Goal: Information Seeking & Learning: Learn about a topic

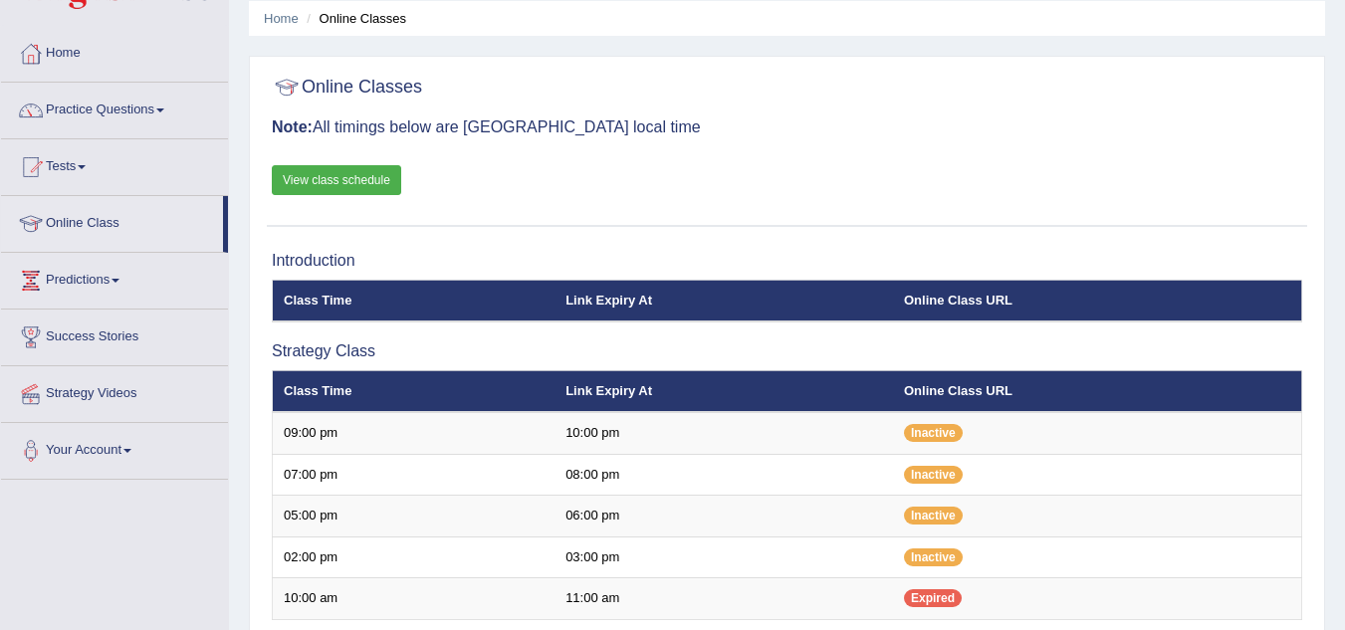
scroll to position [38, 0]
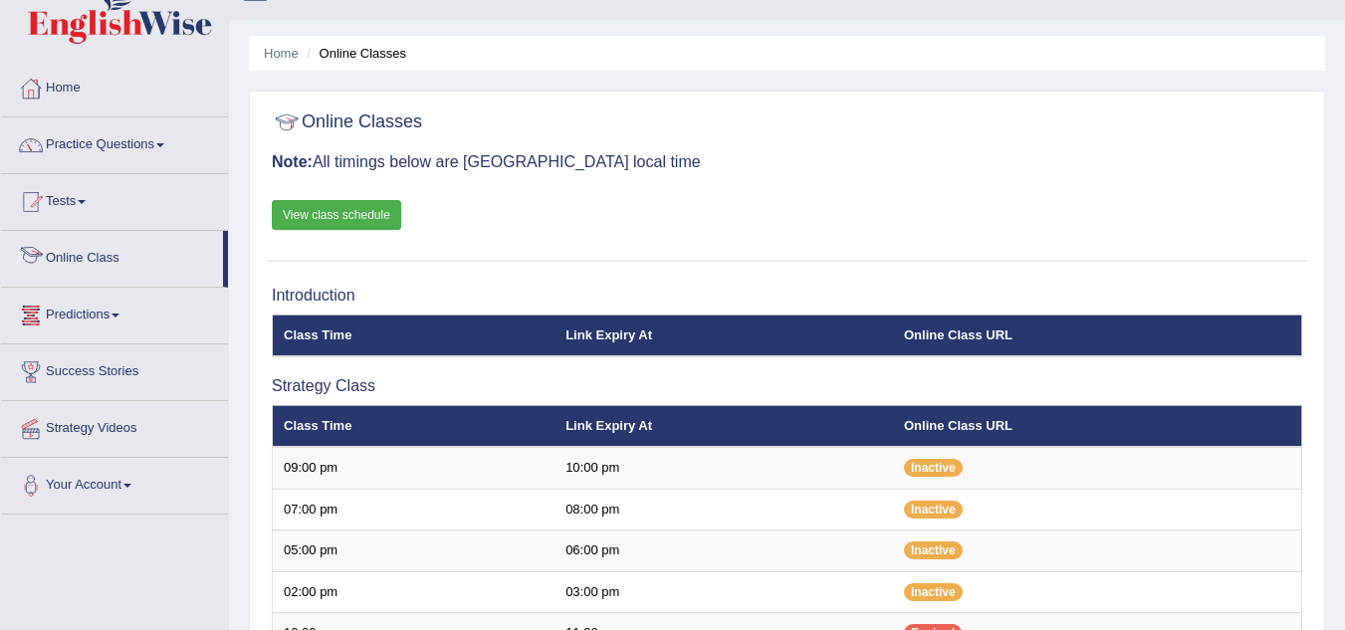
click at [169, 249] on link "Online Class" at bounding box center [112, 256] width 222 height 50
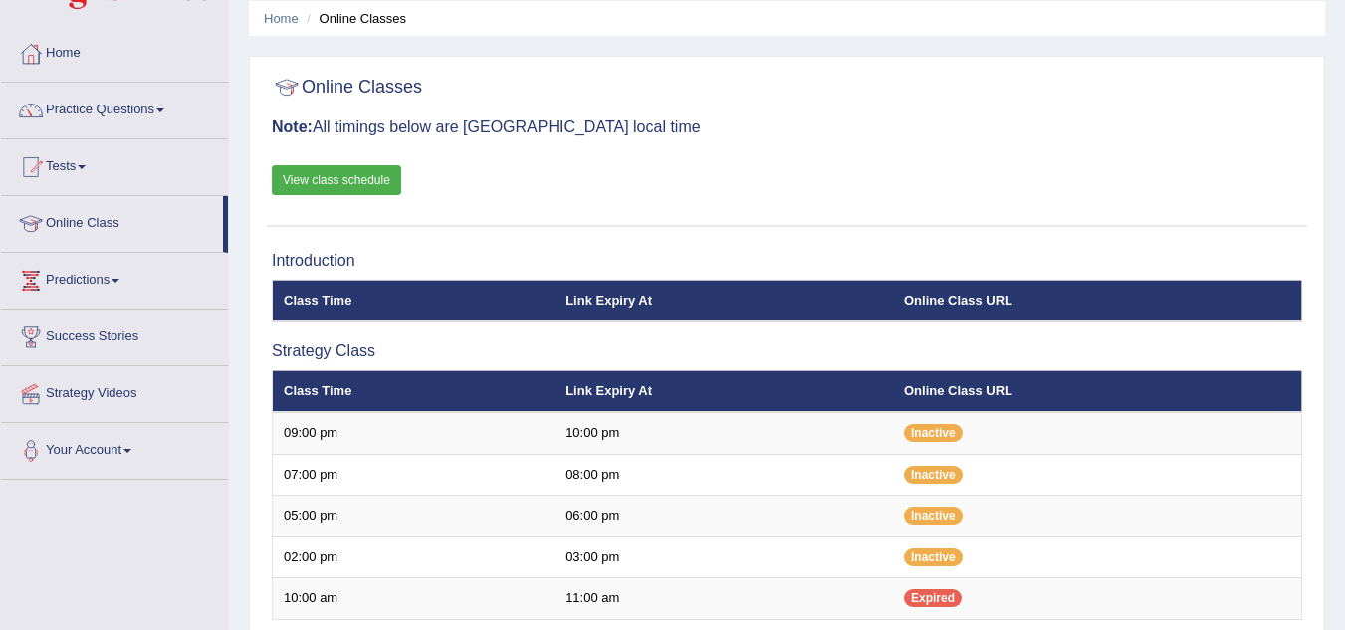
scroll to position [38, 0]
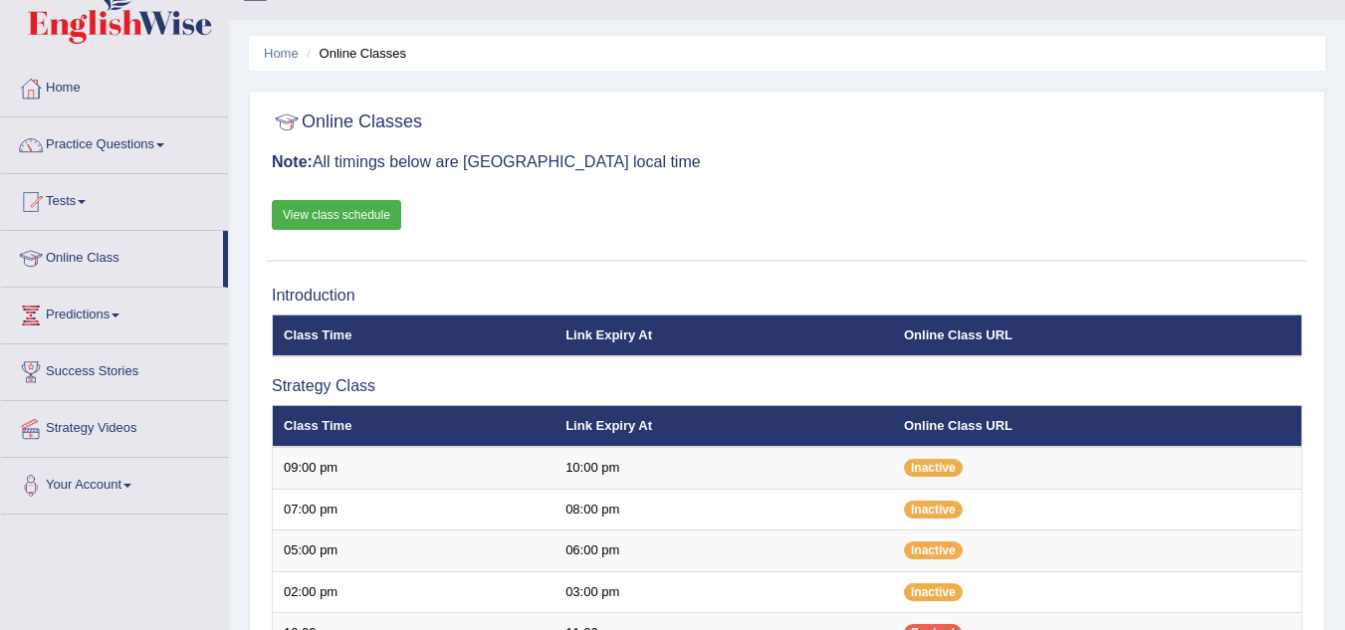
click at [141, 135] on link "Practice Questions" at bounding box center [114, 142] width 227 height 50
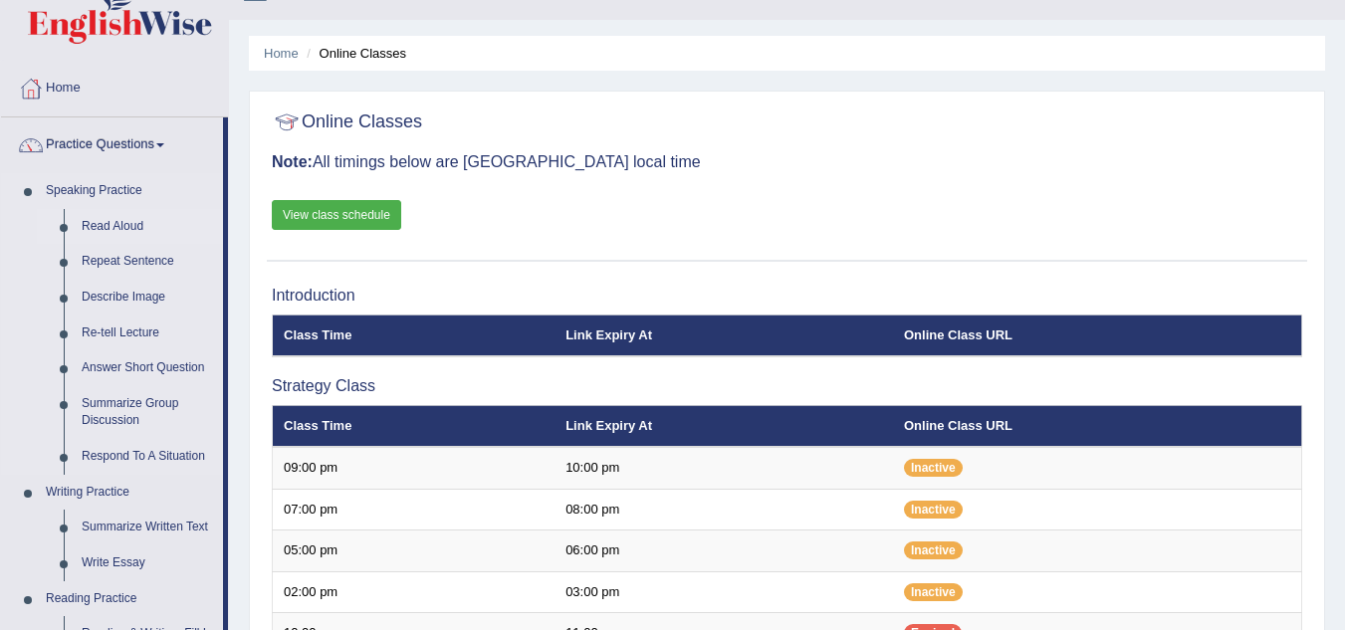
click at [144, 225] on link "Read Aloud" at bounding box center [148, 227] width 150 height 36
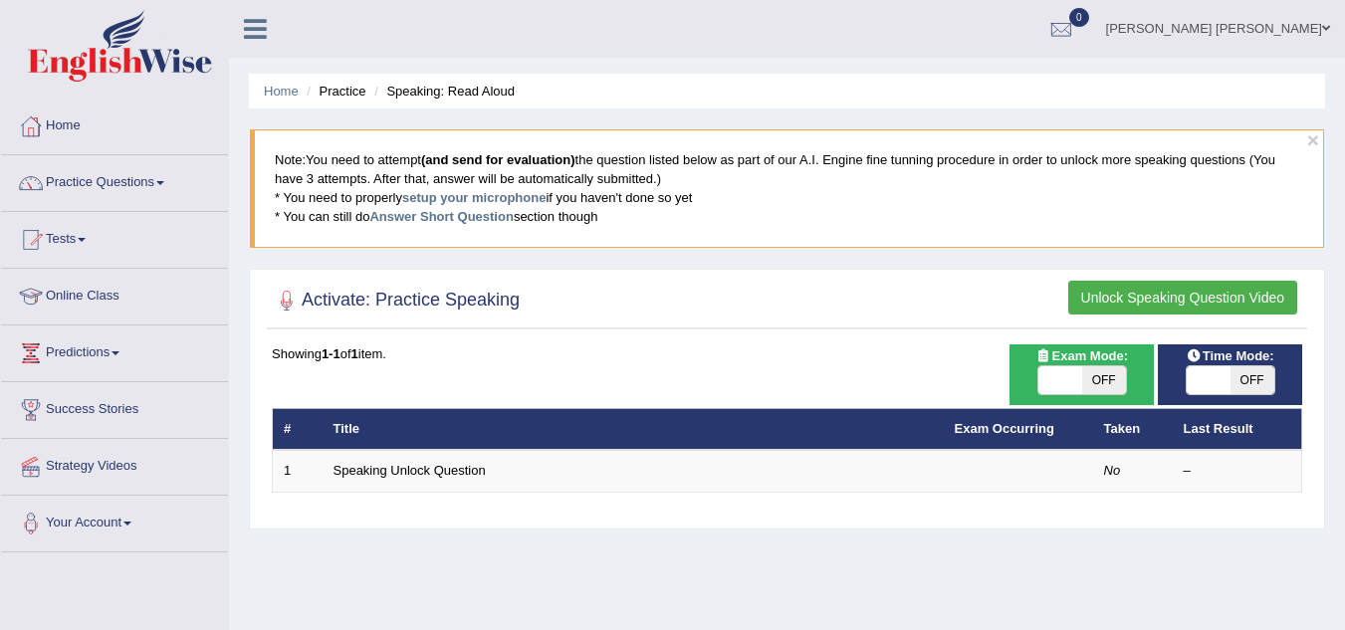
scroll to position [100, 0]
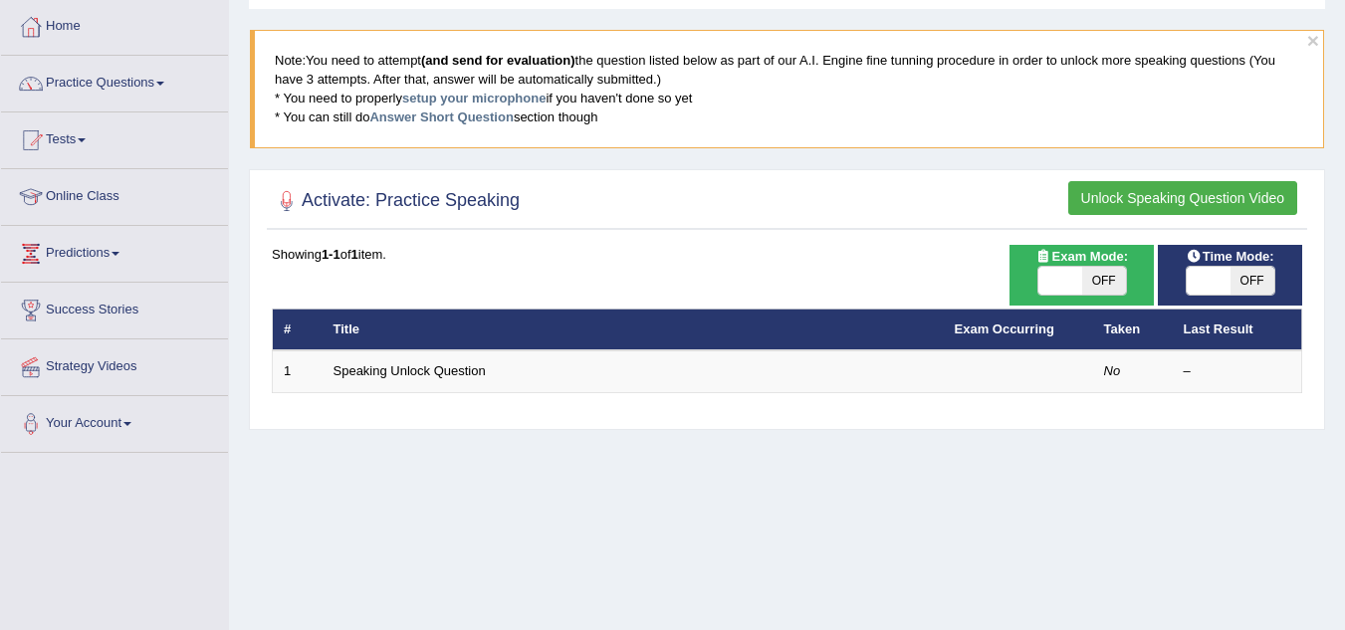
click at [1159, 198] on button "Unlock Speaking Question Video" at bounding box center [1182, 198] width 229 height 34
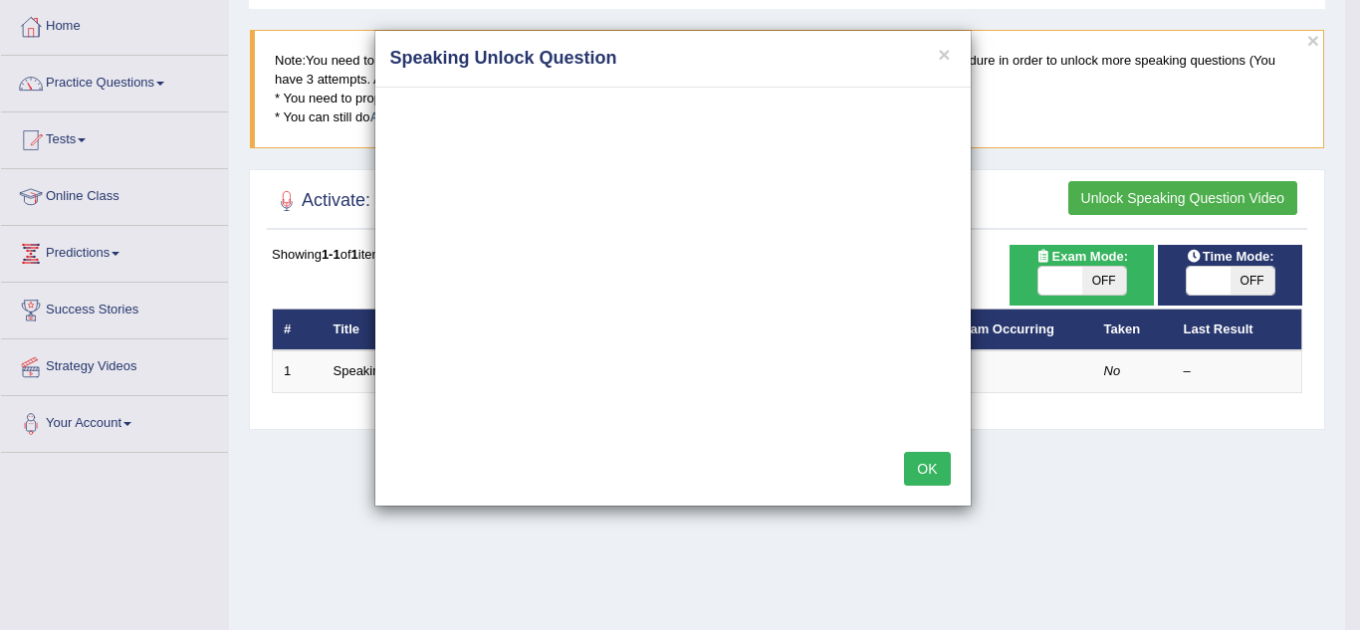
click at [926, 463] on button "OK" at bounding box center [927, 469] width 46 height 34
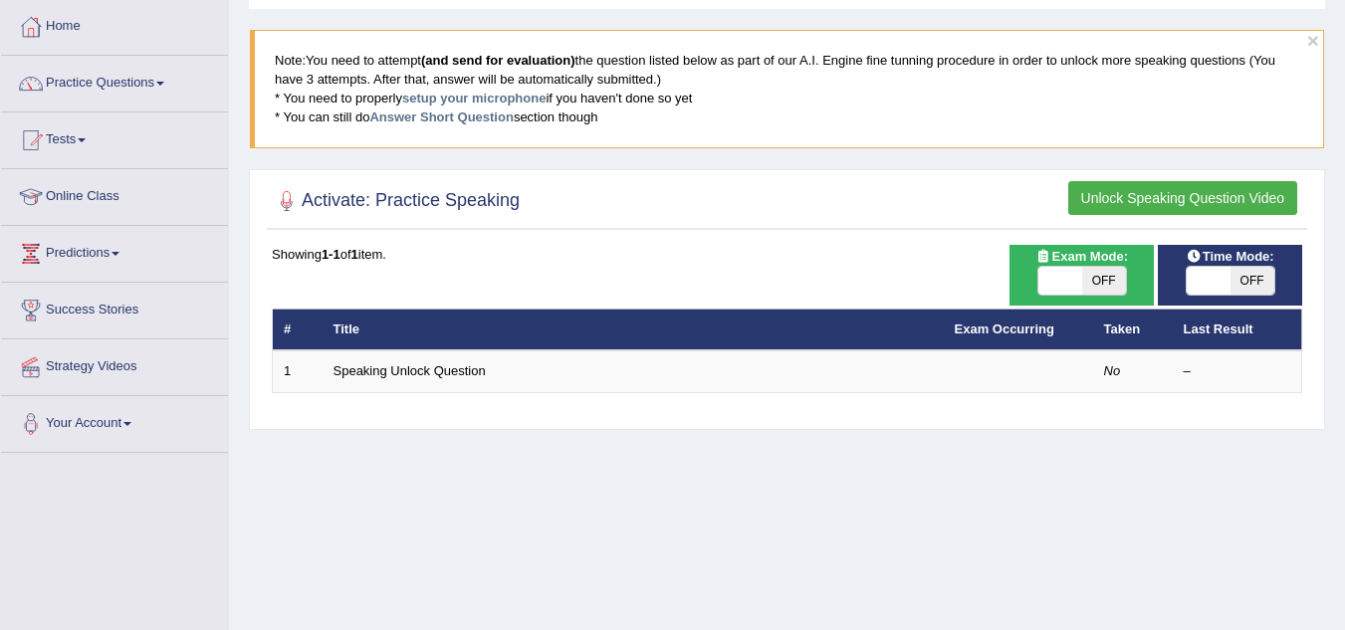
click at [590, 261] on div "Showing 1-1 of 1 item." at bounding box center [787, 254] width 1030 height 19
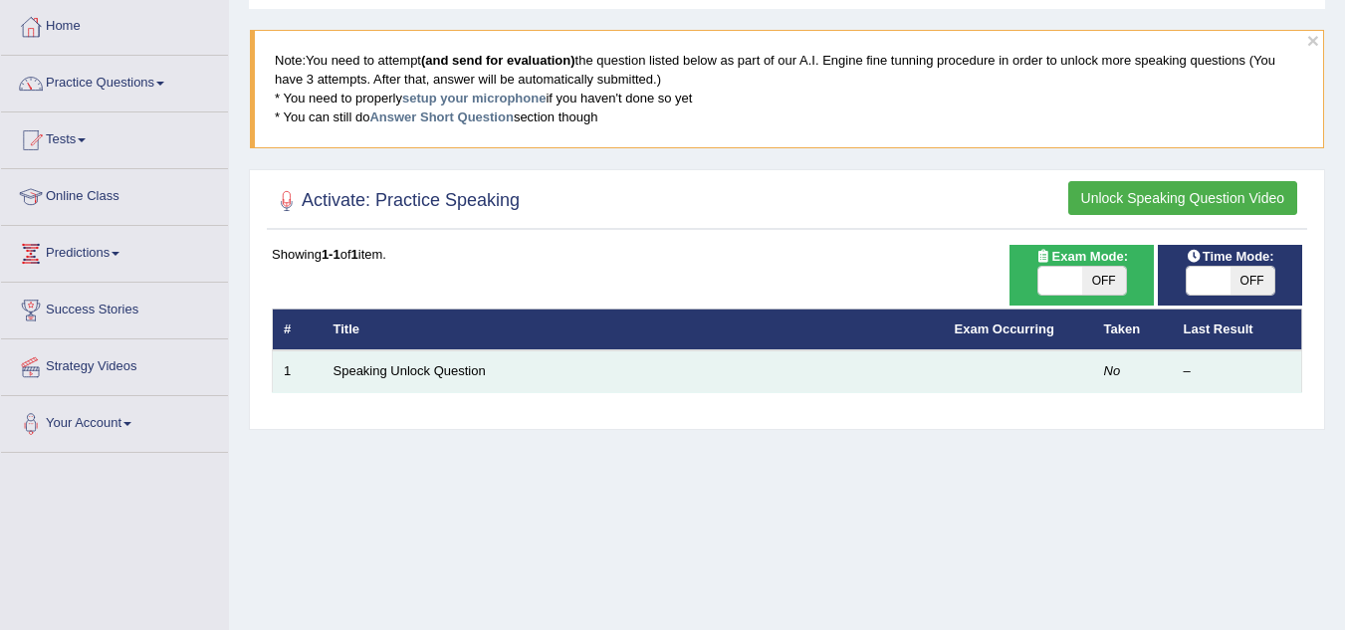
click at [555, 362] on td "Speaking Unlock Question" at bounding box center [633, 371] width 621 height 42
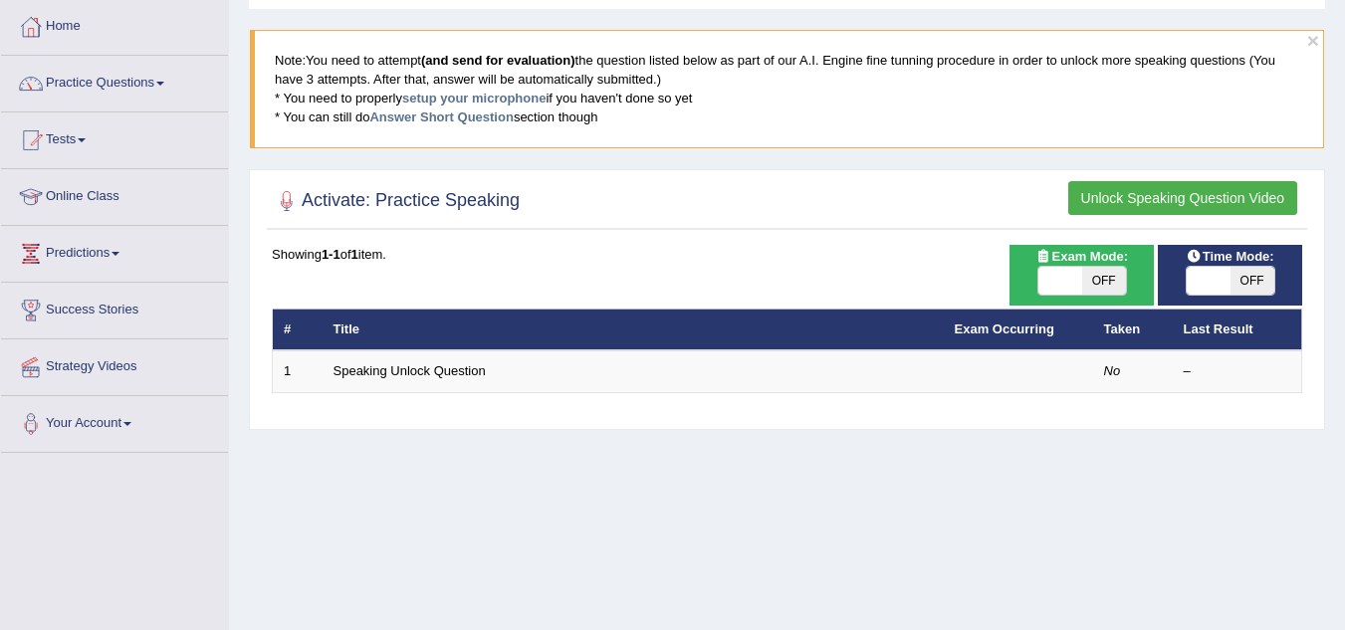
click at [1115, 282] on span "OFF" at bounding box center [1104, 281] width 44 height 28
checkbox input "true"
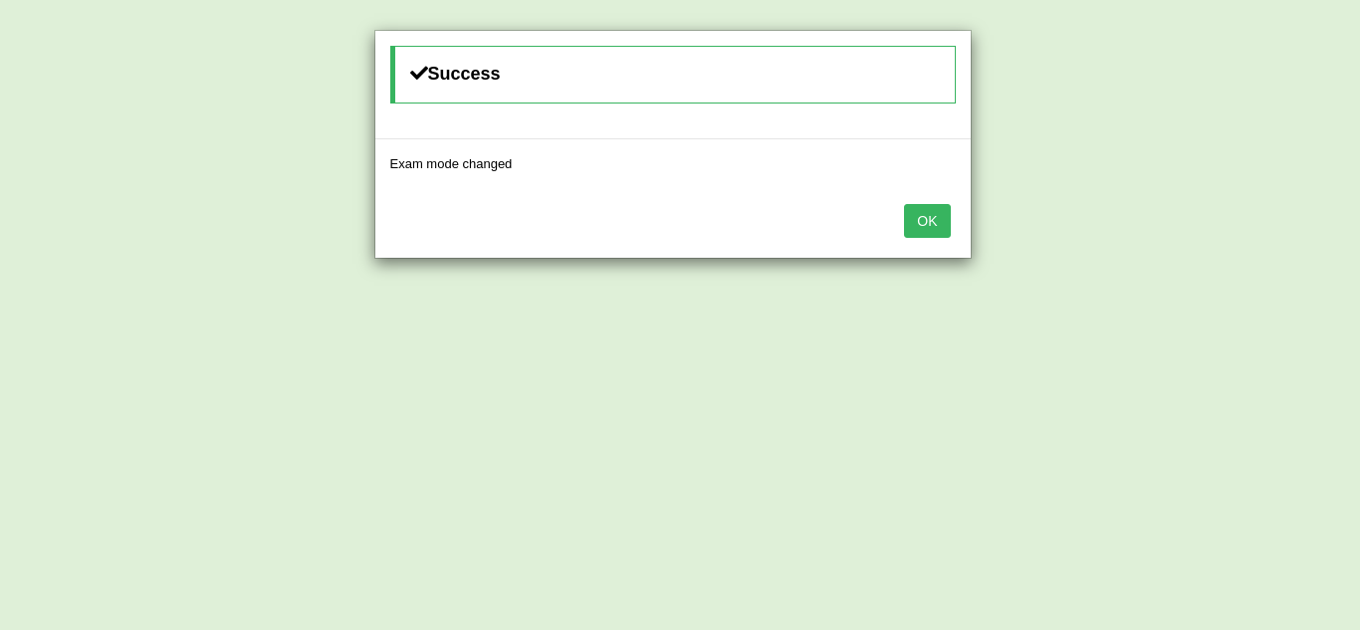
click at [1117, 282] on div "Success Exam mode changed OK" at bounding box center [680, 315] width 1360 height 630
click at [922, 219] on button "OK" at bounding box center [927, 221] width 46 height 34
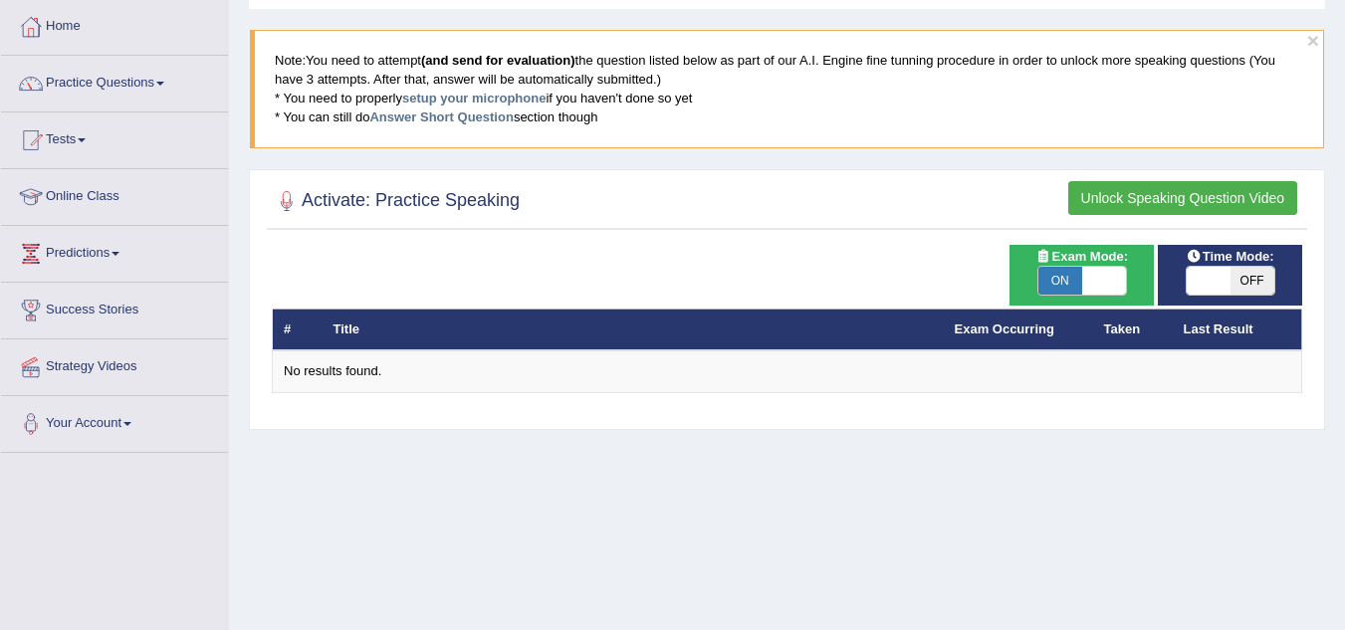
click at [1242, 287] on span "OFF" at bounding box center [1252, 281] width 44 height 28
checkbox input "true"
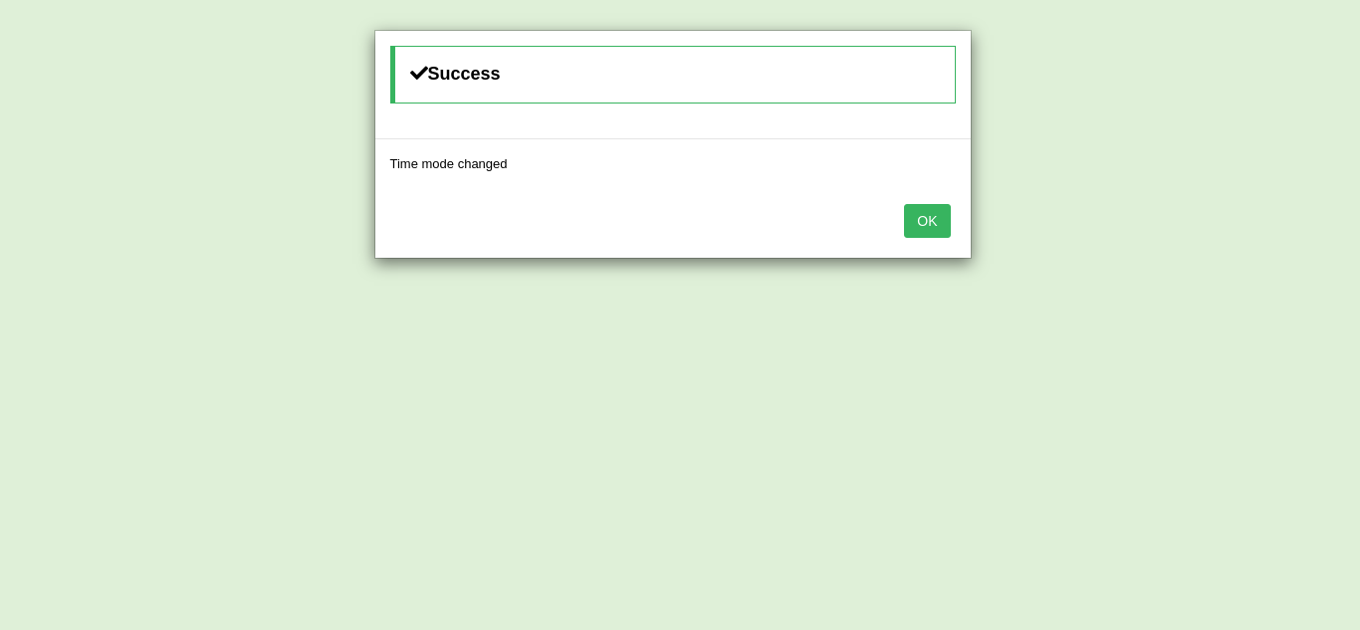
click at [928, 218] on button "OK" at bounding box center [927, 221] width 46 height 34
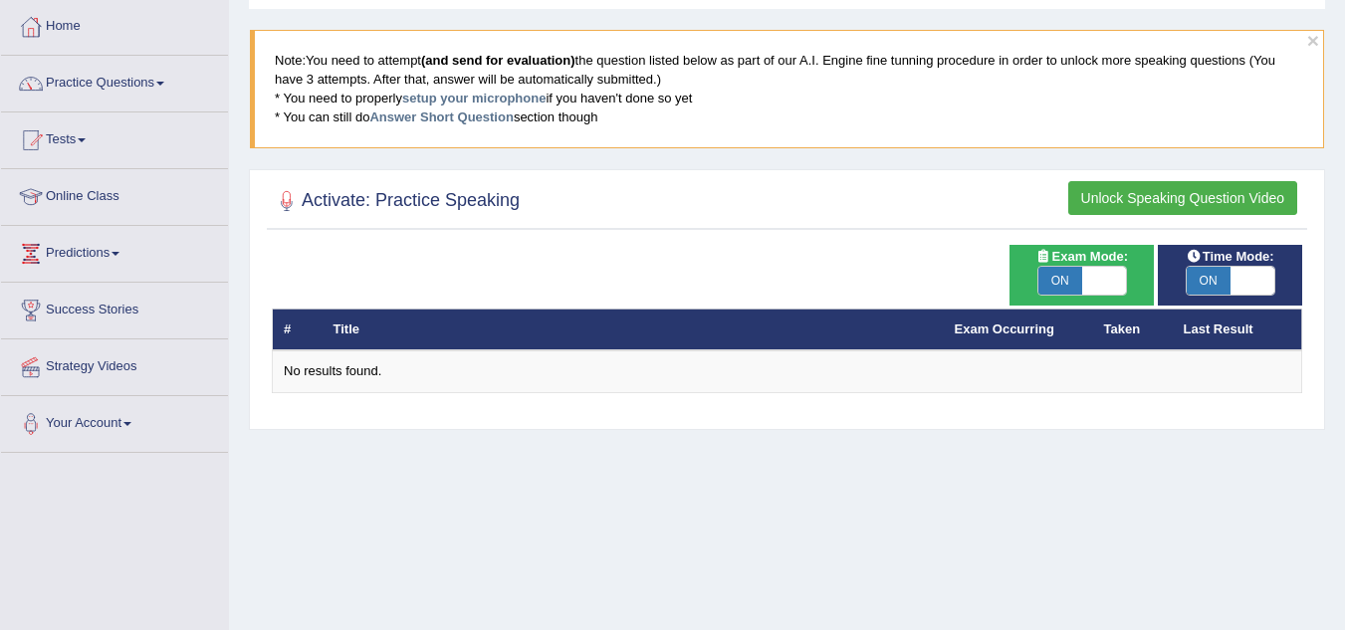
click at [1106, 191] on button "Unlock Speaking Question Video" at bounding box center [1182, 198] width 229 height 34
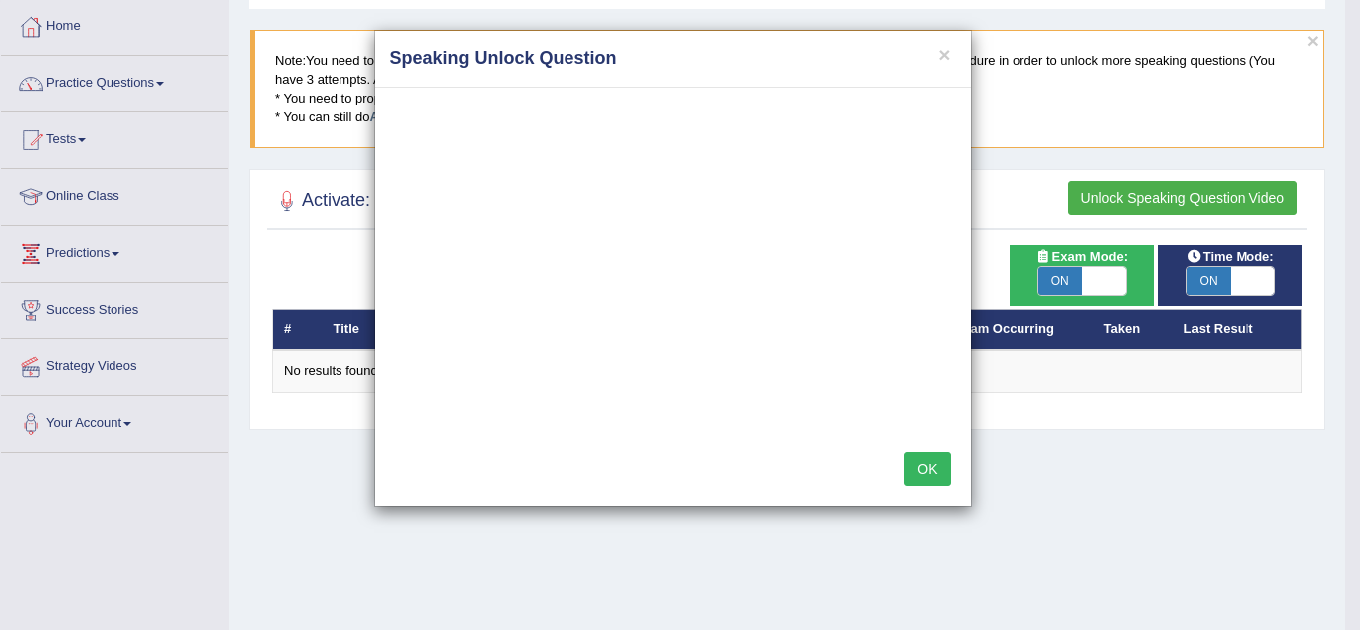
click at [933, 470] on button "OK" at bounding box center [927, 469] width 46 height 34
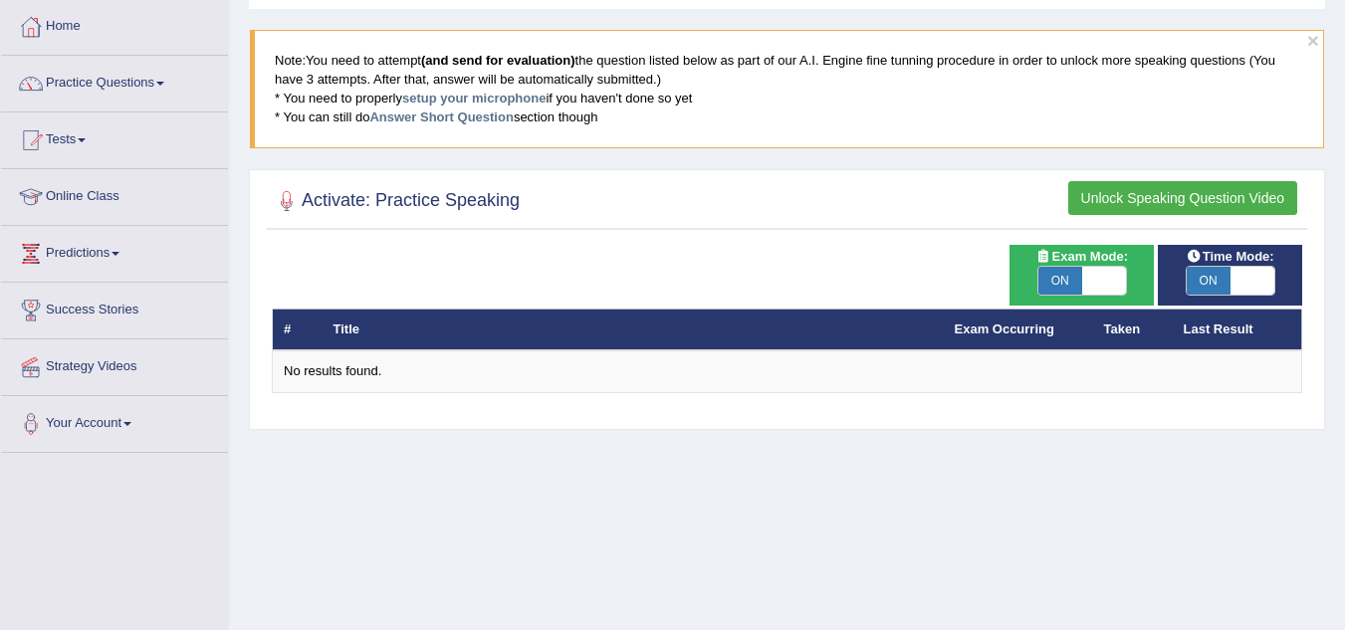
click at [1009, 338] on th "Exam Occurring" at bounding box center [1018, 330] width 149 height 42
click at [491, 182] on div at bounding box center [787, 201] width 1030 height 41
click at [283, 205] on div at bounding box center [287, 201] width 30 height 30
click at [284, 204] on div at bounding box center [287, 201] width 30 height 30
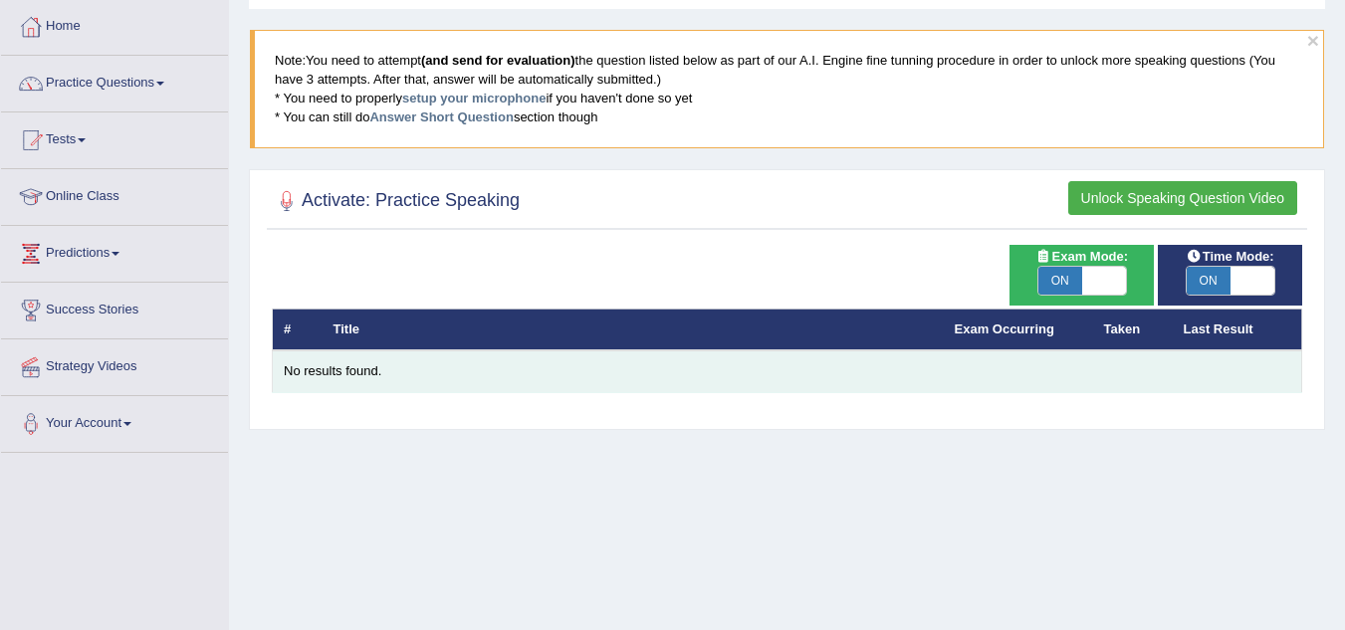
click at [367, 365] on div "No results found." at bounding box center [787, 371] width 1006 height 19
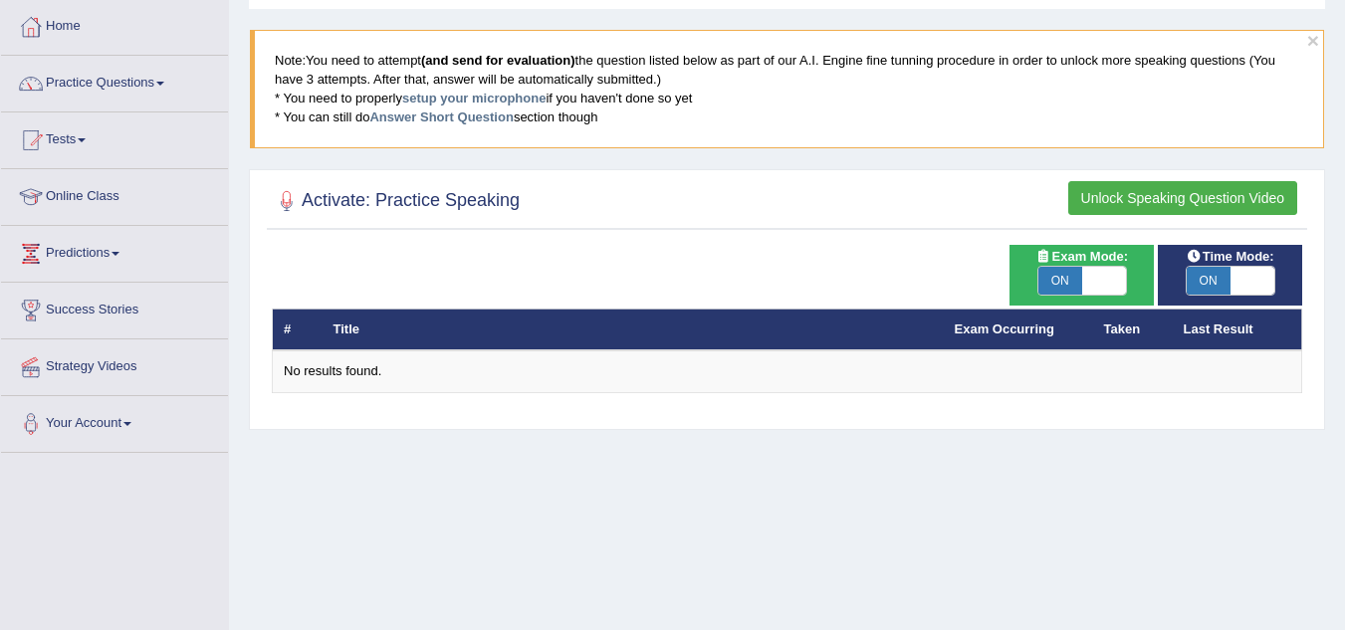
click at [407, 321] on th "Title" at bounding box center [633, 330] width 621 height 42
click at [1238, 195] on button "Unlock Speaking Question Video" at bounding box center [1182, 198] width 229 height 34
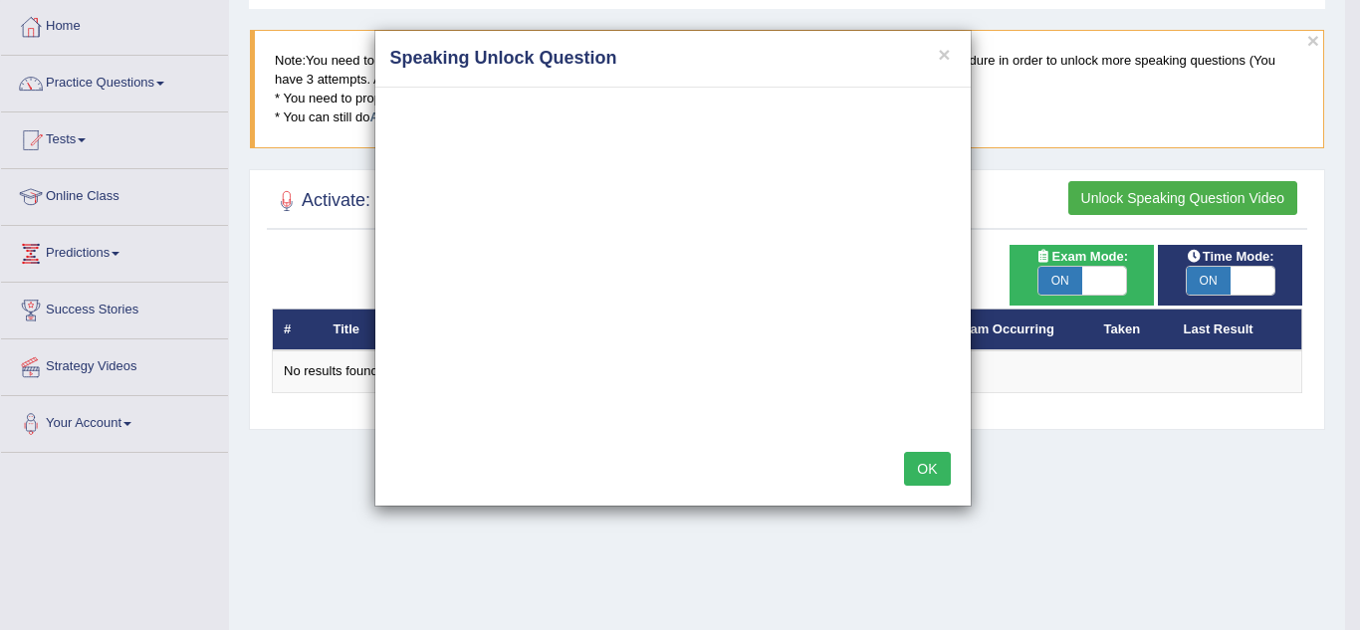
click at [928, 472] on button "OK" at bounding box center [927, 469] width 46 height 34
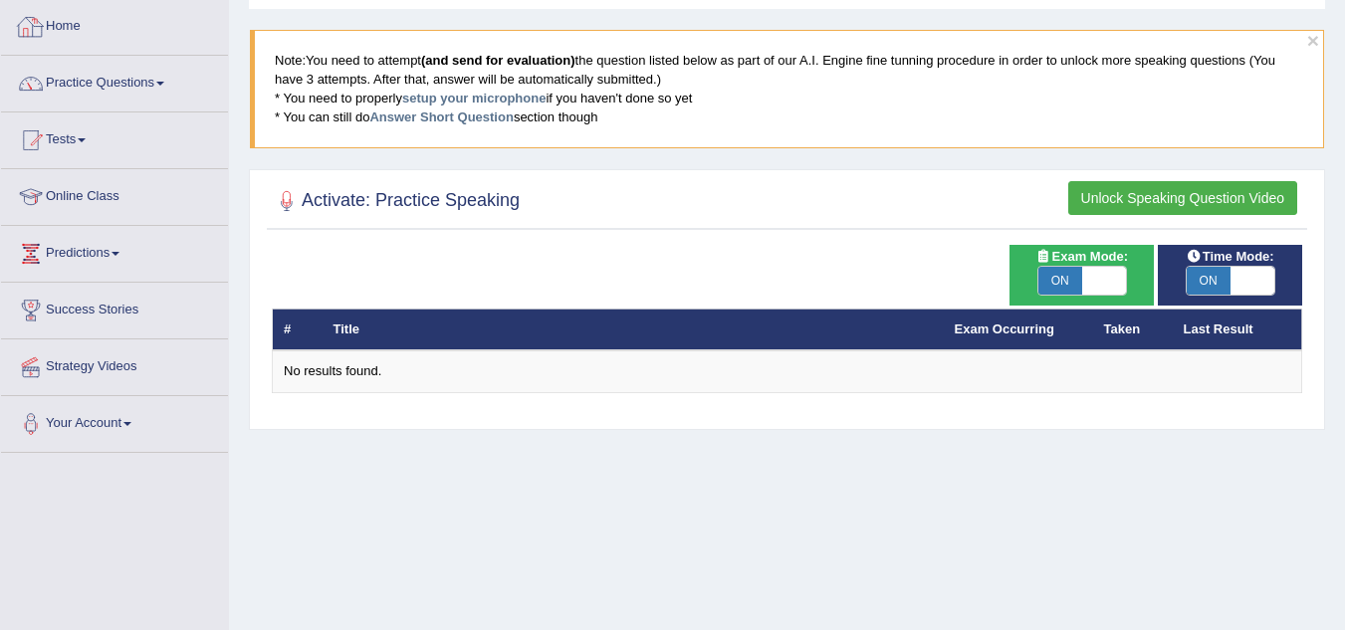
click at [154, 42] on link "Home" at bounding box center [114, 24] width 227 height 50
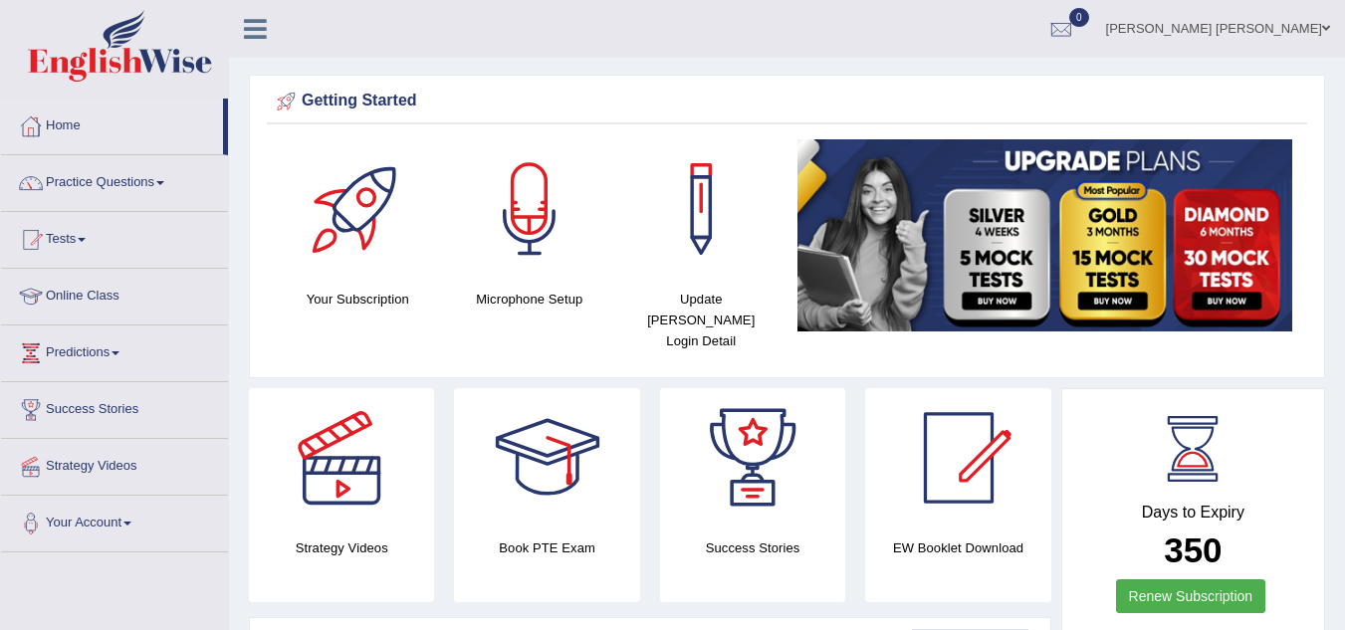
click at [362, 280] on div "Your Subscription" at bounding box center [358, 224] width 152 height 170
click at [343, 292] on h4 "Your Subscription" at bounding box center [358, 299] width 152 height 21
click at [353, 271] on div at bounding box center [357, 208] width 139 height 139
click at [532, 306] on h4 "Microphone Setup" at bounding box center [530, 299] width 152 height 21
click at [521, 248] on div at bounding box center [529, 208] width 139 height 139
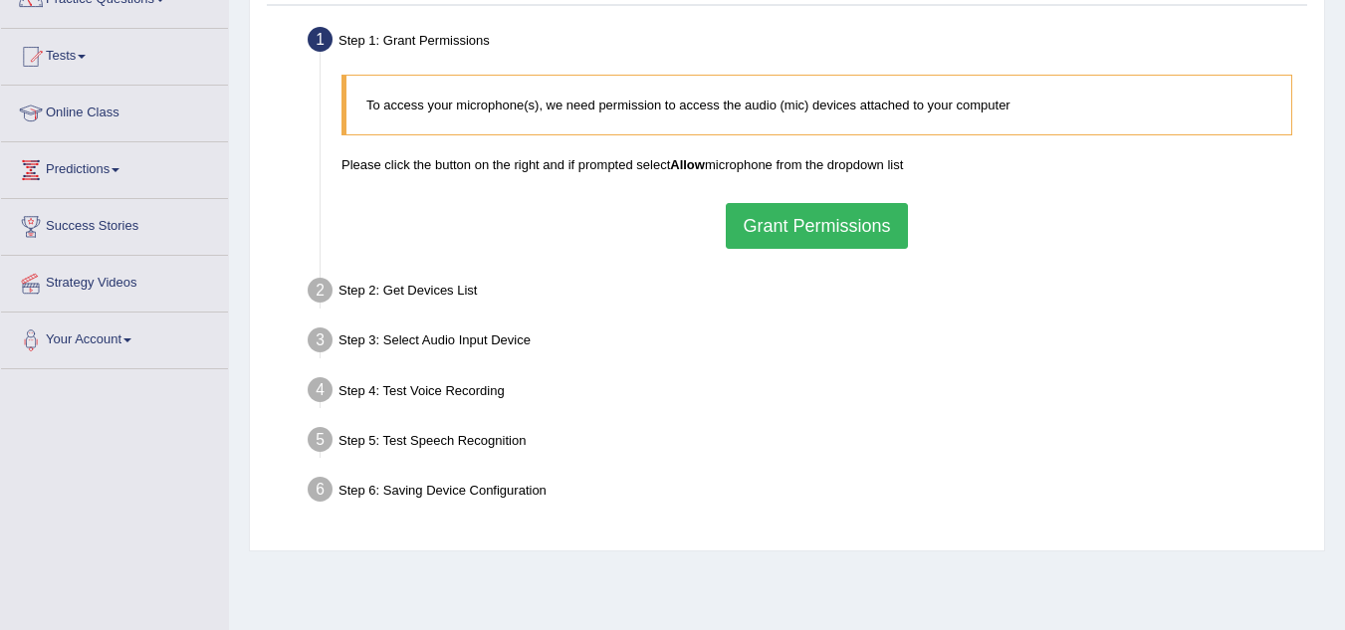
scroll to position [199, 0]
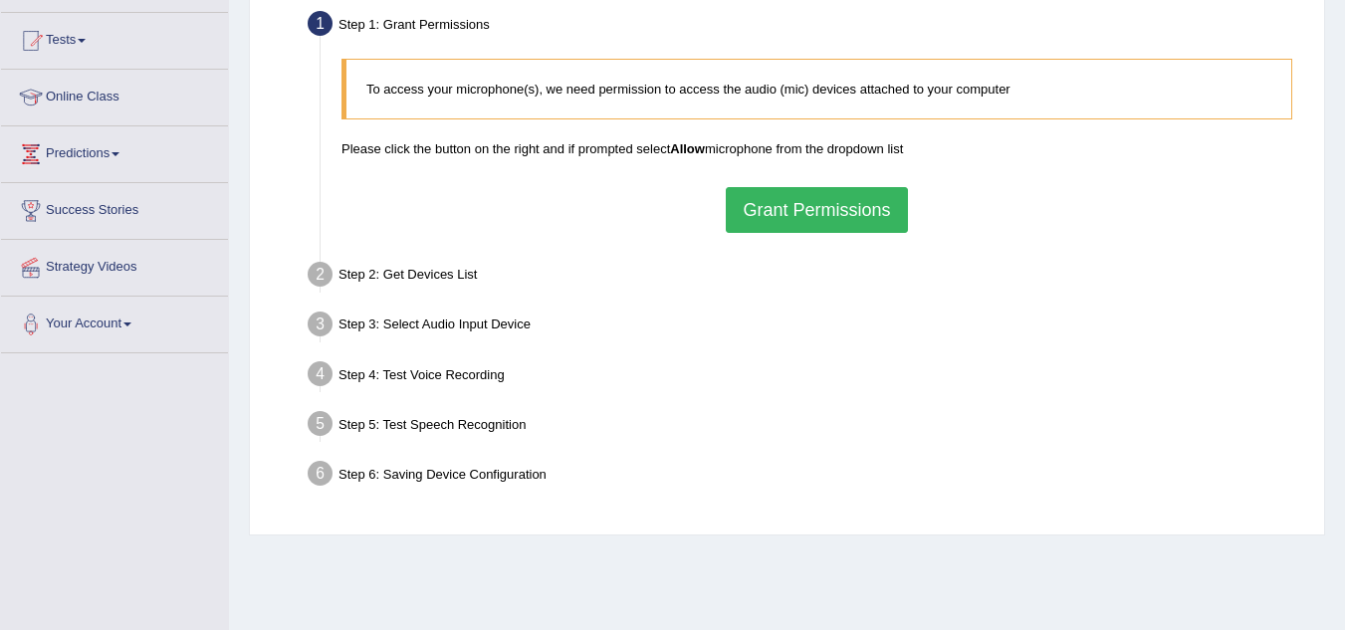
click at [495, 386] on div "Step 4: Test Voice Recording" at bounding box center [807, 377] width 1016 height 44
click at [431, 376] on div "Step 4: Test Voice Recording" at bounding box center [807, 377] width 1016 height 44
click at [312, 371] on li "Step 4: Test Voice Recording Input voice level Adjust sensitivity level to have…" at bounding box center [807, 377] width 990 height 44
click at [324, 275] on li "Step 2: Get Devices List In this step will be enumerate all available microphon…" at bounding box center [807, 278] width 990 height 44
click at [318, 19] on li "Step 1: Grant Permissions To access your microphone(s), we need permission to a…" at bounding box center [807, 124] width 990 height 238
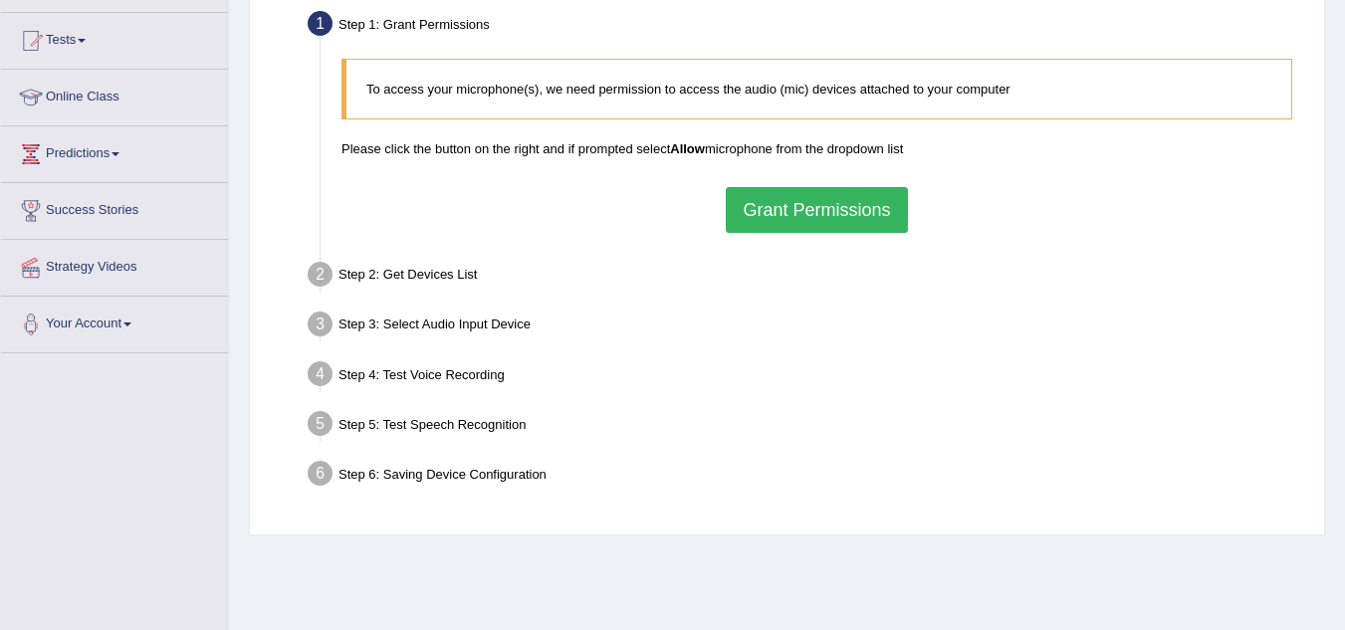
click at [313, 26] on li "Step 1: Grant Permissions To access your microphone(s), we need permission to a…" at bounding box center [807, 124] width 990 height 238
click at [427, 97] on p "To access your microphone(s), we need permission to access the audio (mic) devi…" at bounding box center [818, 89] width 905 height 19
click at [775, 229] on button "Grant Permissions" at bounding box center [816, 210] width 181 height 46
click at [693, 327] on div "Step 3: Select Audio Input Device –" at bounding box center [807, 328] width 1016 height 44
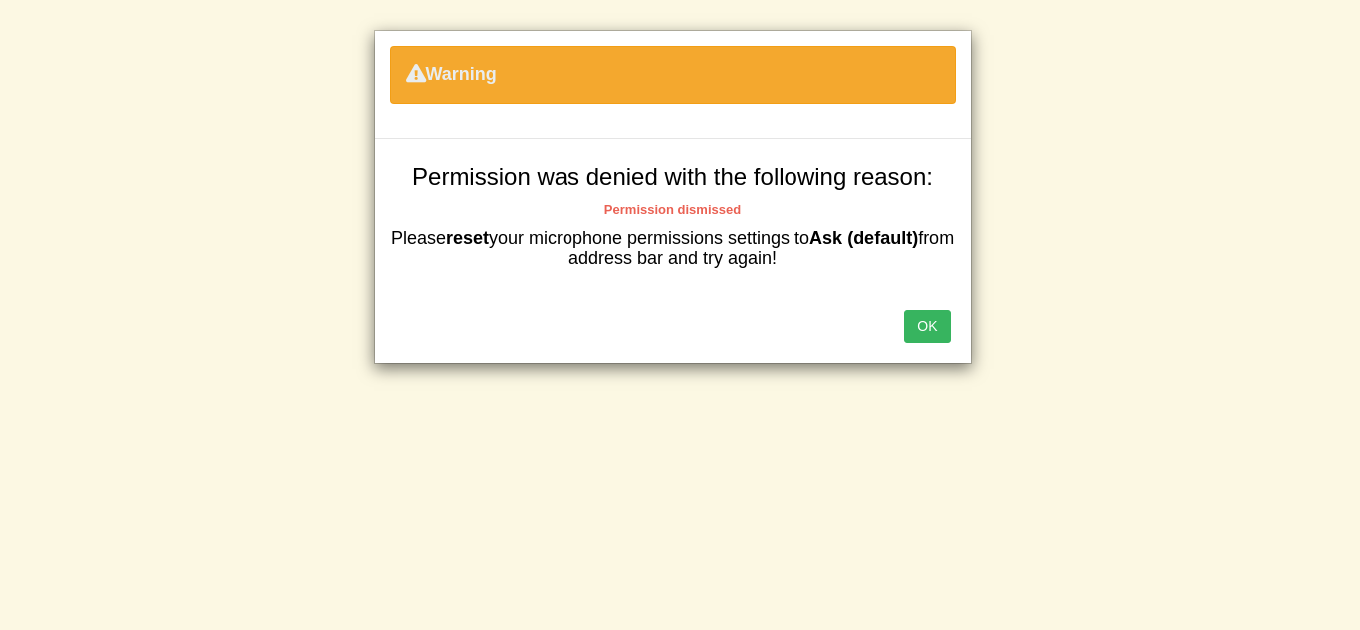
click at [912, 334] on button "OK" at bounding box center [927, 327] width 46 height 34
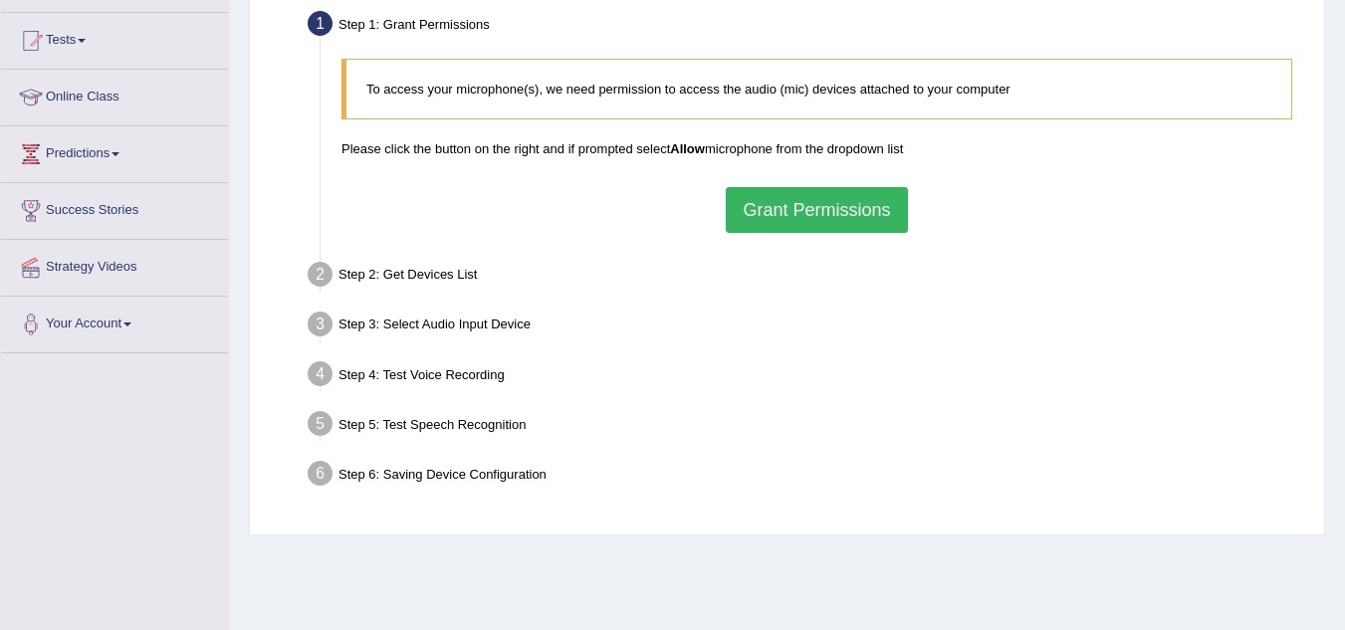
click at [861, 220] on button "Grant Permissions" at bounding box center [816, 210] width 181 height 46
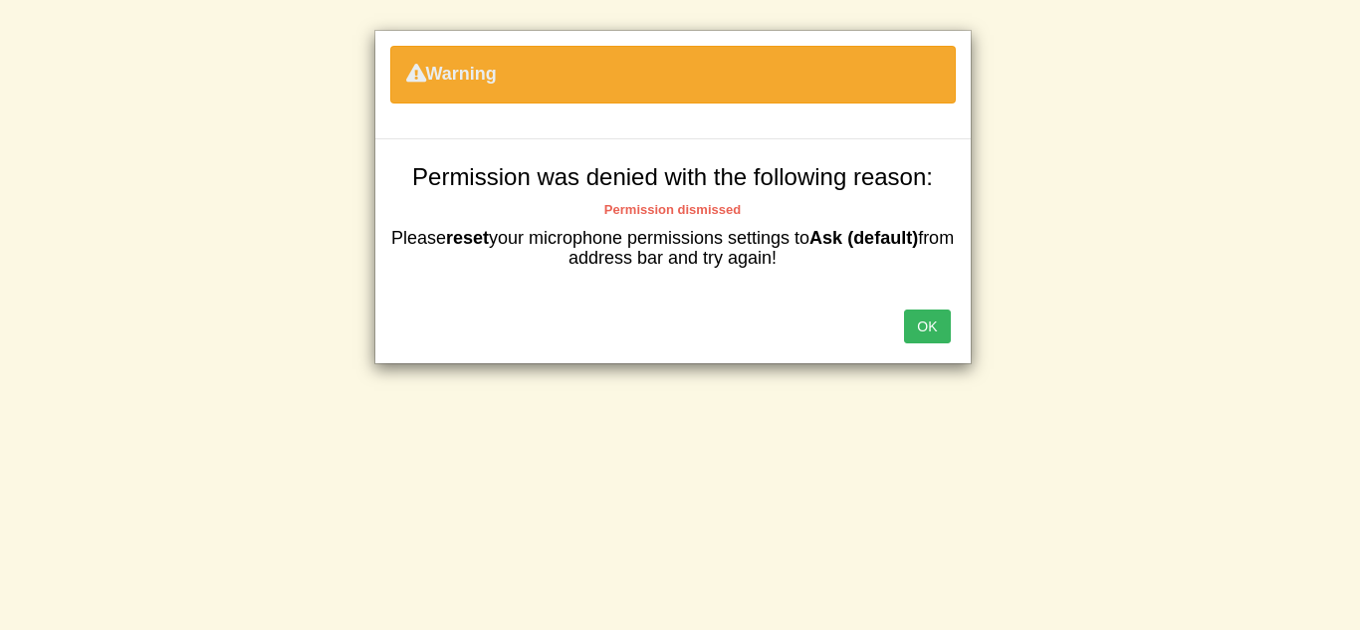
click at [923, 315] on button "OK" at bounding box center [927, 327] width 46 height 34
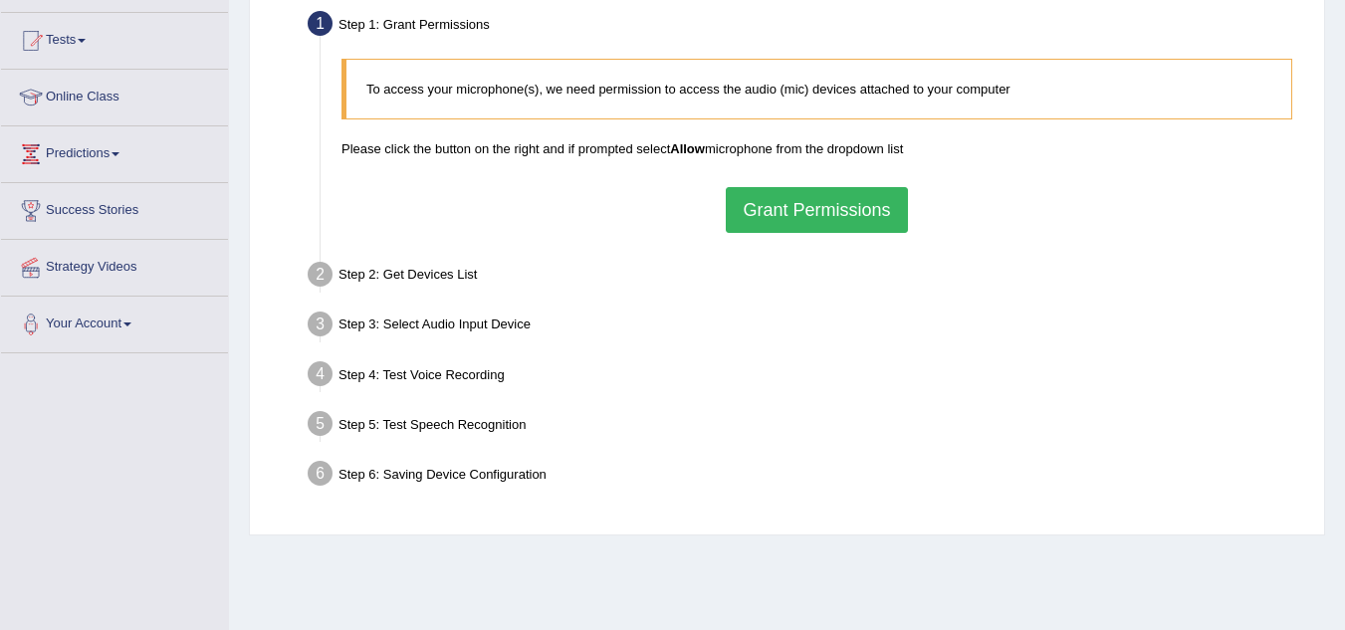
click at [457, 324] on div "Step 3: Select Audio Input Device –" at bounding box center [807, 328] width 1016 height 44
click at [317, 418] on li "Step 5: Test Speech Recognition Text to read The culture we acquire from our fa…" at bounding box center [807, 427] width 990 height 44
drag, startPoint x: 560, startPoint y: 108, endPoint x: 590, endPoint y: 106, distance: 30.0
click at [589, 106] on blockquote "To access your microphone(s), we need permission to access the audio (mic) devi…" at bounding box center [816, 89] width 951 height 61
drag, startPoint x: 664, startPoint y: 357, endPoint x: 695, endPoint y: 370, distance: 33.5
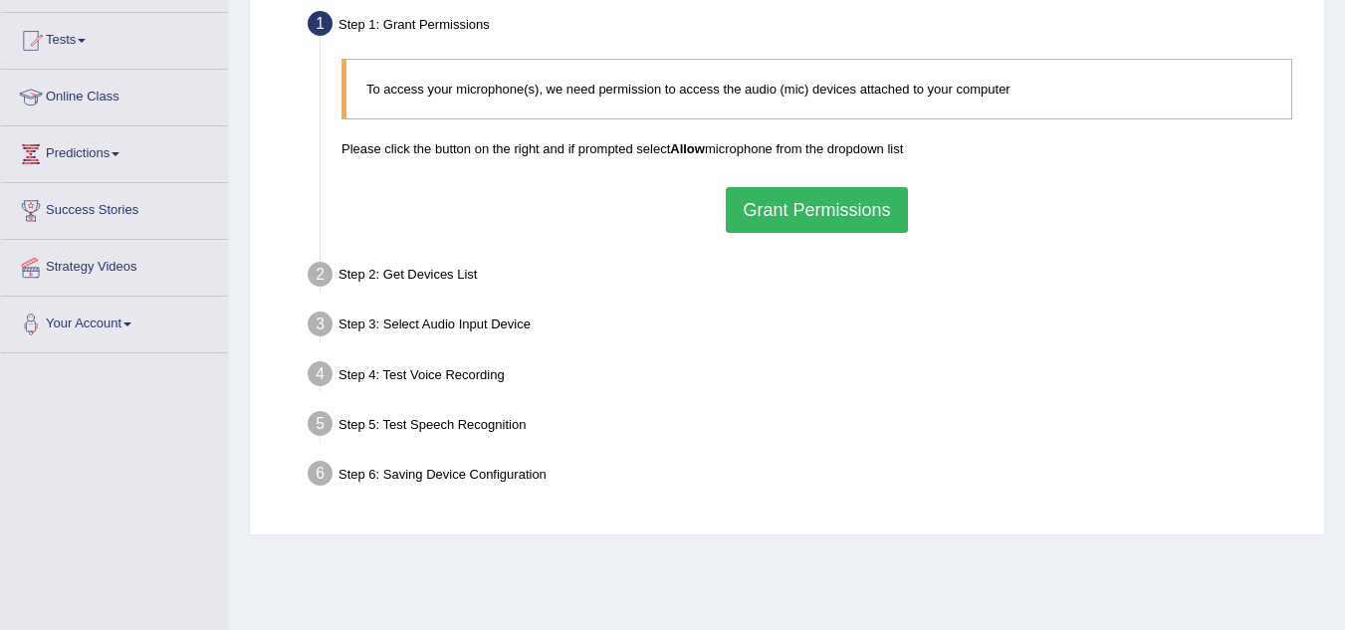
click at [695, 370] on div "Step 4: Test Voice Recording" at bounding box center [807, 377] width 1016 height 44
click at [183, 281] on link "Strategy Videos" at bounding box center [114, 265] width 227 height 50
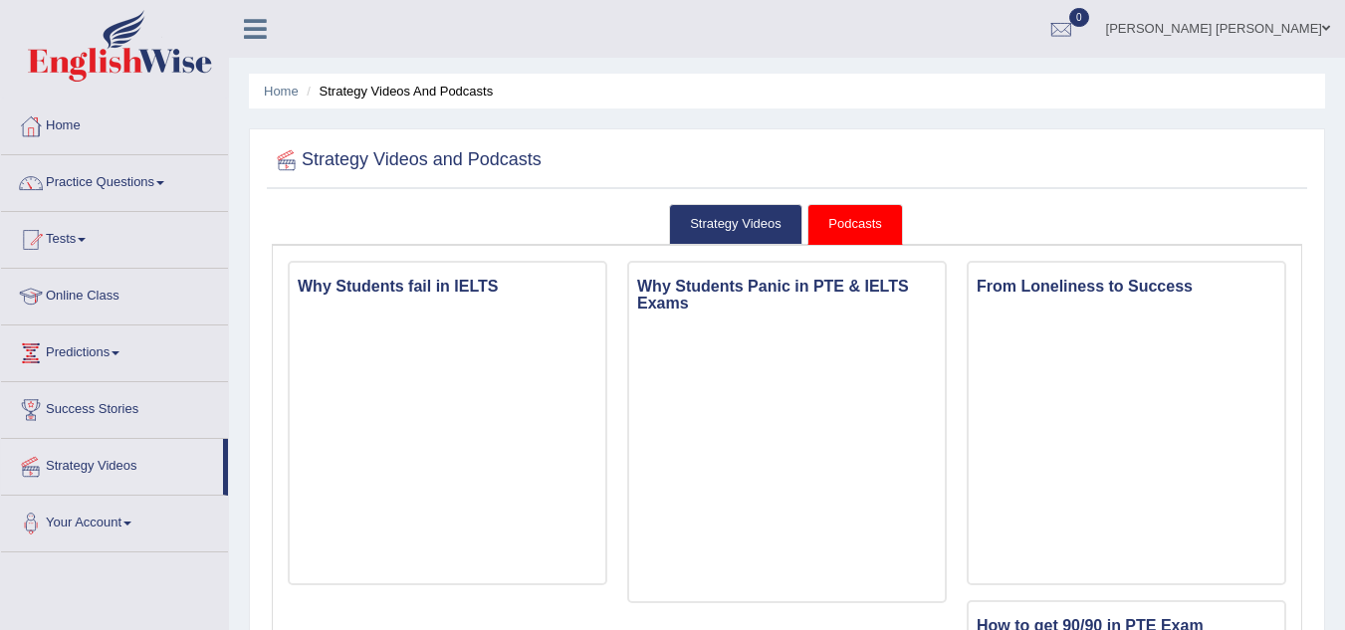
scroll to position [100, 0]
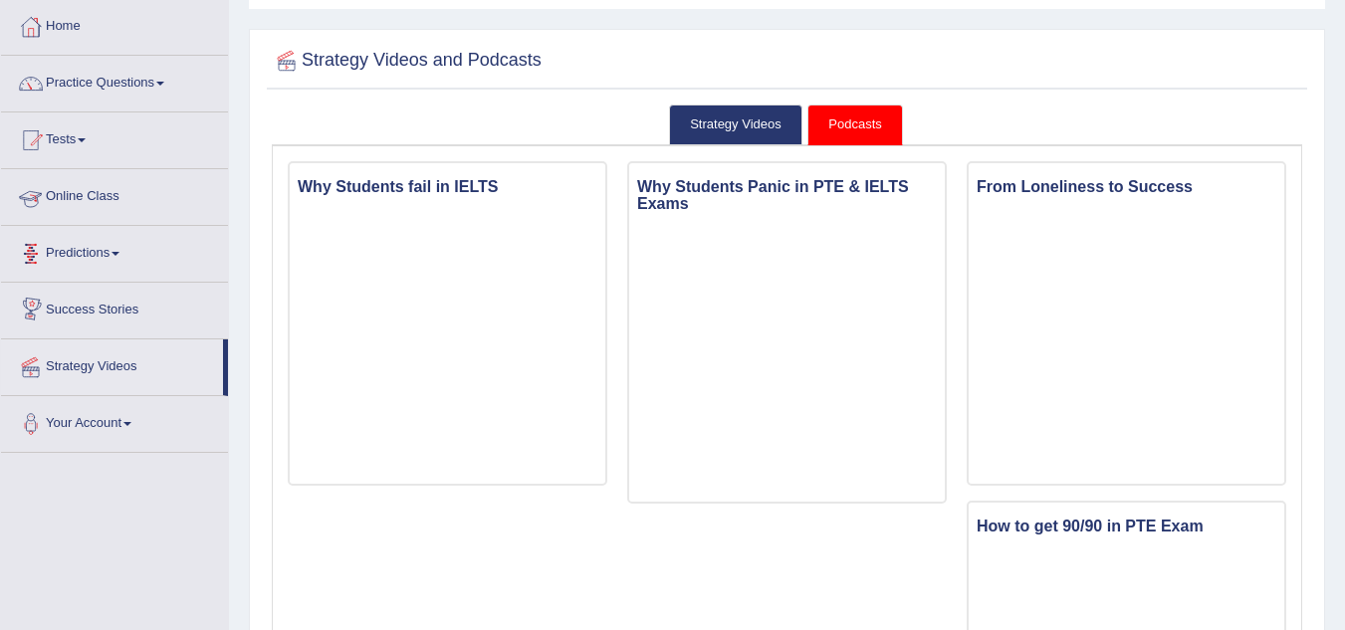
click at [153, 204] on link "Online Class" at bounding box center [114, 194] width 227 height 50
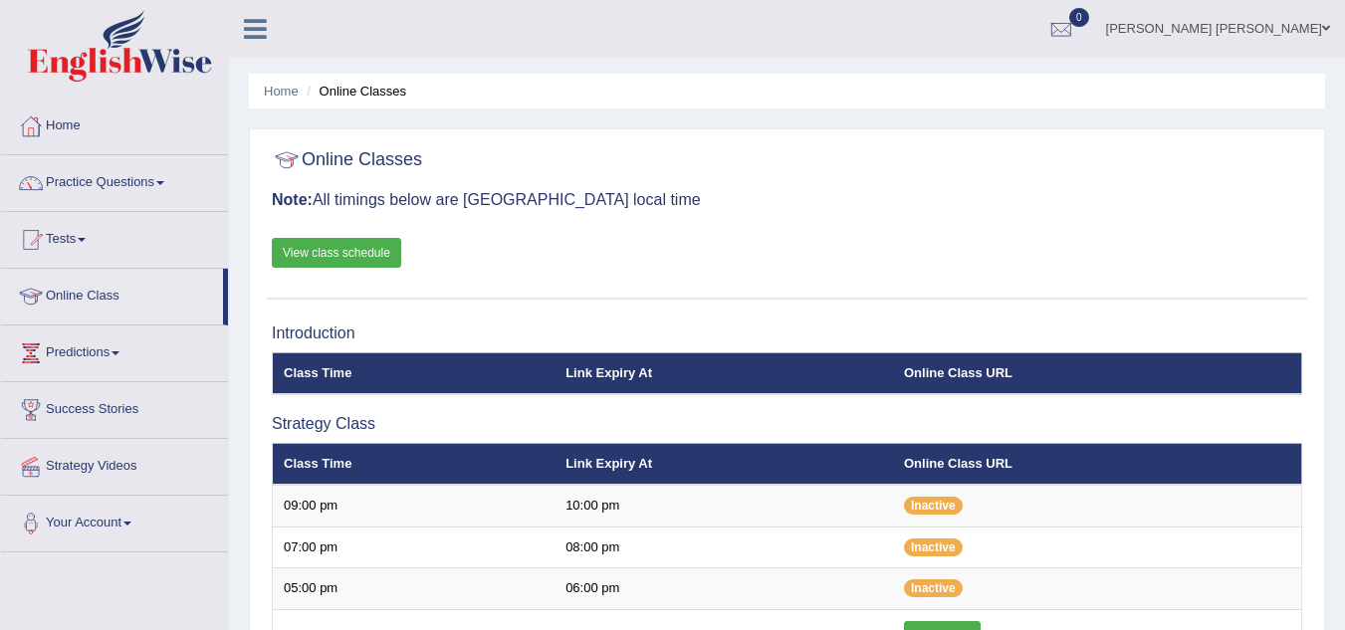
click at [349, 247] on link "View class schedule" at bounding box center [336, 253] width 129 height 30
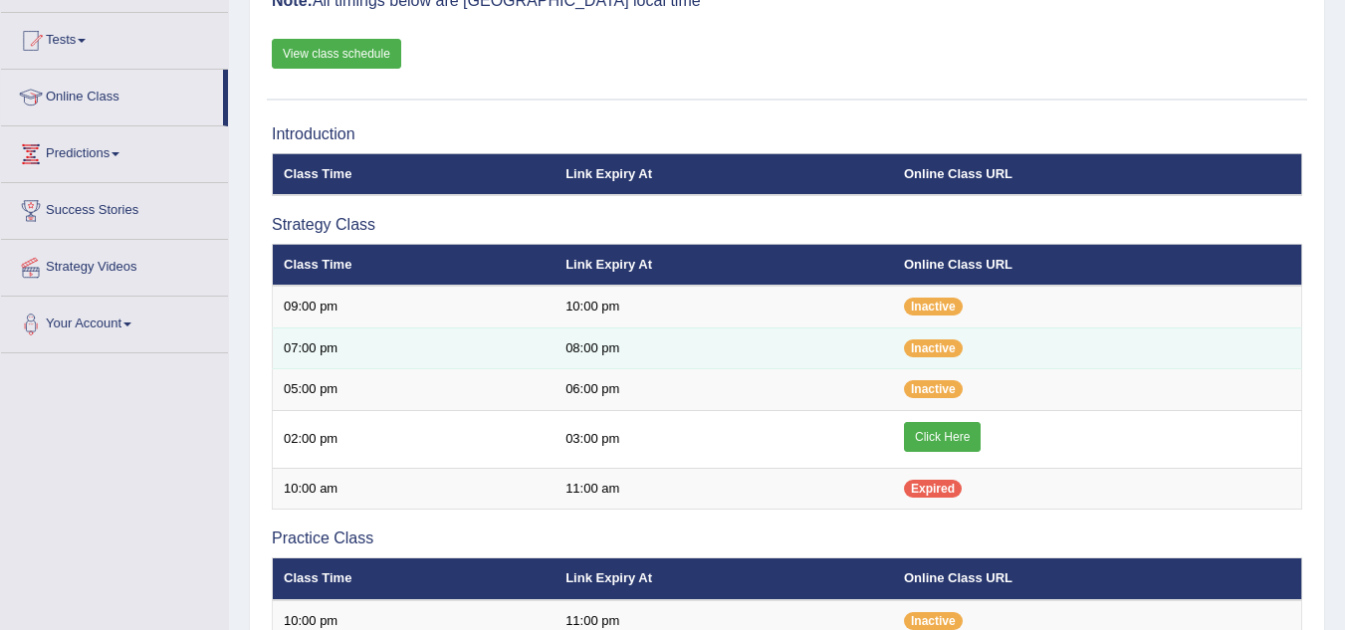
scroll to position [299, 0]
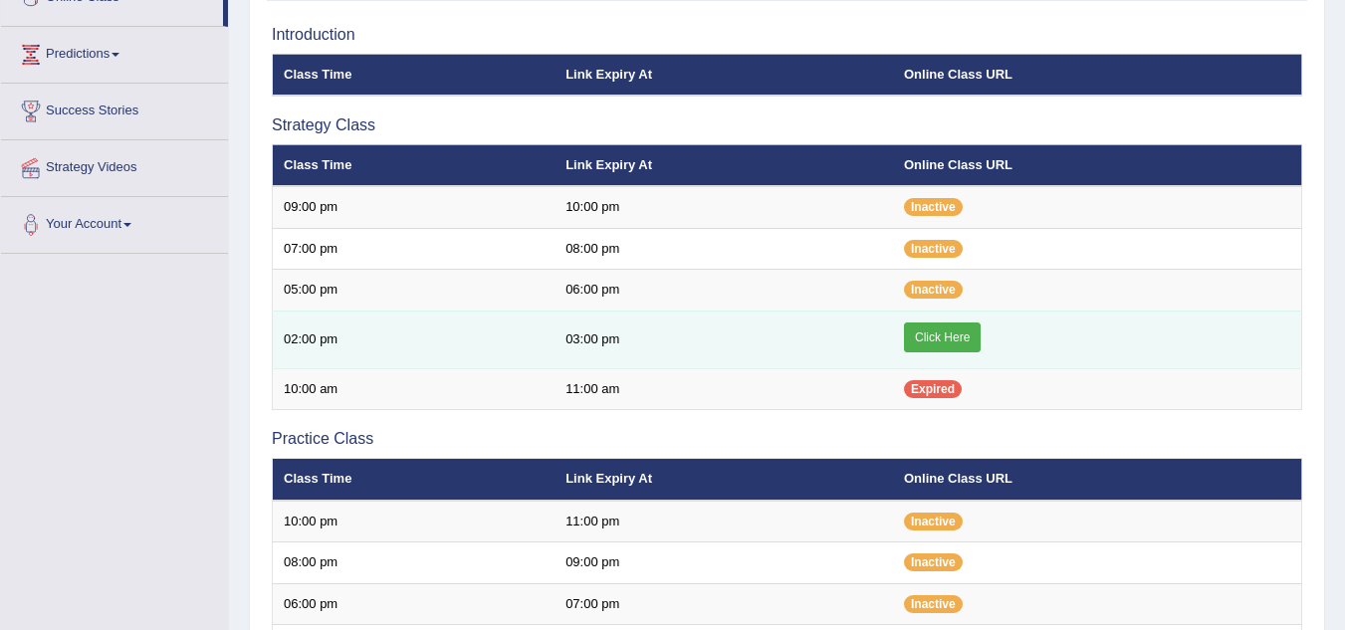
click at [953, 325] on link "Click Here" at bounding box center [942, 338] width 77 height 30
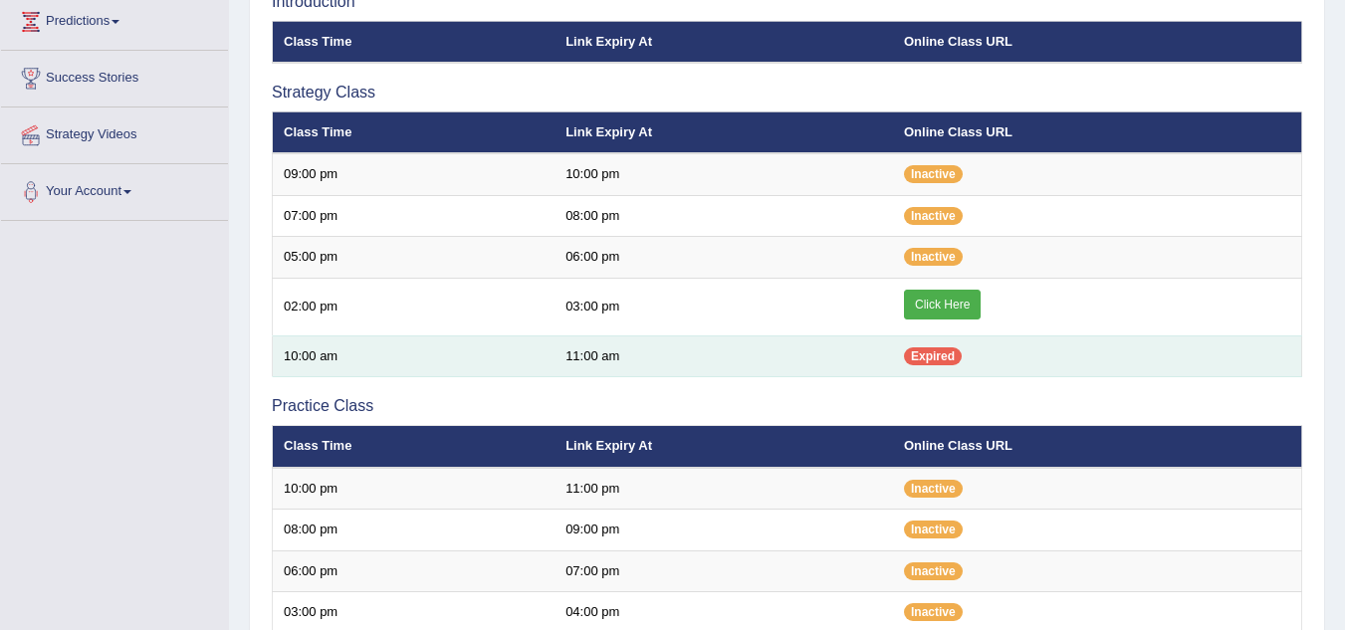
scroll to position [299, 0]
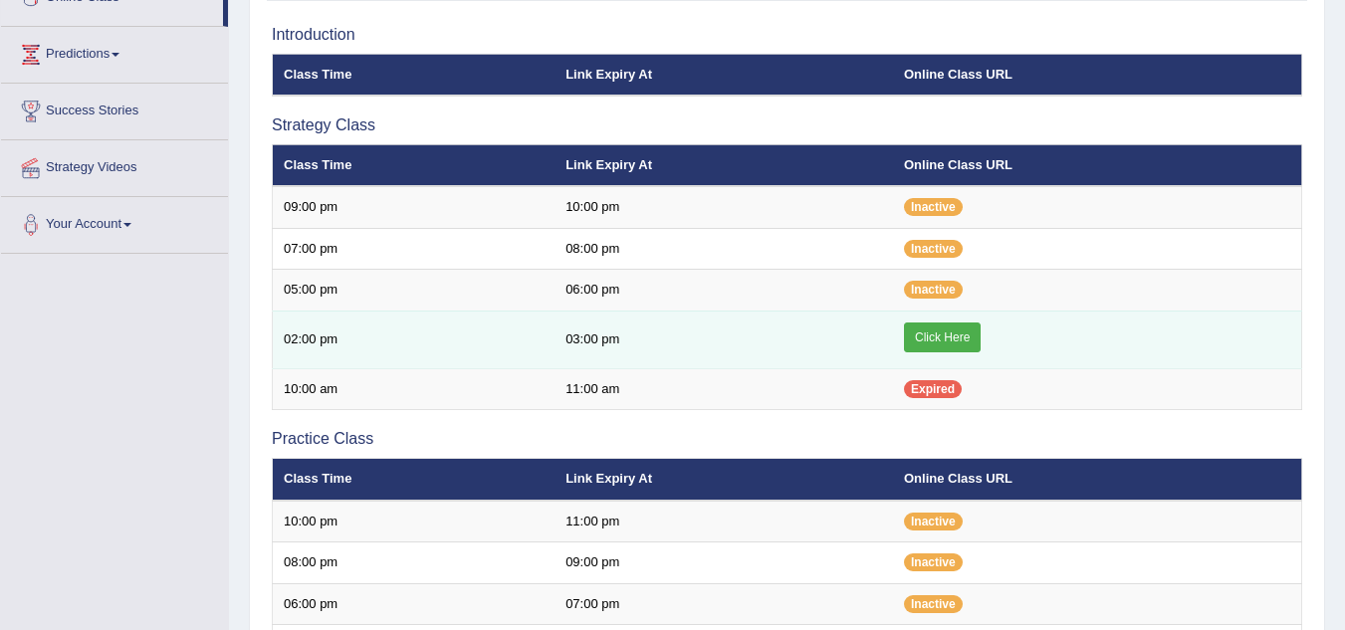
click at [932, 332] on link "Click Here" at bounding box center [942, 338] width 77 height 30
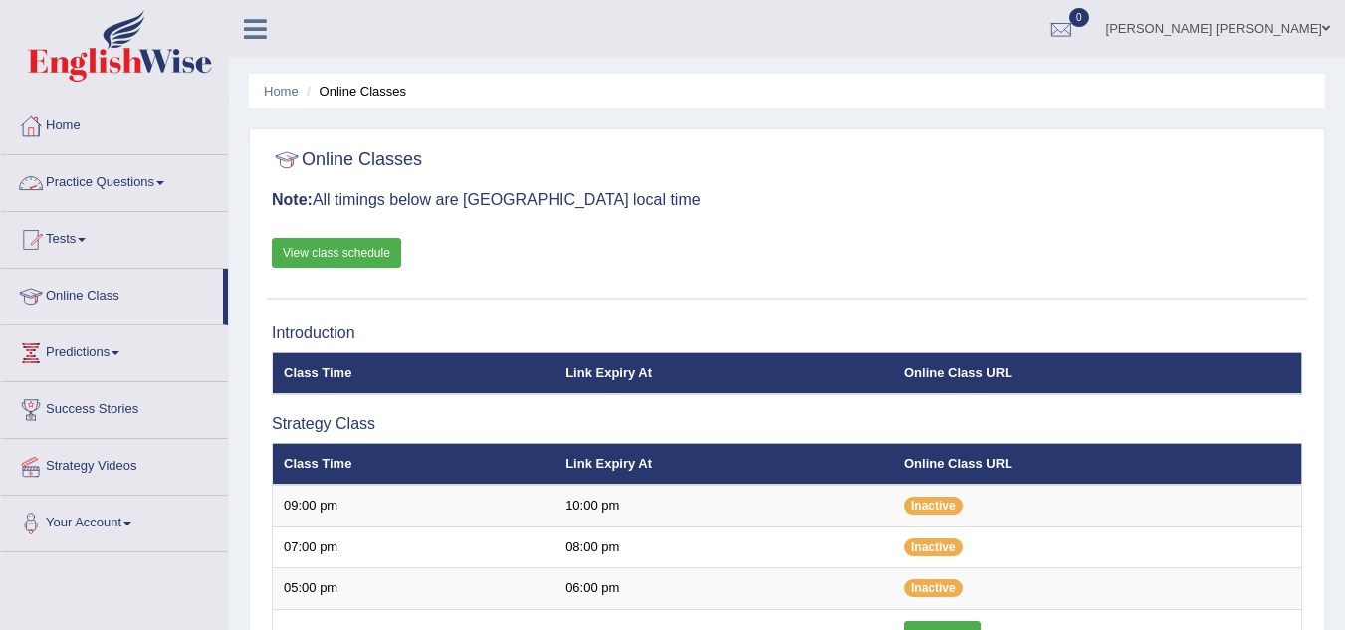
click at [194, 163] on link "Practice Questions" at bounding box center [114, 180] width 227 height 50
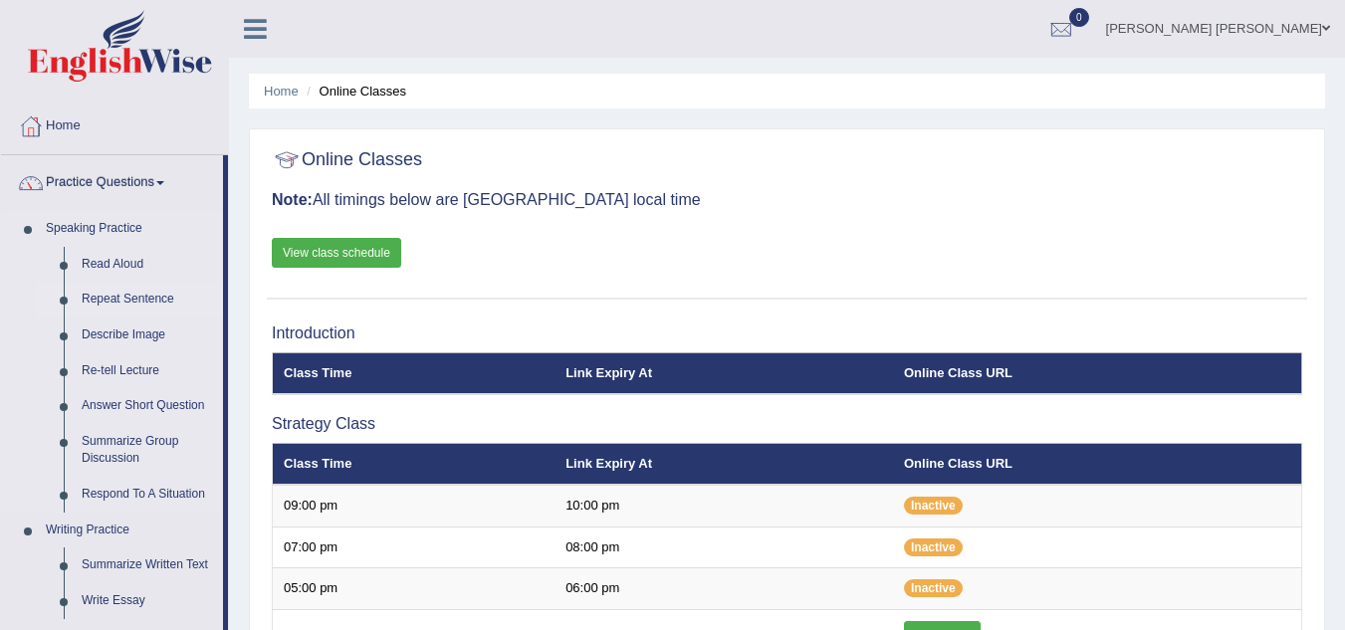
click at [151, 293] on link "Repeat Sentence" at bounding box center [148, 300] width 150 height 36
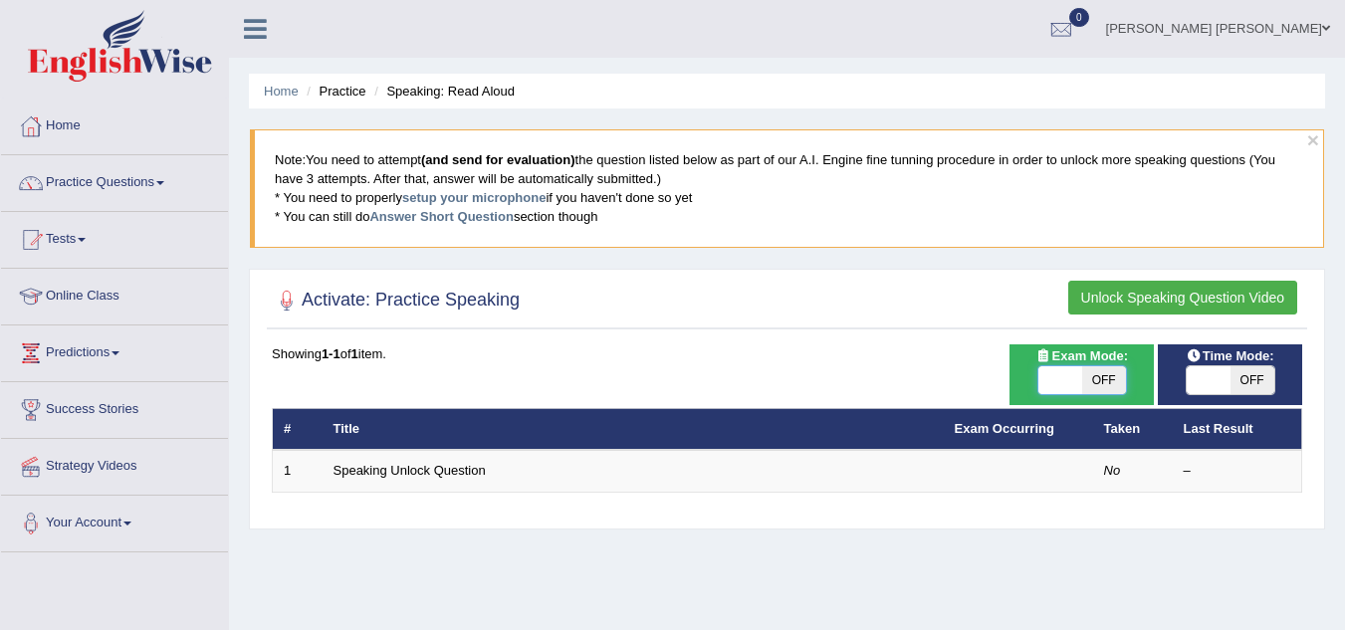
click at [1038, 375] on span at bounding box center [1060, 380] width 44 height 28
checkbox input "true"
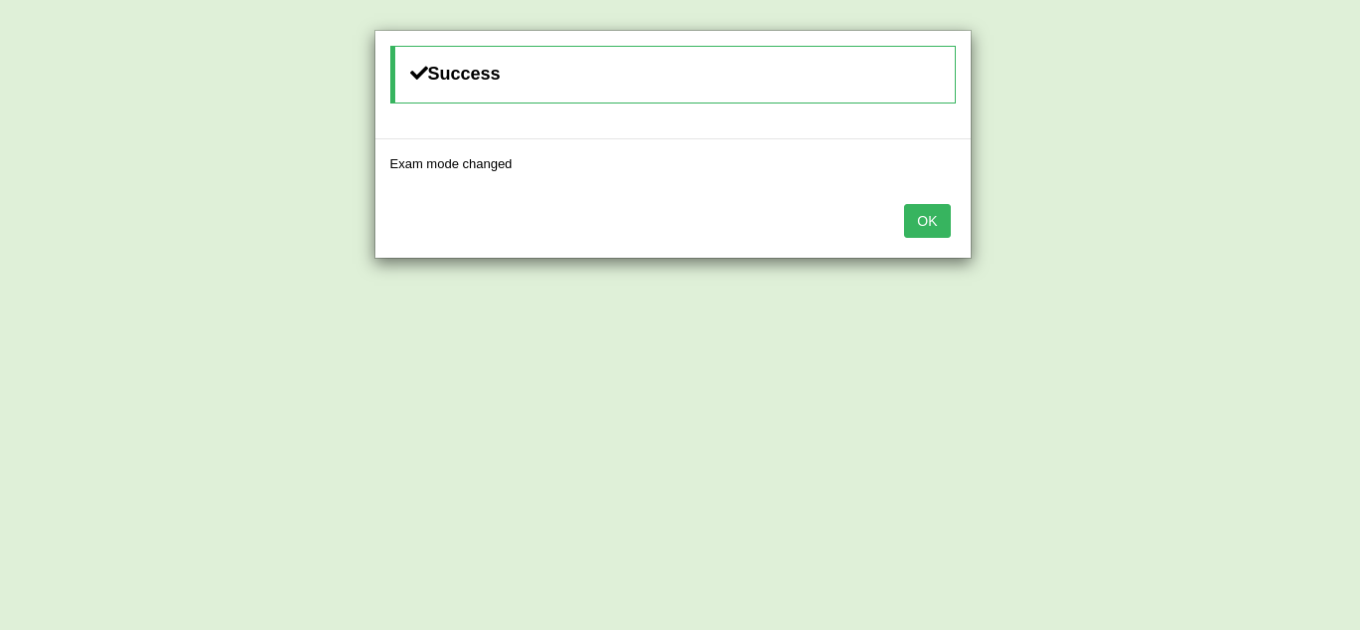
click at [946, 208] on button "OK" at bounding box center [927, 221] width 46 height 34
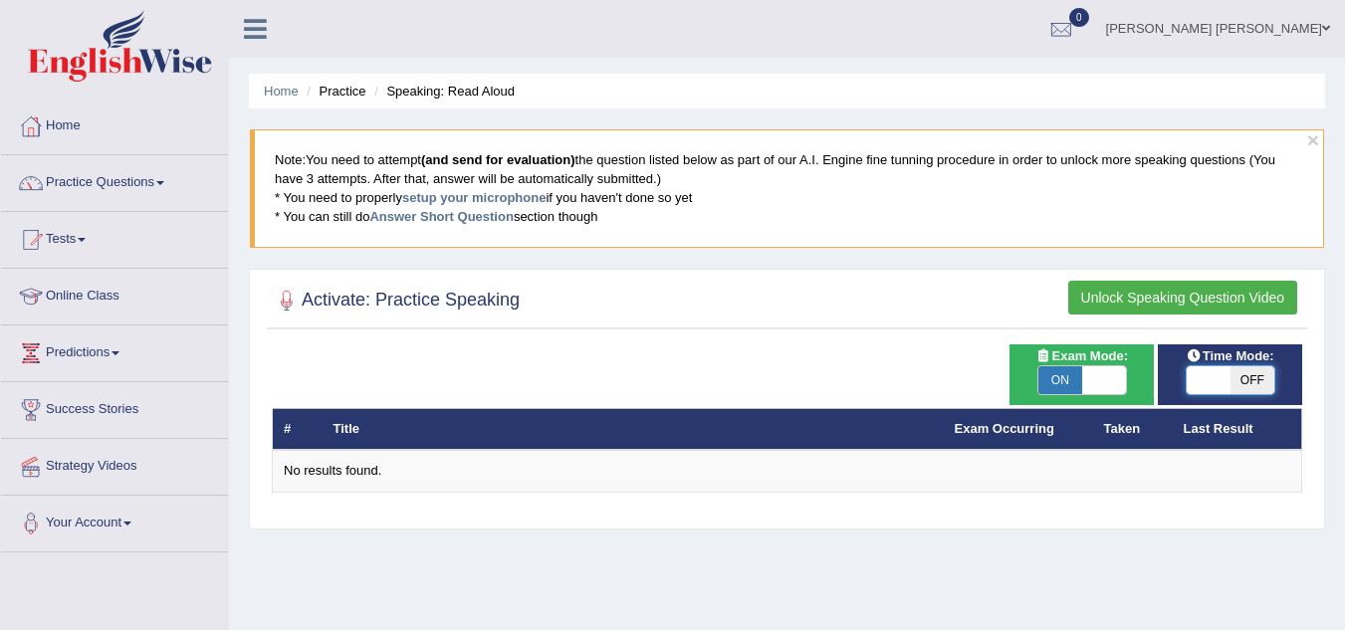
click at [1203, 383] on span at bounding box center [1209, 380] width 44 height 28
checkbox input "true"
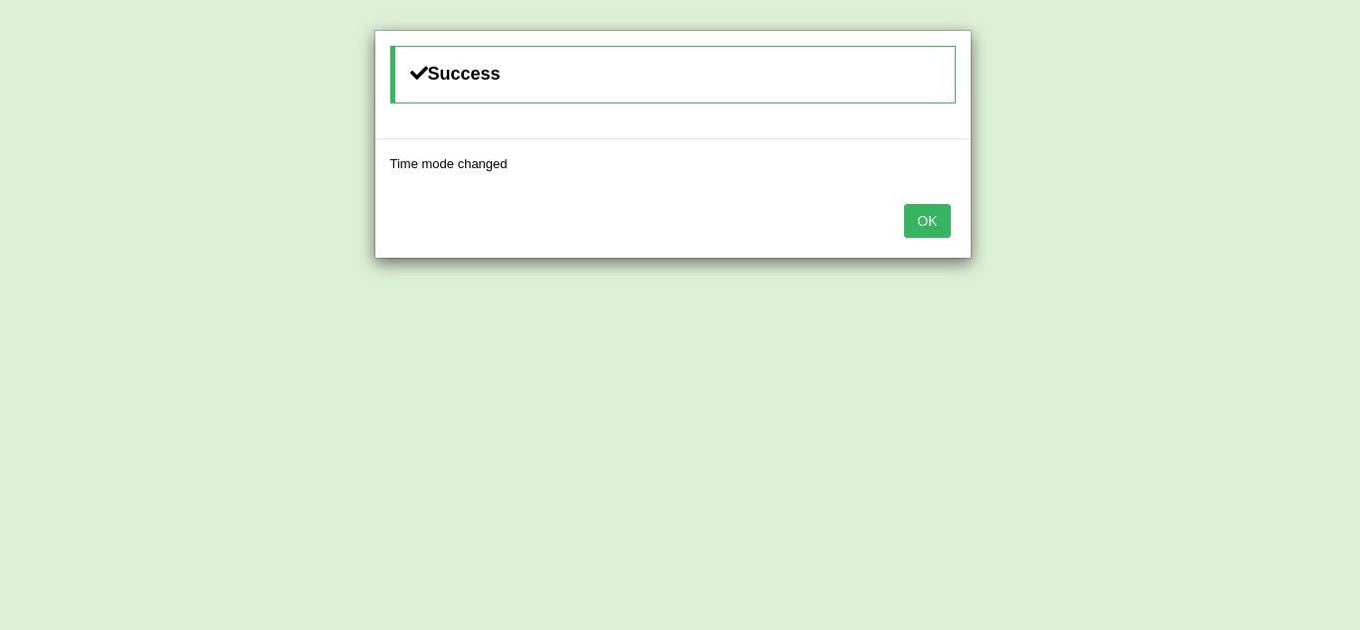
click at [918, 209] on button "OK" at bounding box center [927, 221] width 46 height 34
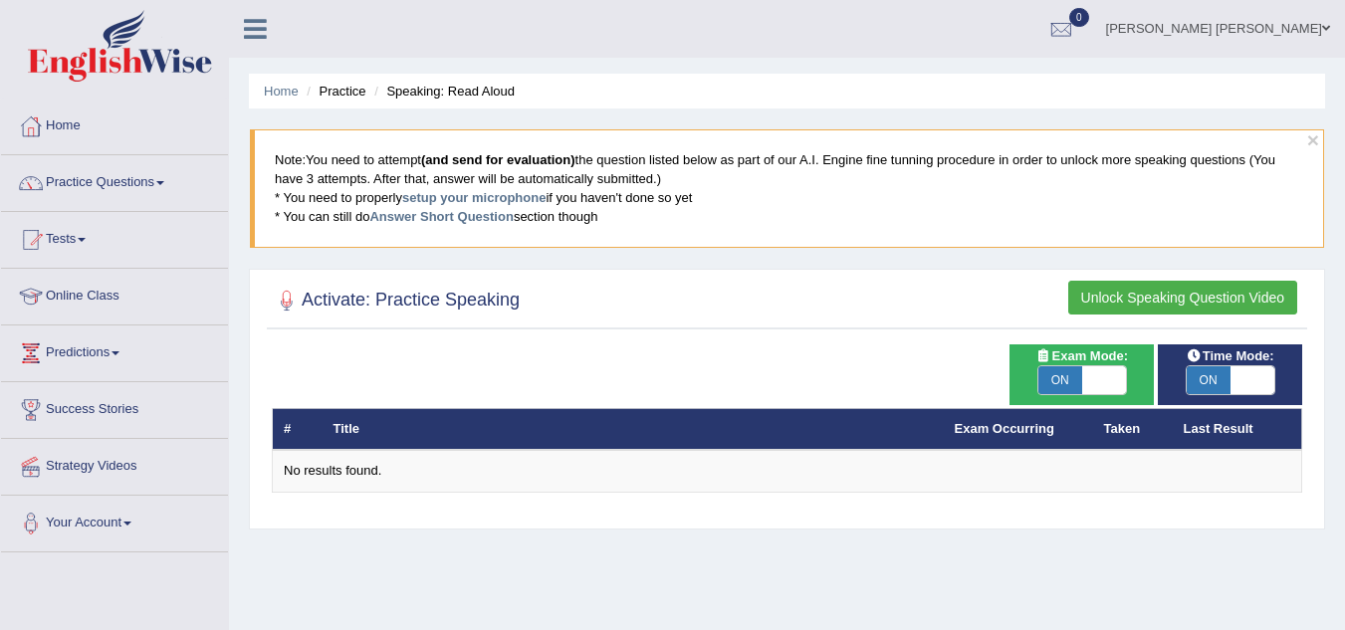
click at [504, 97] on li "Speaking: Read Aloud" at bounding box center [441, 91] width 145 height 19
click at [285, 91] on link "Home" at bounding box center [281, 91] width 35 height 15
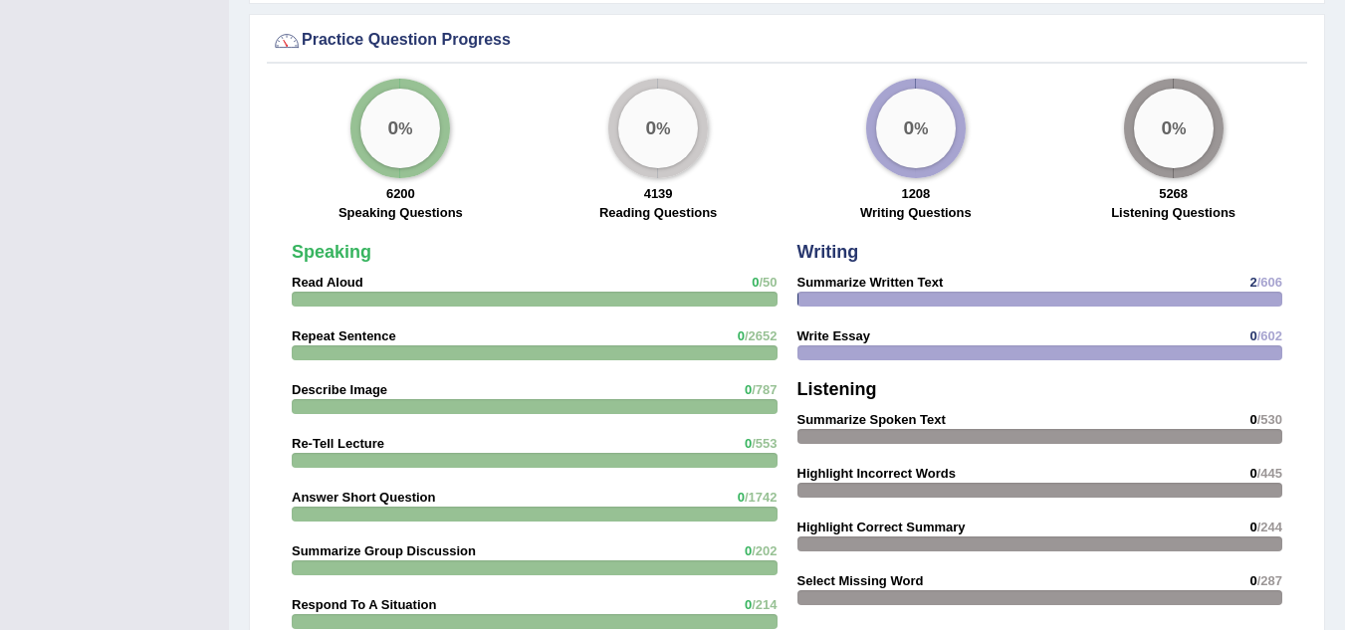
scroll to position [1493, 0]
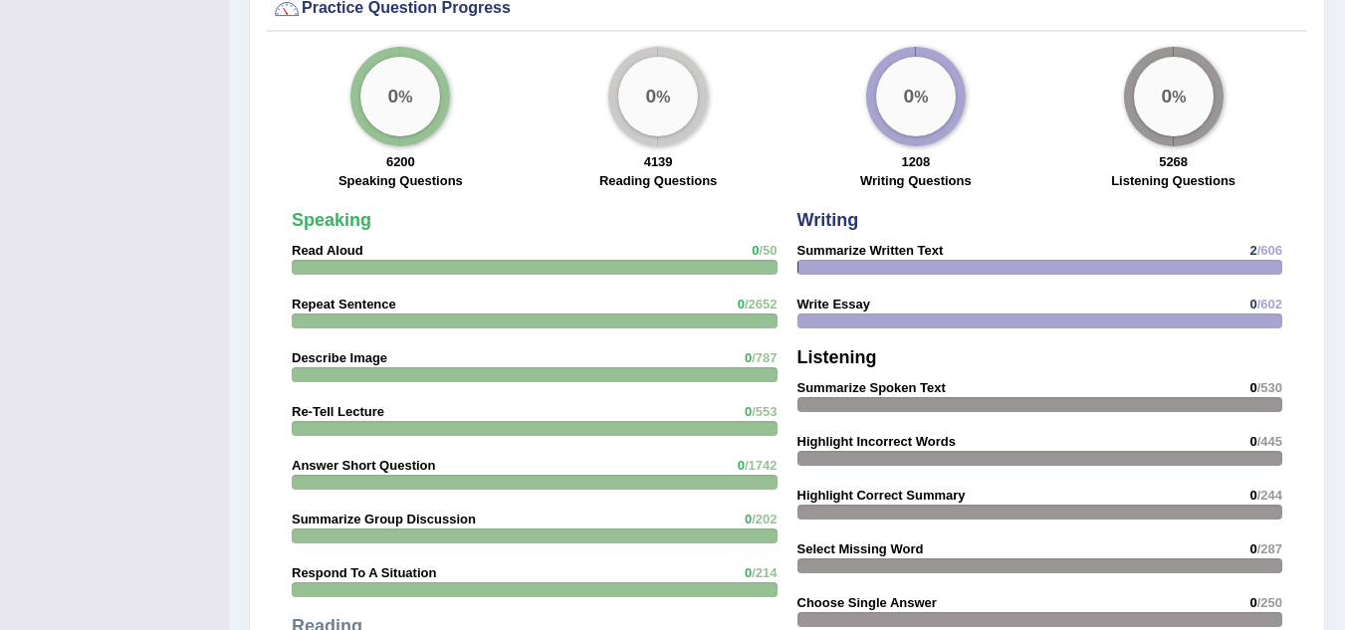
drag, startPoint x: 677, startPoint y: 253, endPoint x: 686, endPoint y: 238, distance: 17.4
click at [685, 260] on div at bounding box center [535, 267] width 486 height 15
click at [686, 260] on div at bounding box center [535, 267] width 486 height 15
click at [741, 233] on div "Speaking Read Aloud 0 /50 Repeat Sentence 0 /2652 Describe Image 0 /787 Re-Tell…" at bounding box center [535, 559] width 506 height 716
click at [351, 243] on strong "Read Aloud" at bounding box center [328, 250] width 72 height 15
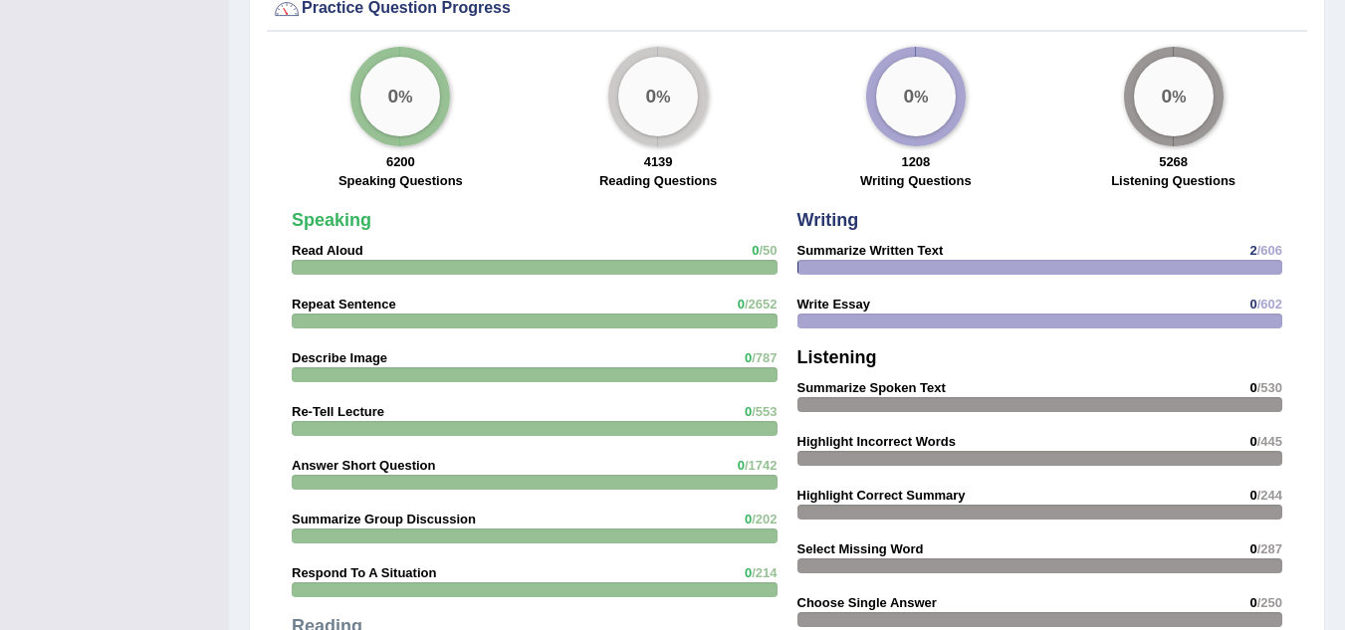
click at [365, 236] on div "Speaking Read Aloud 0 /50 Repeat Sentence 0 /2652 Describe Image 0 /787 Re-Tell…" at bounding box center [535, 559] width 506 height 716
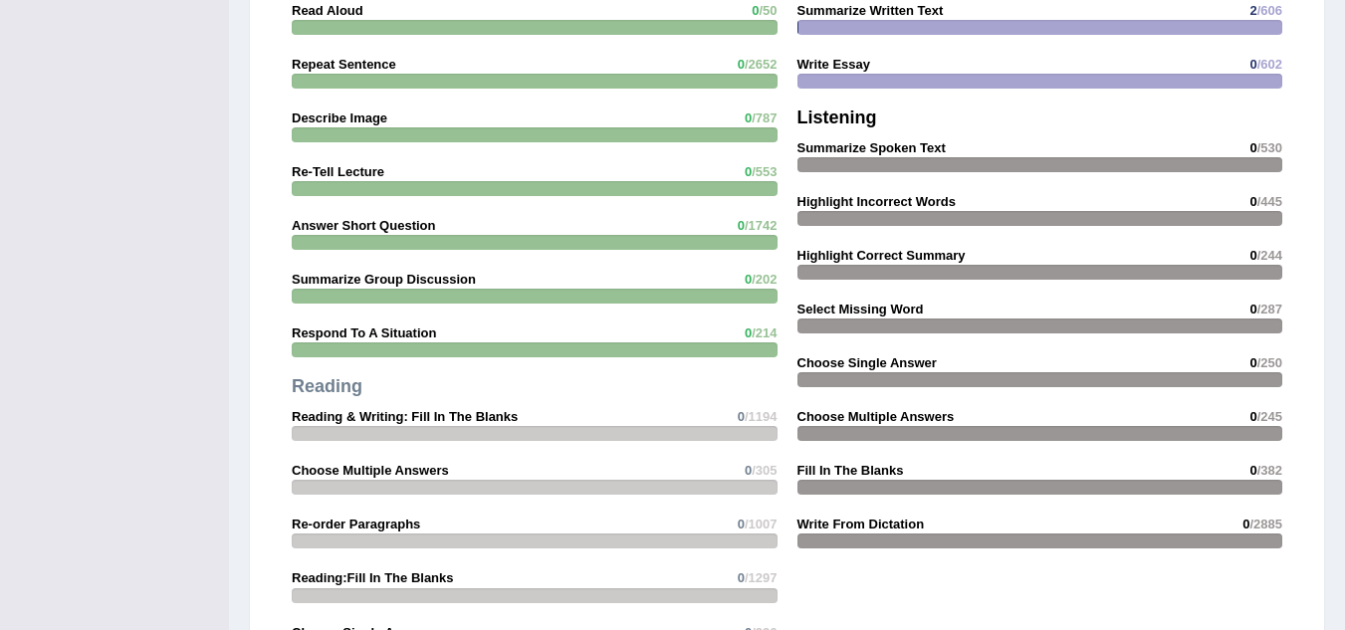
scroll to position [1792, 0]
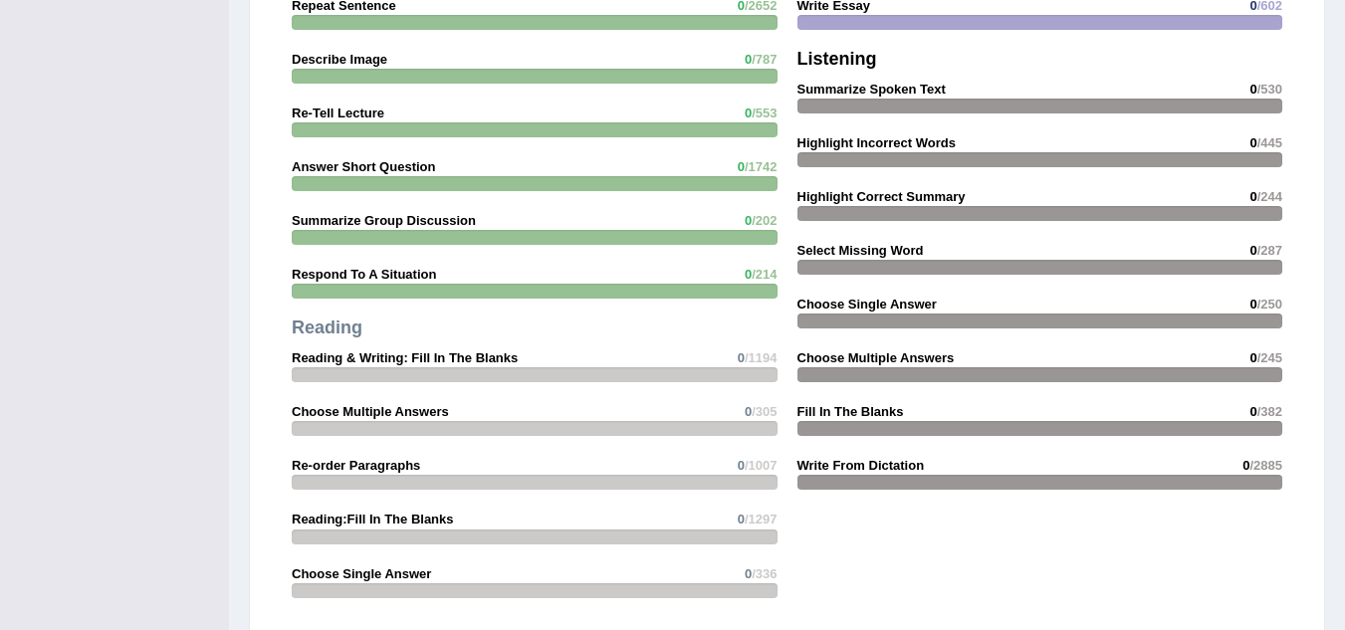
click at [391, 213] on strong "Summarize Group Discussion" at bounding box center [384, 220] width 184 height 15
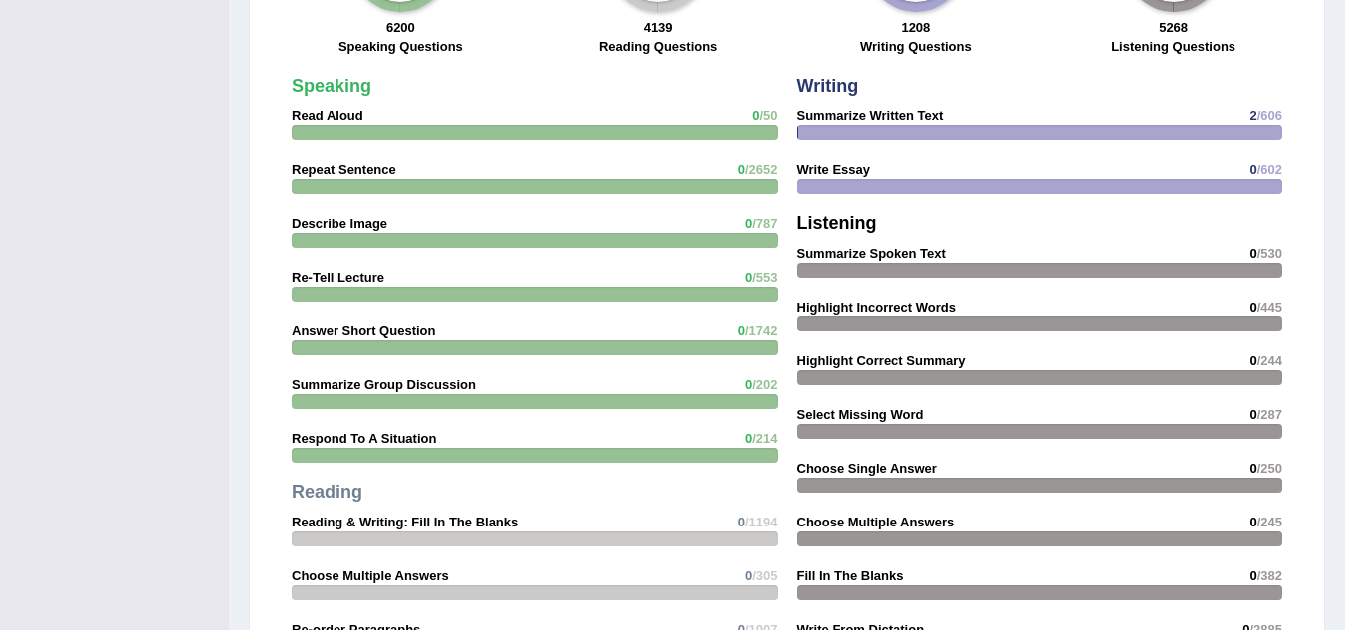
scroll to position [1593, 0]
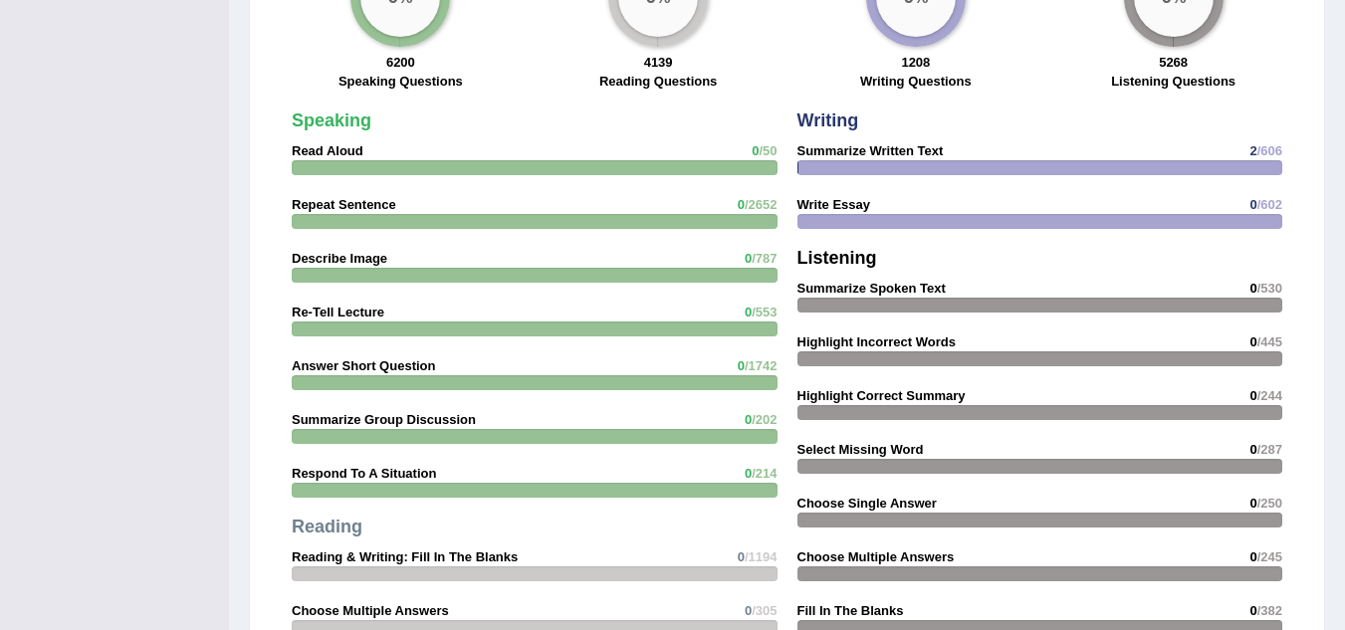
click at [764, 143] on span "/50" at bounding box center [767, 150] width 18 height 15
click at [336, 143] on strong "Read Aloud" at bounding box center [328, 150] width 72 height 15
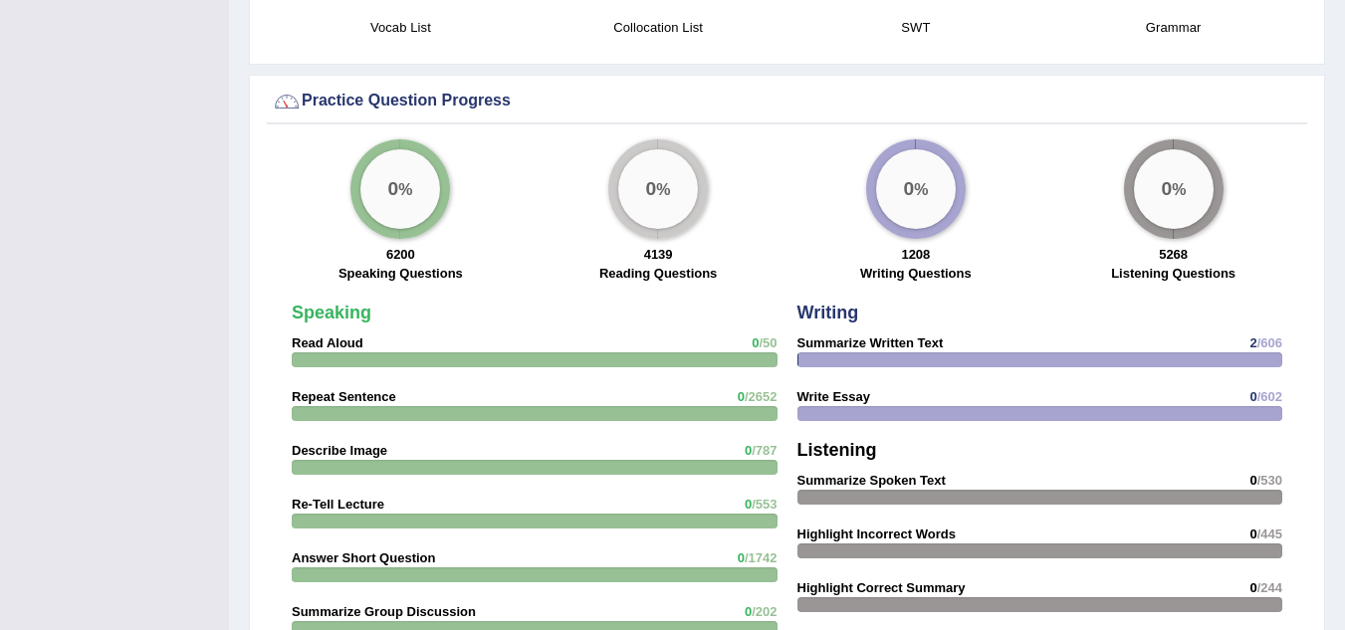
scroll to position [1394, 0]
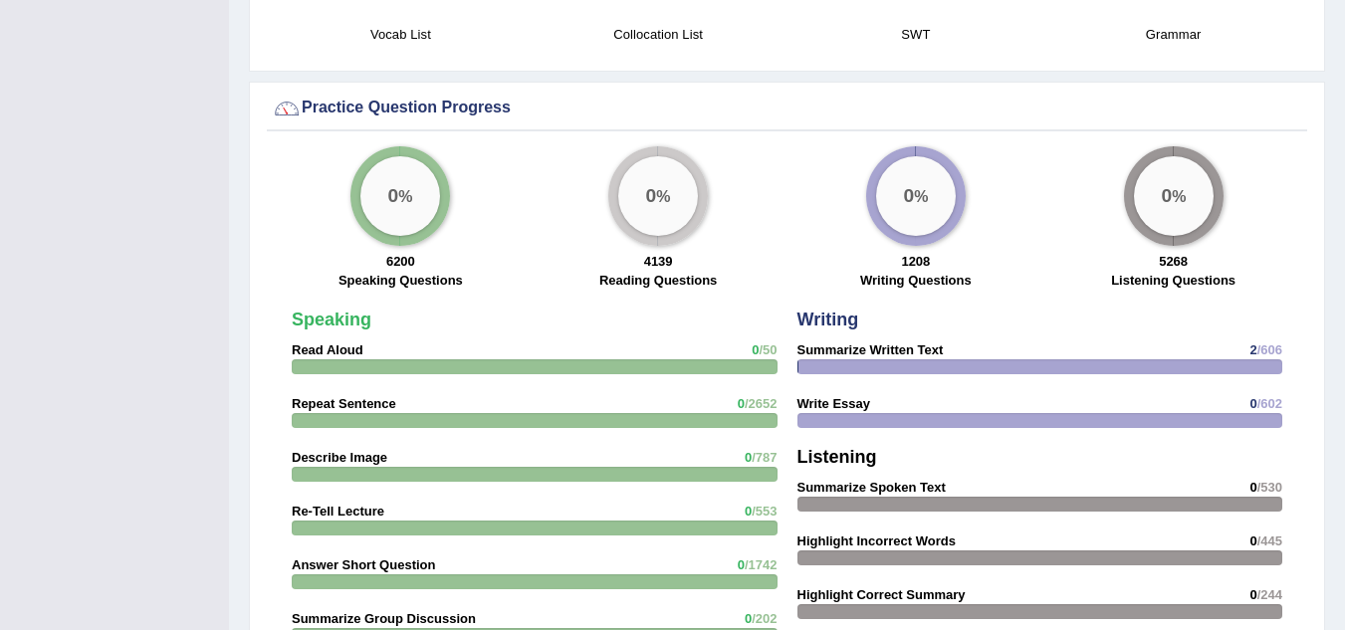
click at [421, 180] on div "0 %" at bounding box center [400, 196] width 80 height 80
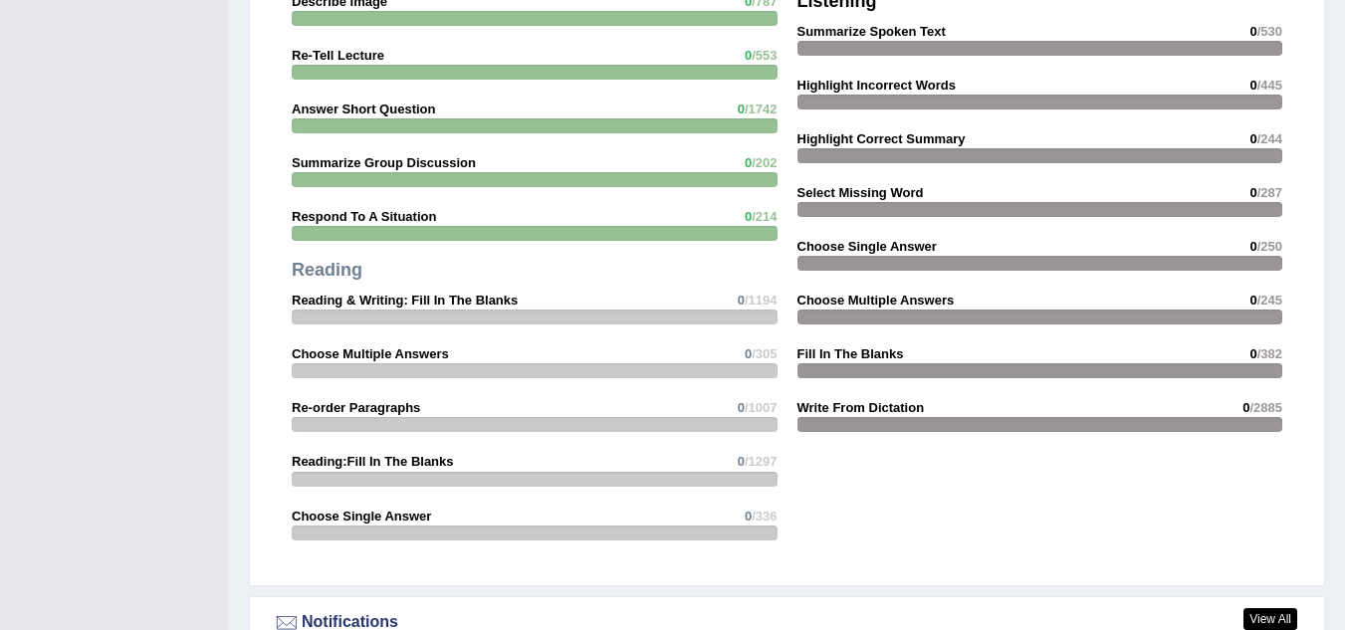
scroll to position [1792, 0]
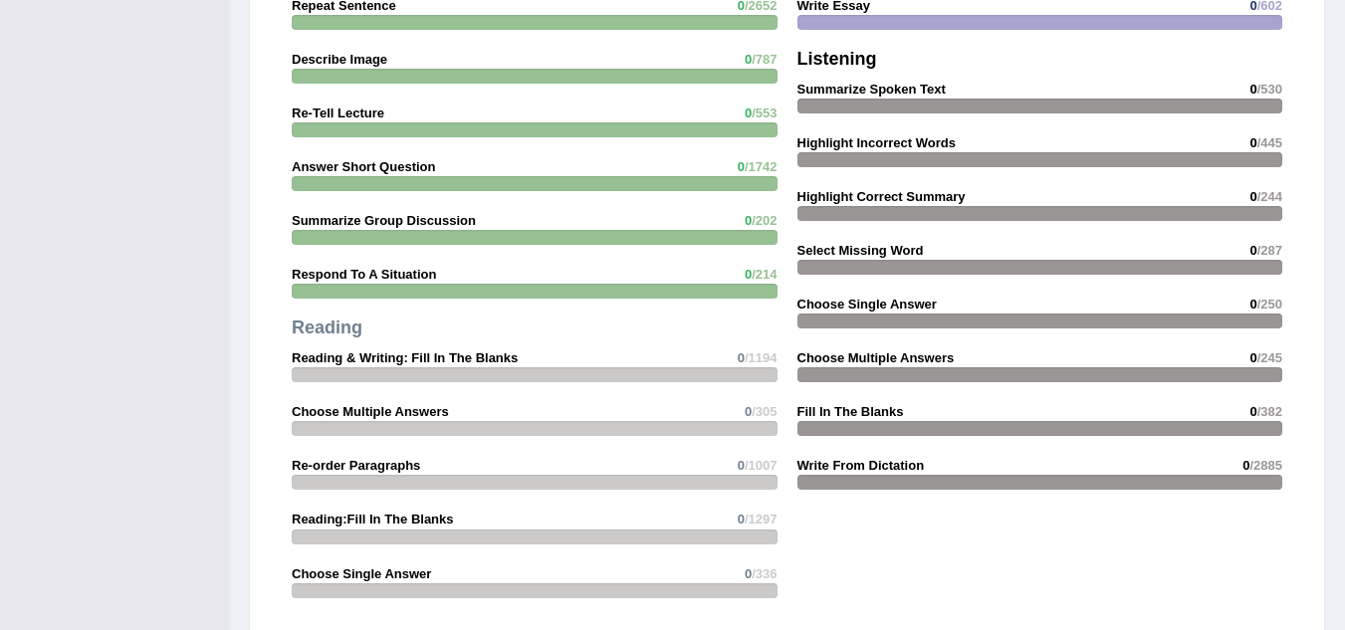
click at [751, 458] on span "/1007" at bounding box center [761, 465] width 33 height 15
click at [444, 435] on div "Speaking Read Aloud 0 /50 Repeat Sentence 0 /2652 Describe Image 0 /787 Re-Tell…" at bounding box center [535, 260] width 506 height 716
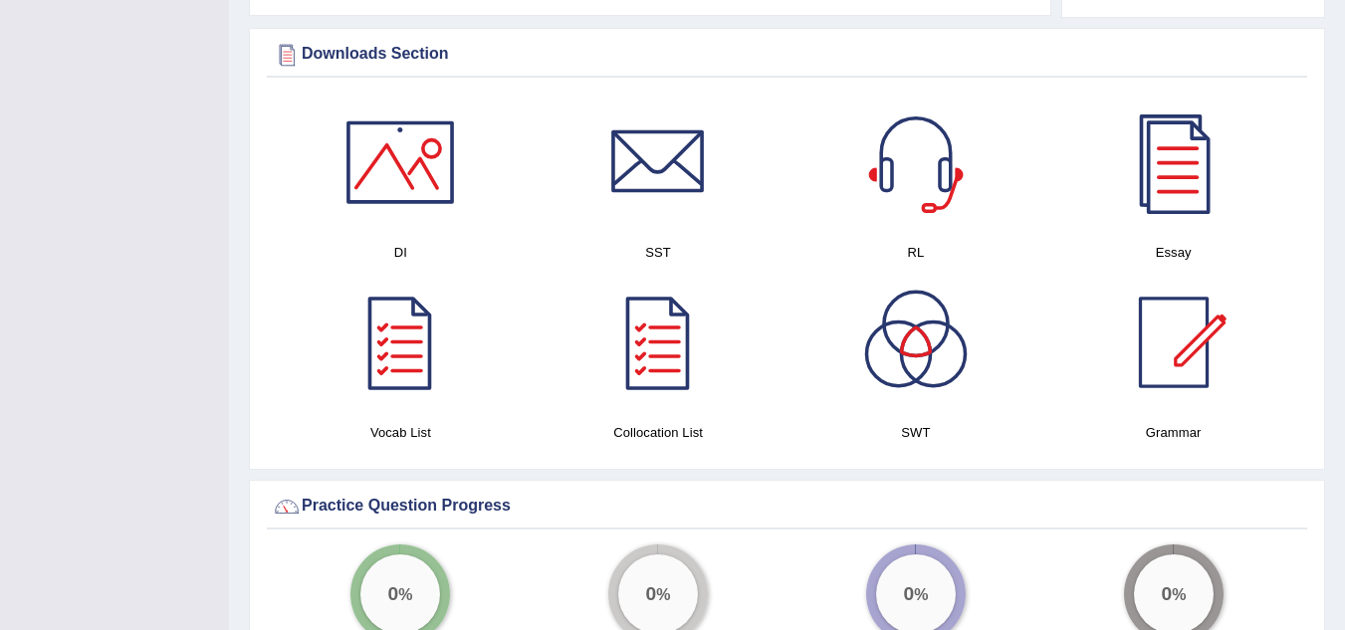
scroll to position [896, 0]
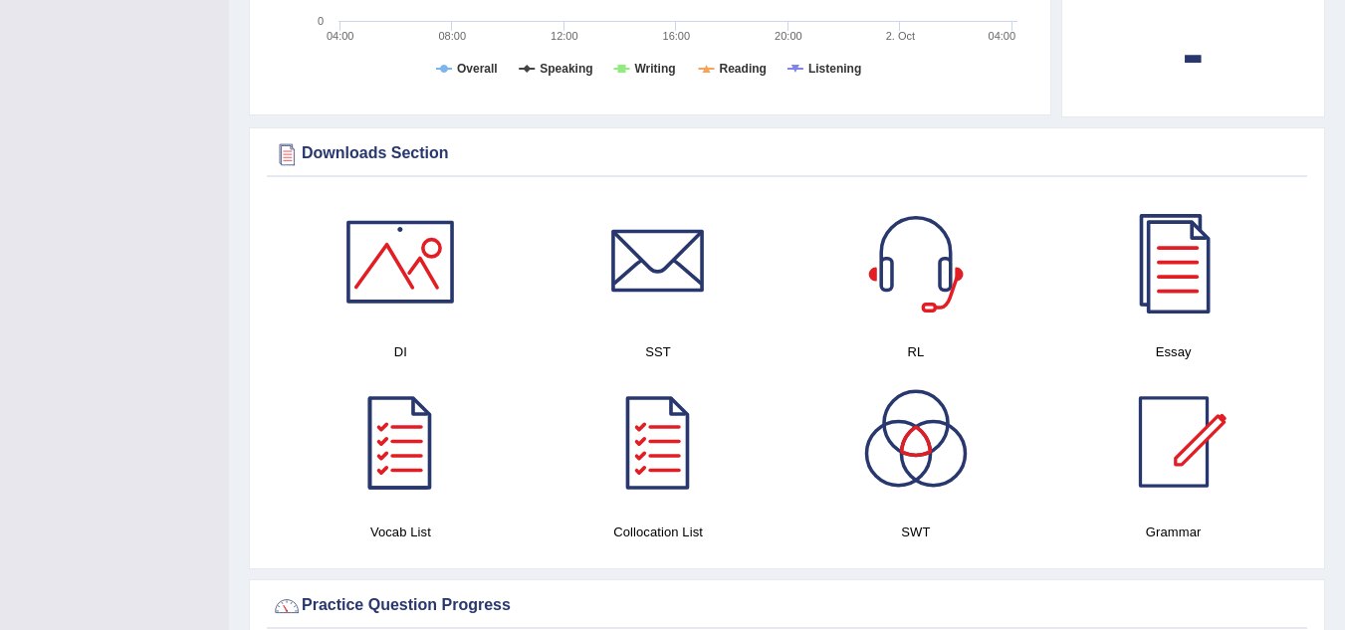
click at [397, 410] on div at bounding box center [399, 441] width 139 height 139
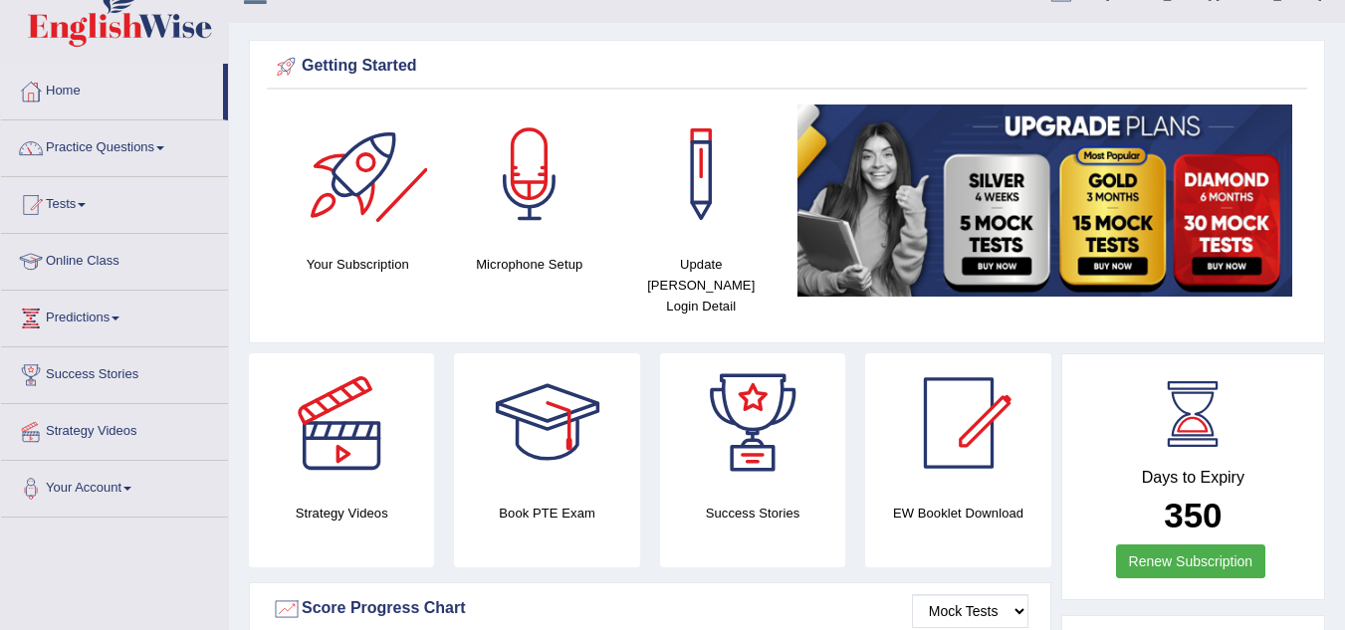
scroll to position [0, 0]
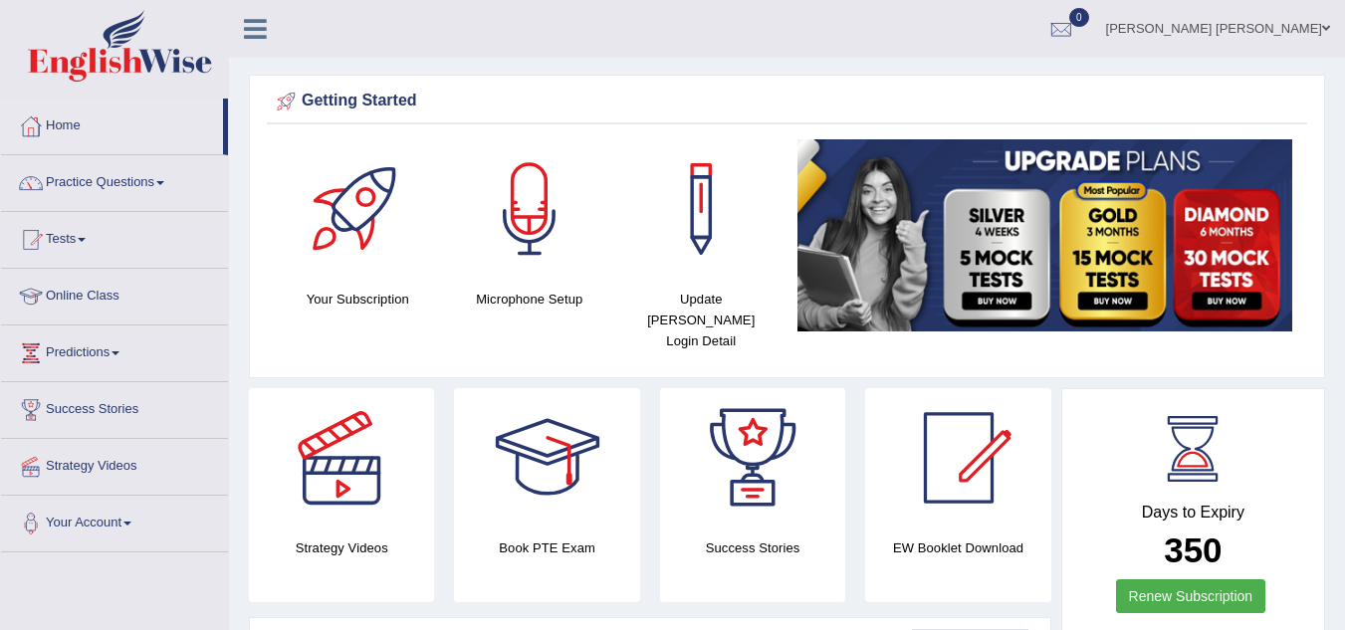
click at [1127, 227] on img at bounding box center [1045, 235] width 496 height 192
click at [353, 105] on div "Getting Started" at bounding box center [787, 102] width 1030 height 30
click at [536, 175] on div at bounding box center [529, 208] width 139 height 139
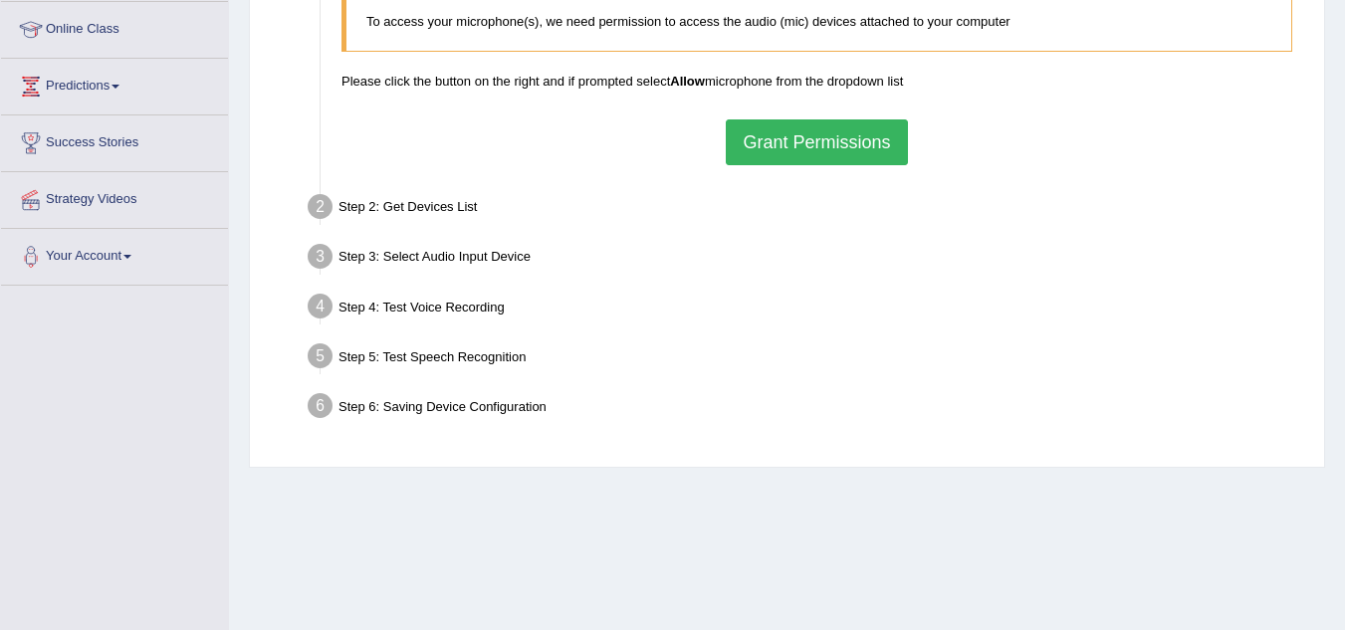
scroll to position [299, 0]
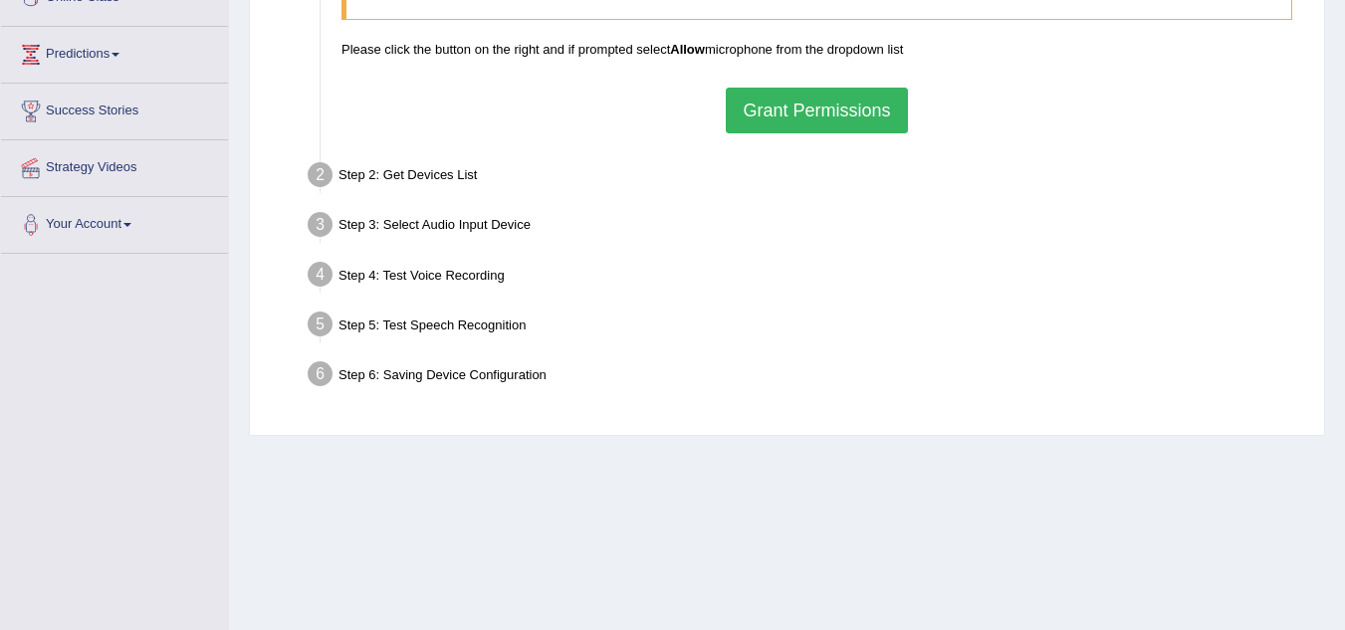
click at [769, 109] on button "Grant Permissions" at bounding box center [816, 111] width 181 height 46
click at [683, 338] on div "Step 5: Test Speech Recognition" at bounding box center [807, 328] width 1016 height 44
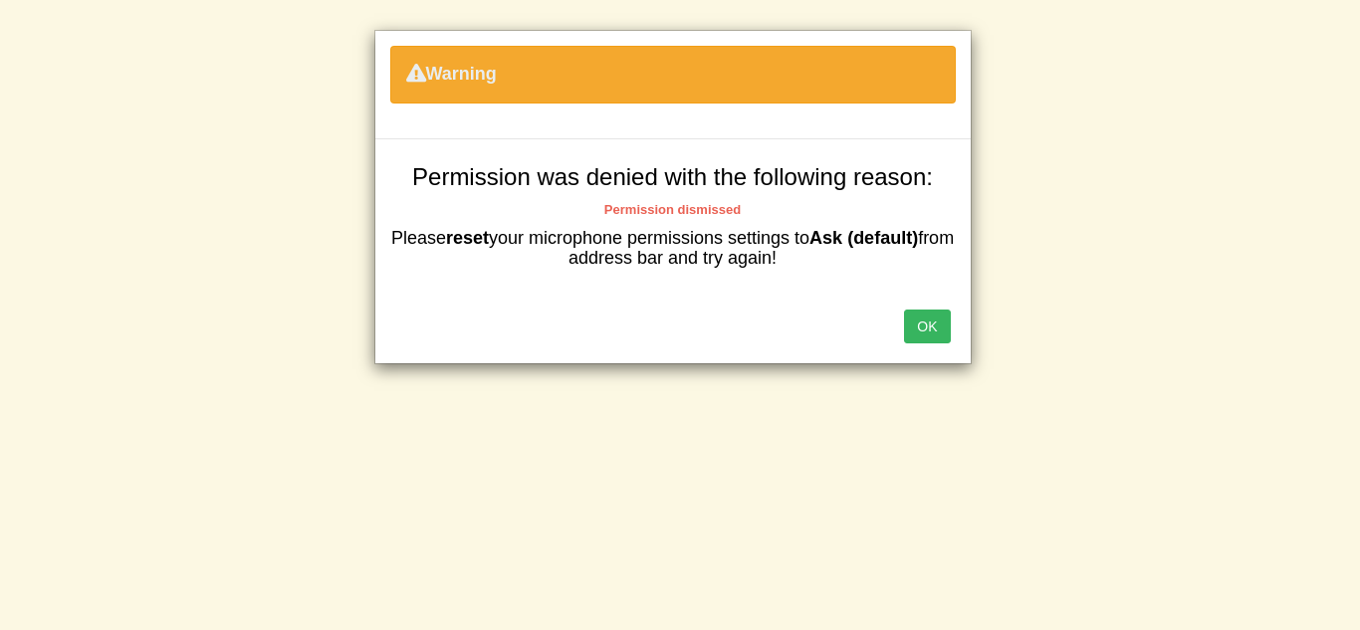
click at [912, 323] on button "OK" at bounding box center [927, 327] width 46 height 34
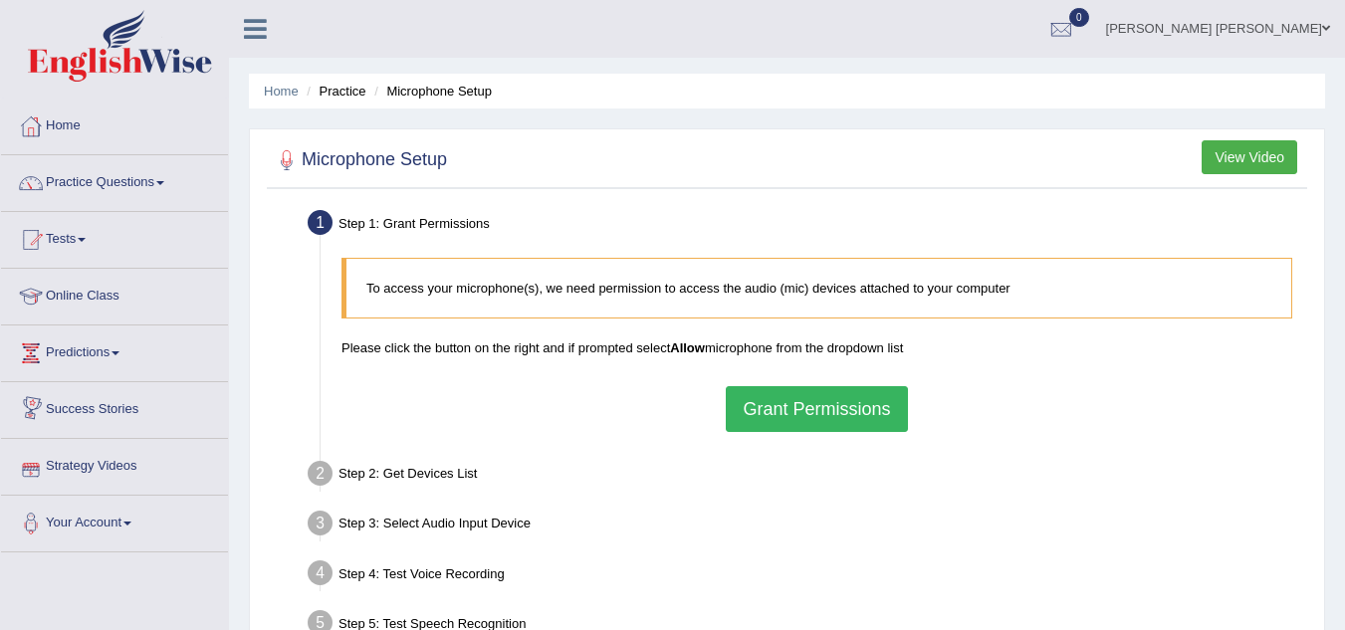
click at [135, 471] on link "Strategy Videos" at bounding box center [114, 464] width 227 height 50
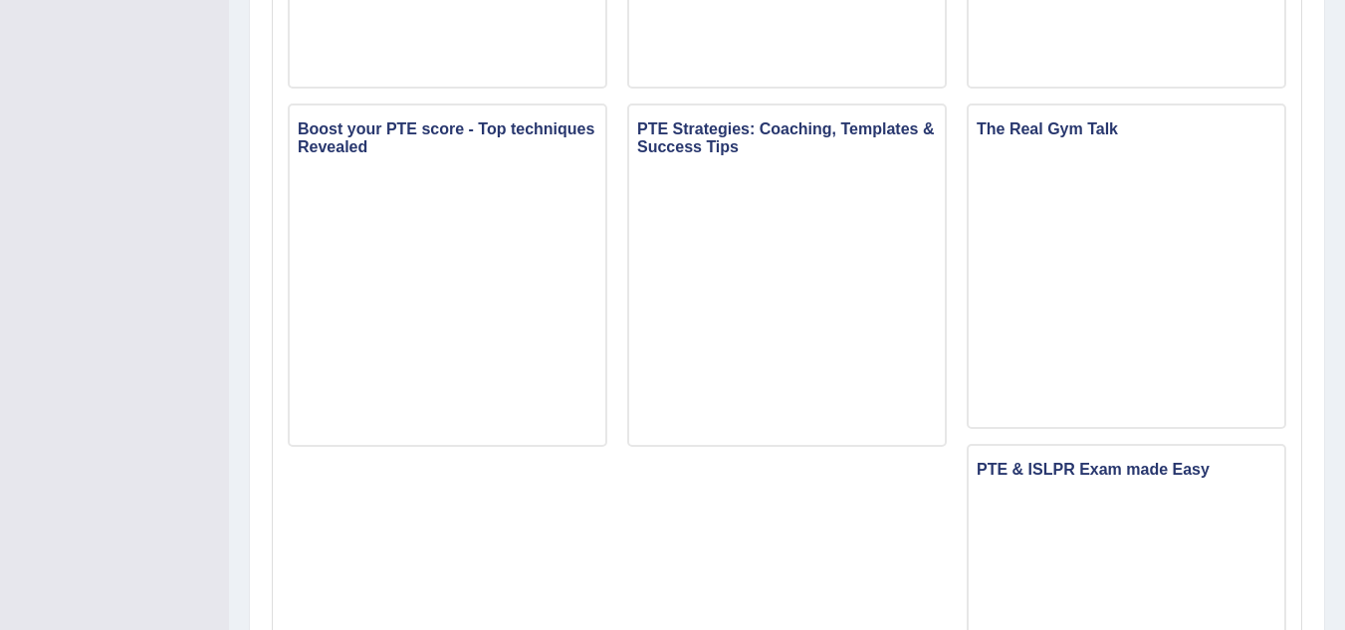
scroll to position [1189, 0]
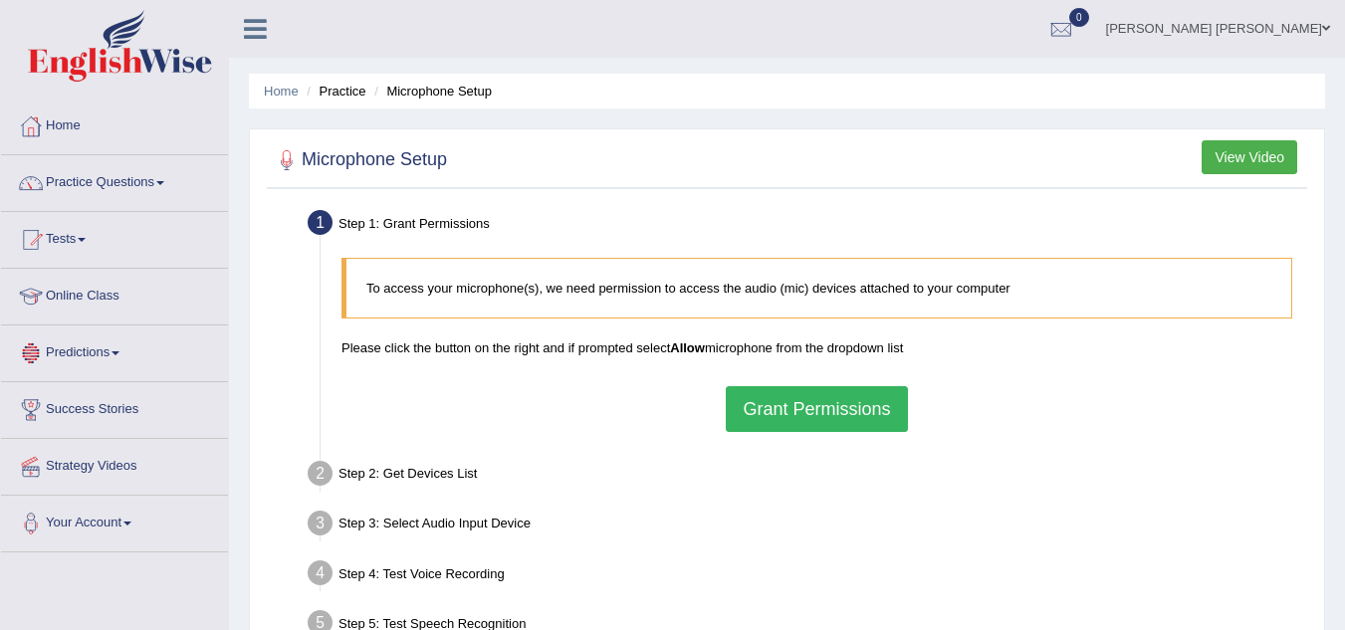
click at [159, 351] on link "Predictions" at bounding box center [114, 350] width 227 height 50
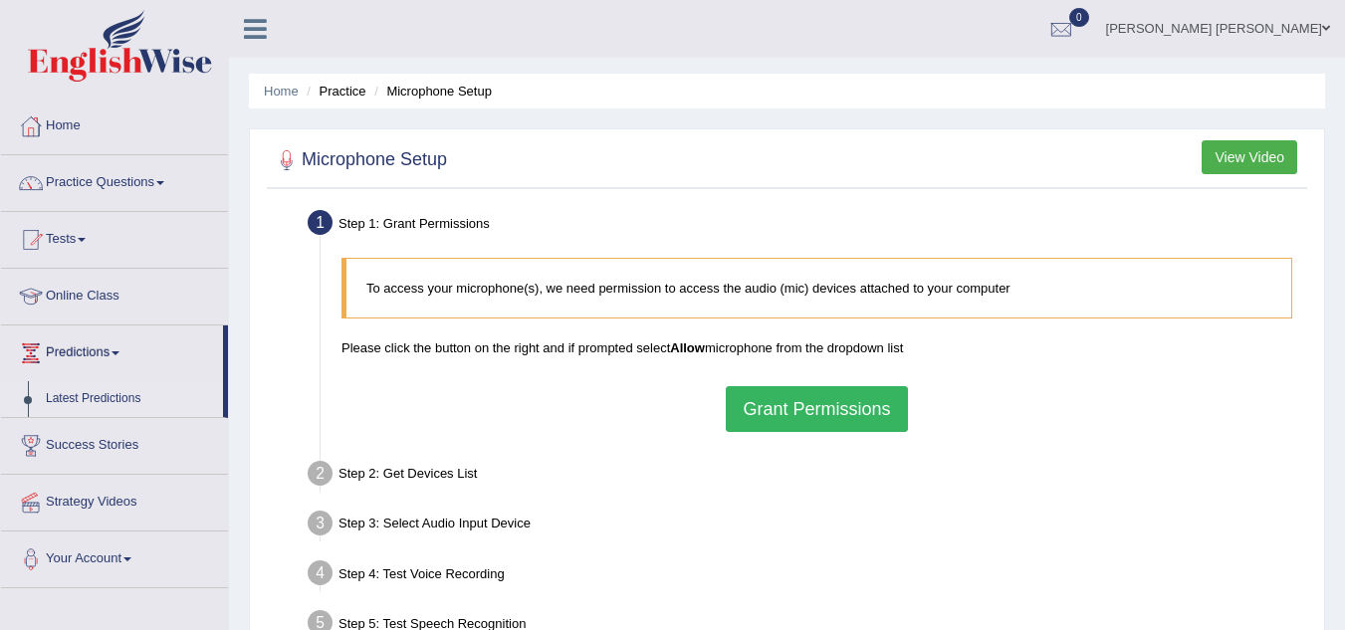
click at [131, 398] on link "Latest Predictions" at bounding box center [130, 399] width 186 height 36
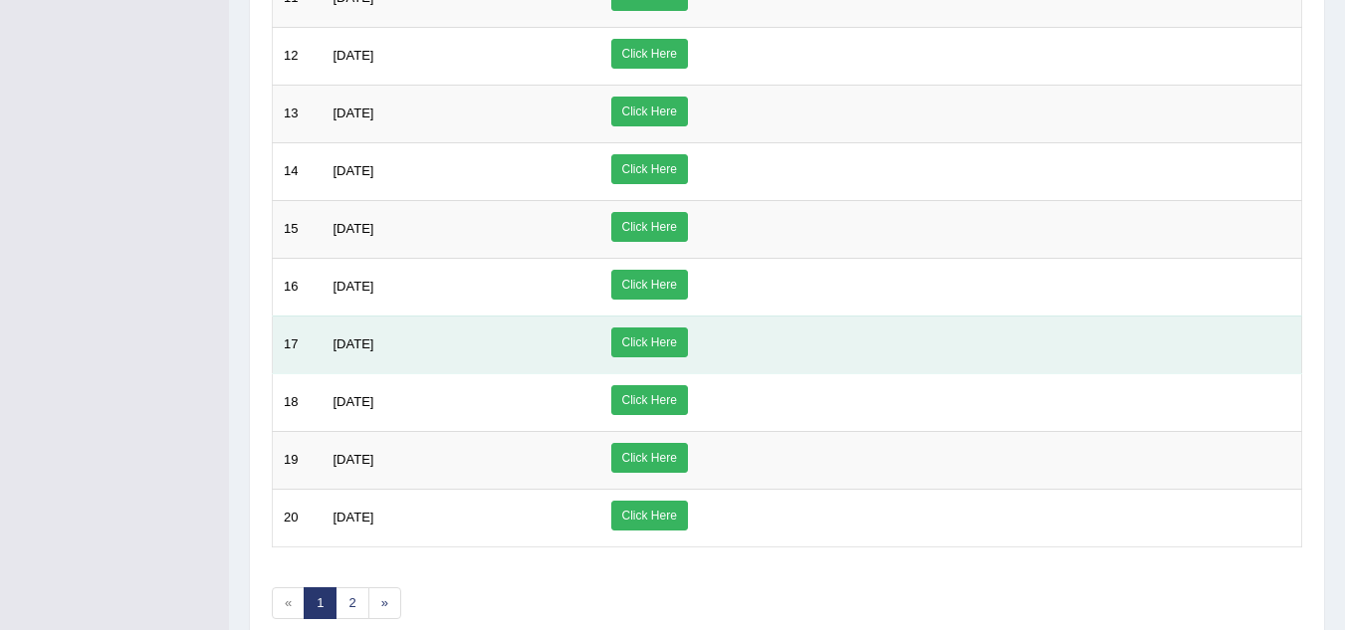
scroll to position [971, 0]
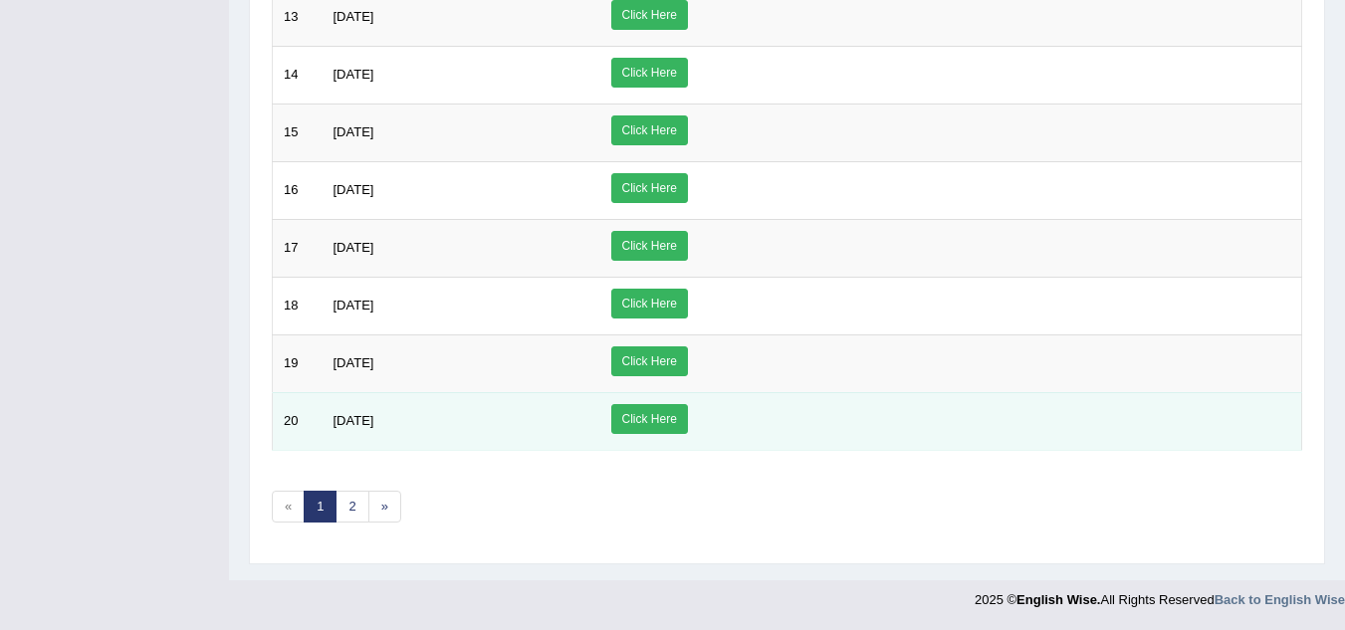
click at [688, 422] on link "Click Here" at bounding box center [649, 419] width 77 height 30
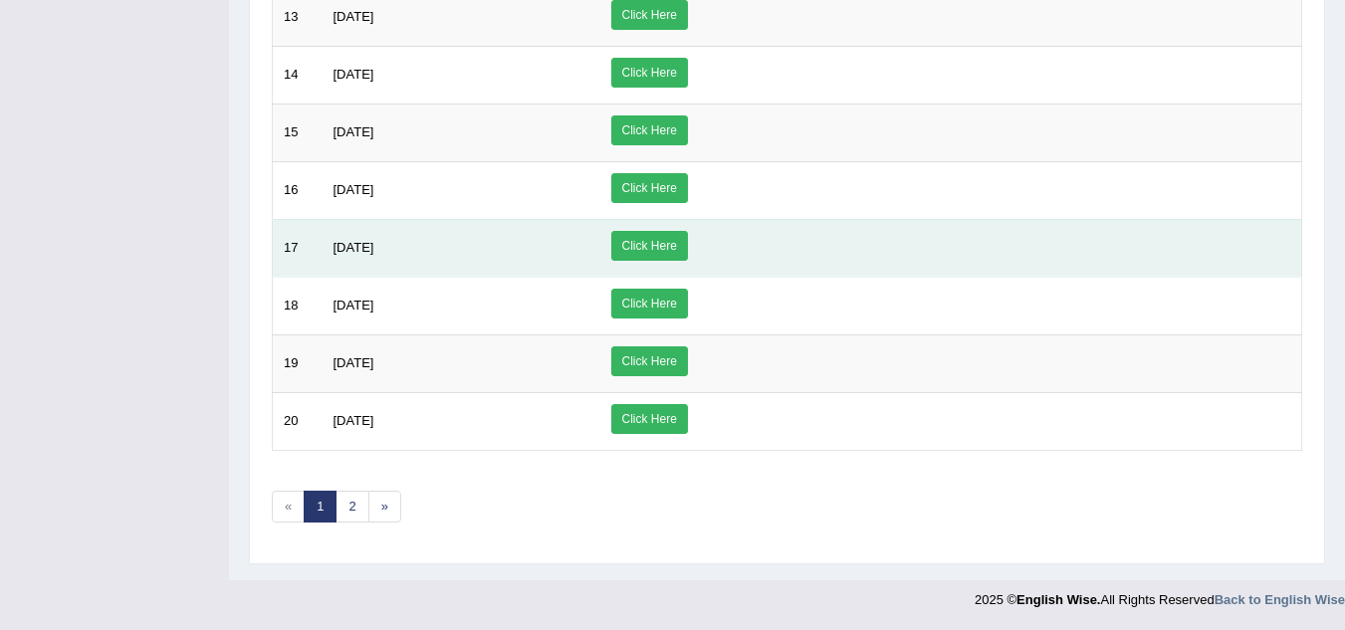
click at [688, 231] on link "Click Here" at bounding box center [649, 246] width 77 height 30
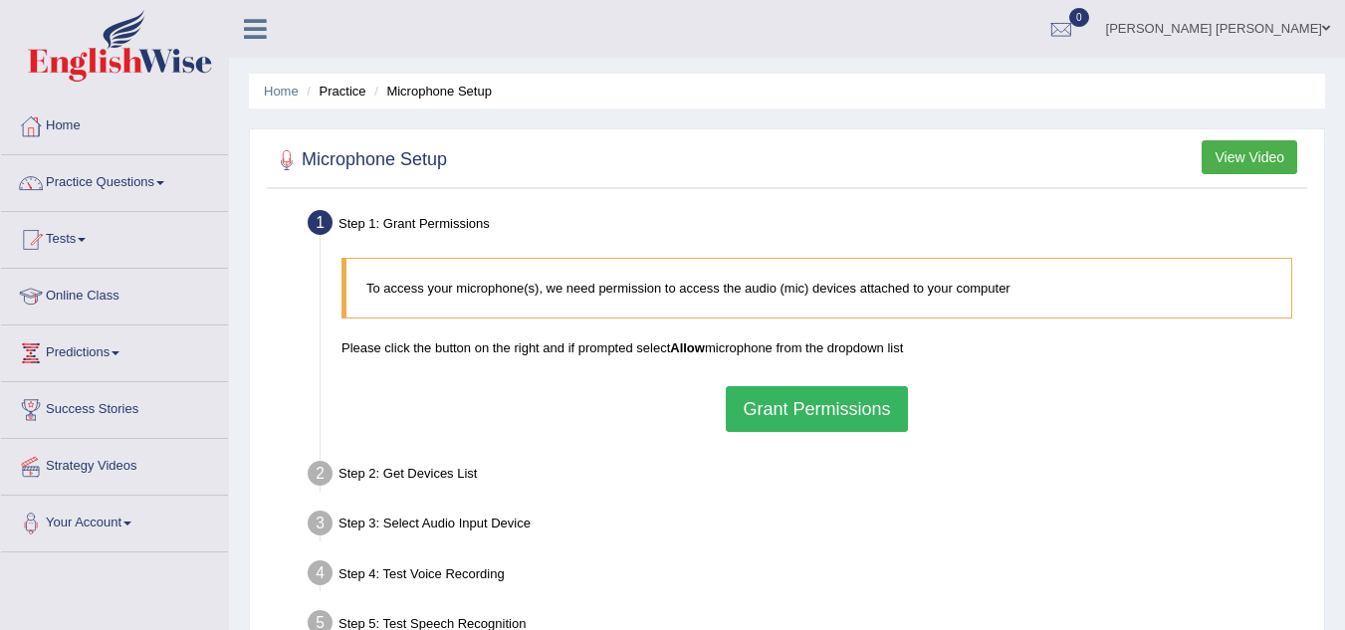
click at [354, 98] on li "Practice" at bounding box center [334, 91] width 64 height 19
click at [338, 80] on ul "Home Practice Microphone Setup" at bounding box center [787, 91] width 1076 height 35
click at [338, 89] on li "Practice" at bounding box center [334, 91] width 64 height 19
click at [351, 101] on li "Practice" at bounding box center [334, 91] width 64 height 19
click at [351, 100] on li "Practice" at bounding box center [334, 91] width 64 height 19
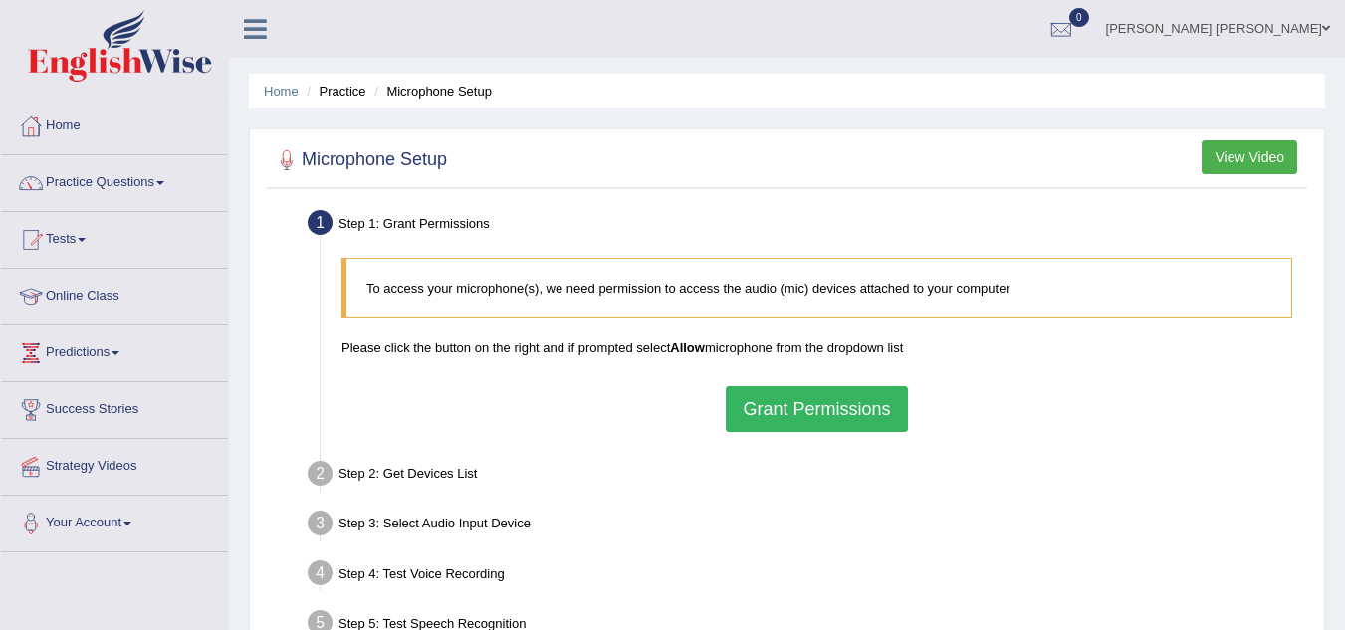
click at [356, 92] on li "Practice" at bounding box center [334, 91] width 64 height 19
click at [139, 231] on link "Tests" at bounding box center [114, 237] width 227 height 50
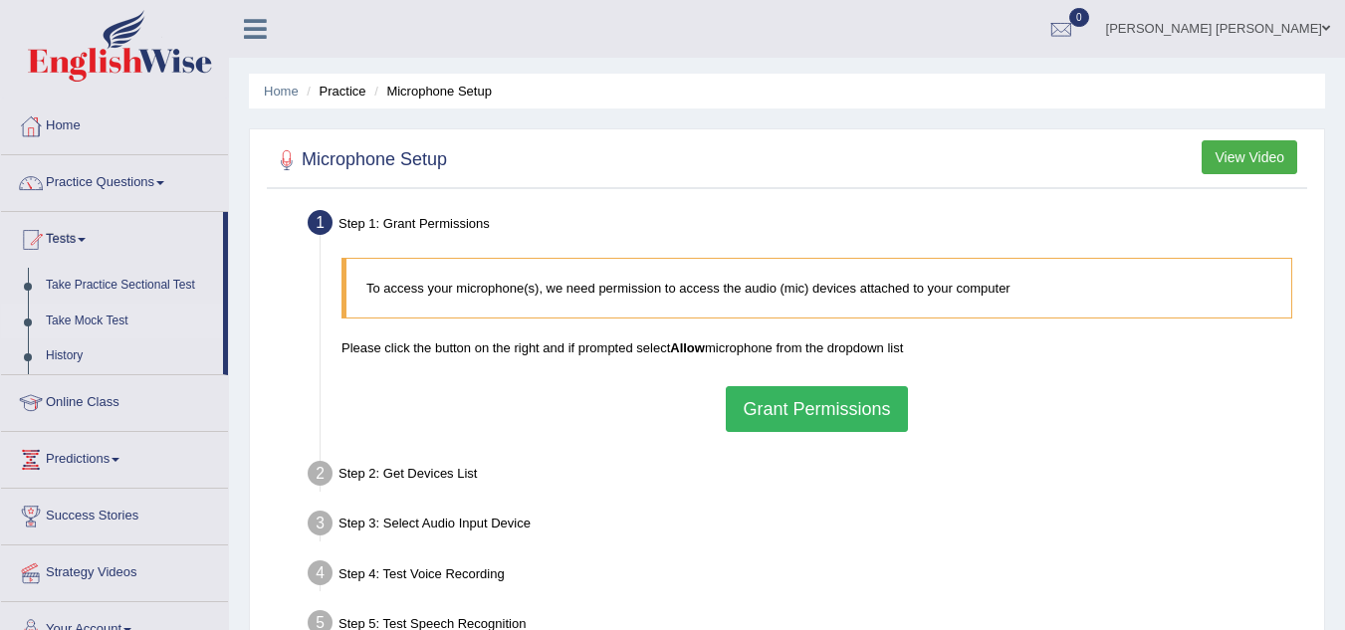
click at [135, 317] on link "Take Mock Test" at bounding box center [130, 322] width 186 height 36
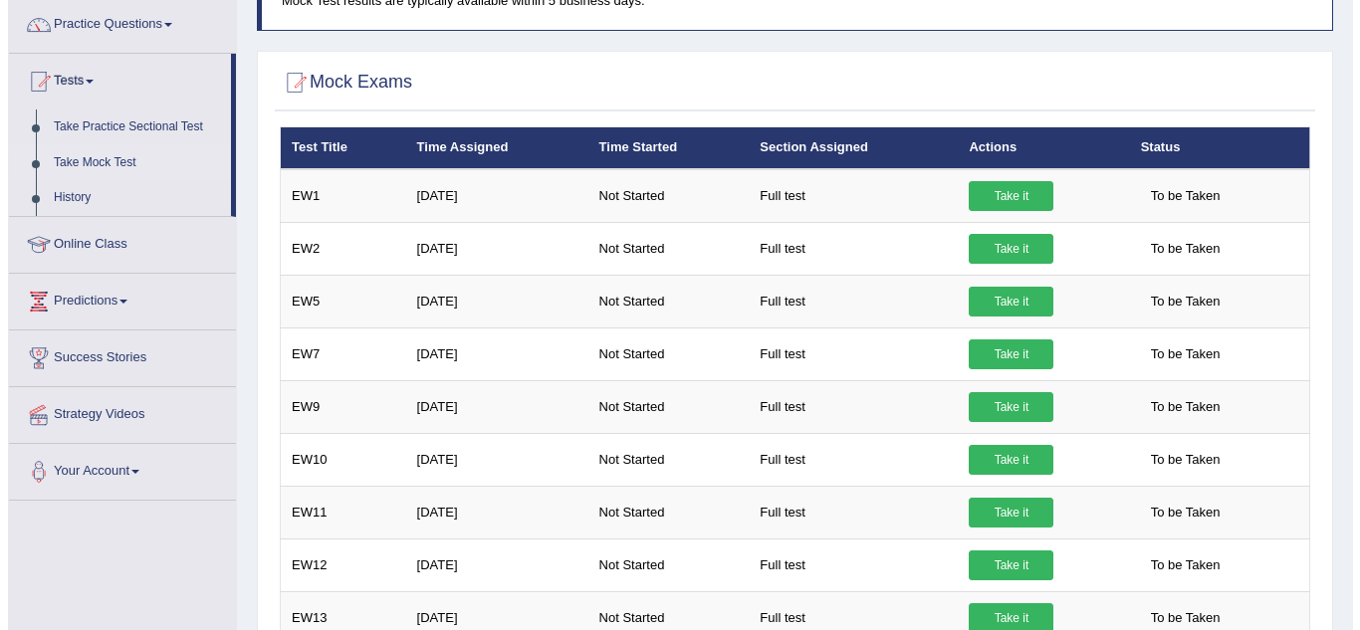
scroll to position [199, 0]
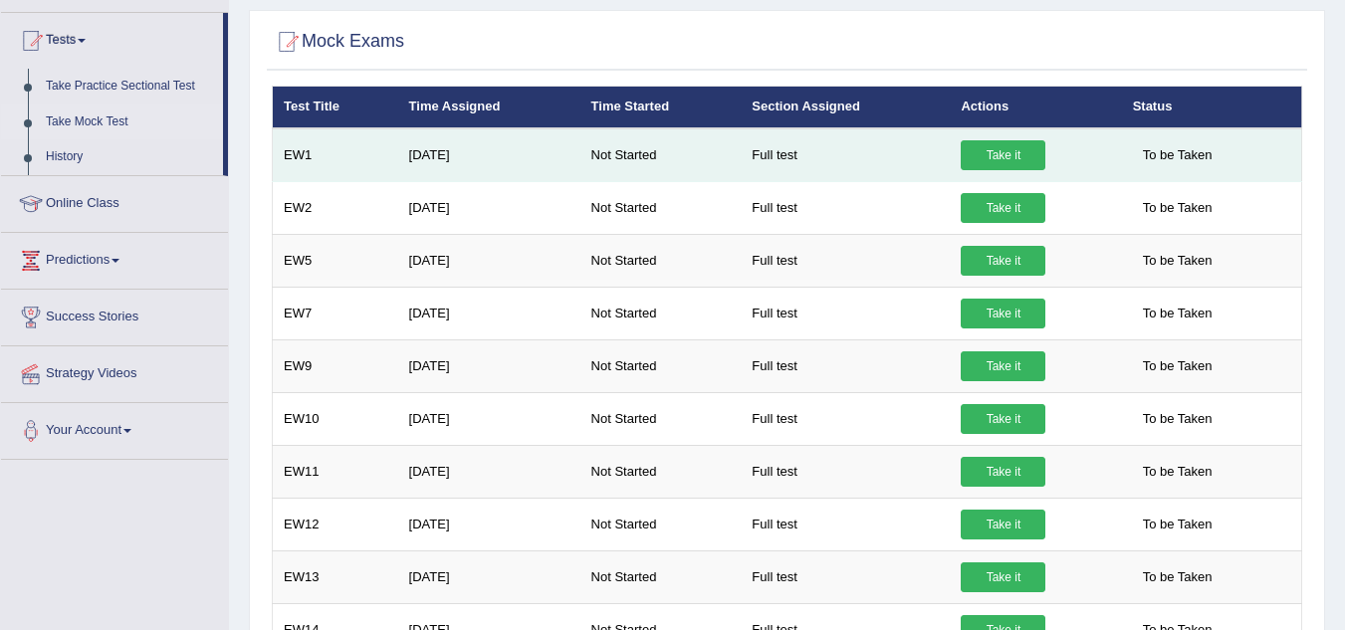
click at [1020, 151] on link "Take it" at bounding box center [1003, 155] width 85 height 30
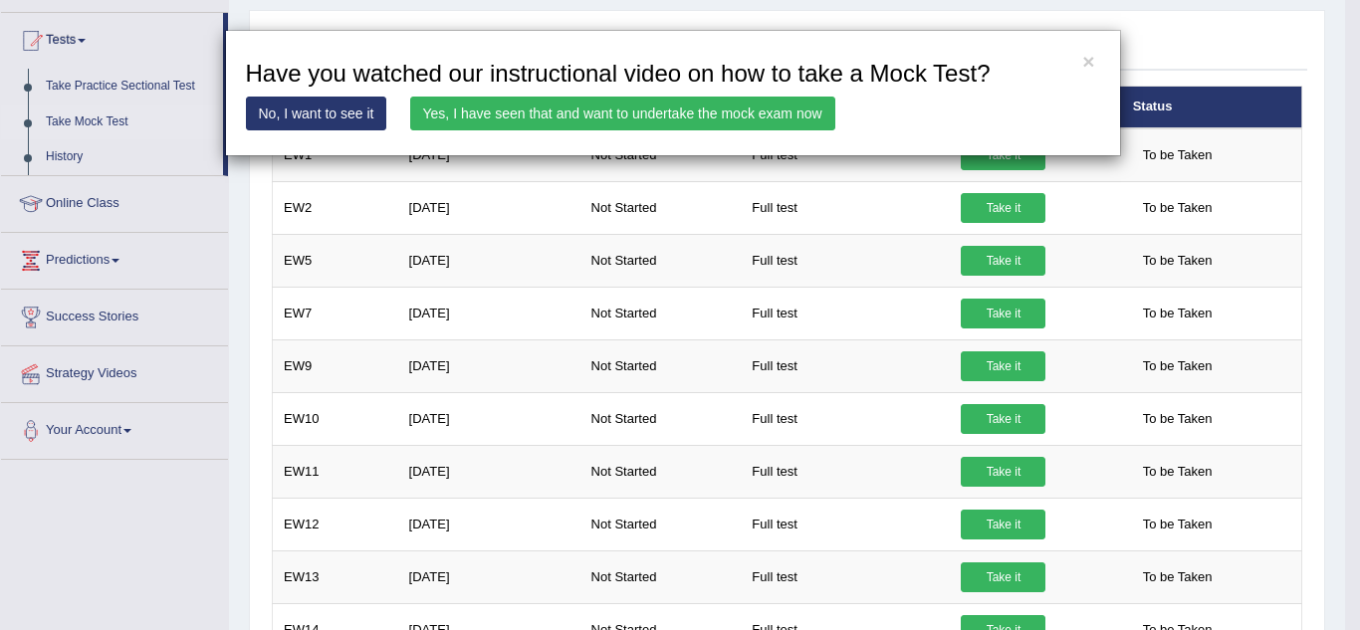
click at [771, 110] on link "Yes, I have seen that and want to undertake the mock exam now" at bounding box center [622, 114] width 425 height 34
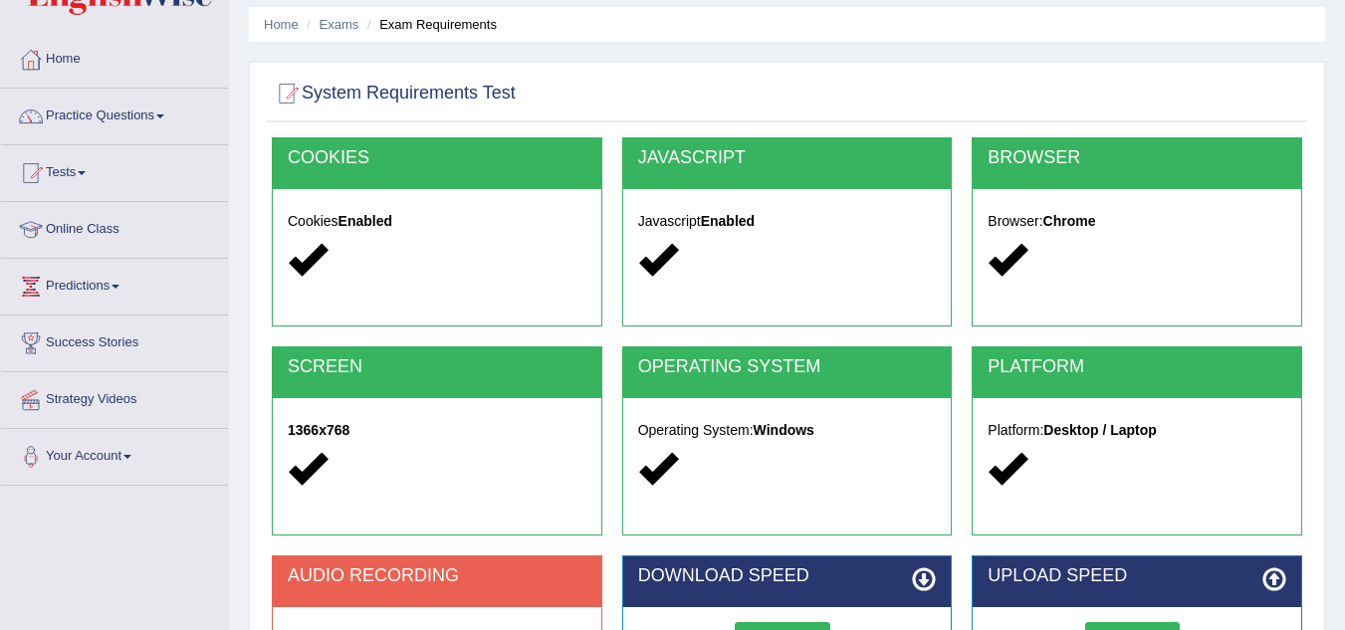
scroll to position [100, 0]
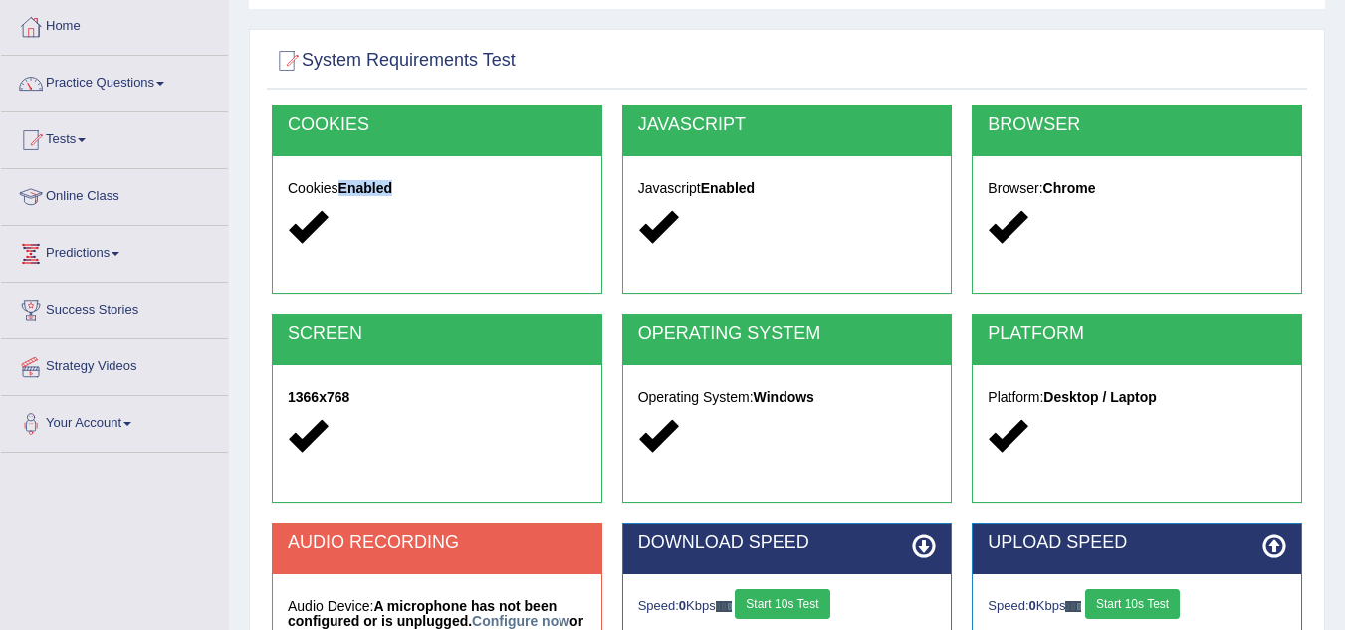
click at [334, 232] on div "Cookies Enabled" at bounding box center [437, 210] width 328 height 108
click at [404, 227] on div at bounding box center [437, 227] width 299 height 43
drag, startPoint x: 412, startPoint y: 227, endPoint x: 391, endPoint y: 243, distance: 26.3
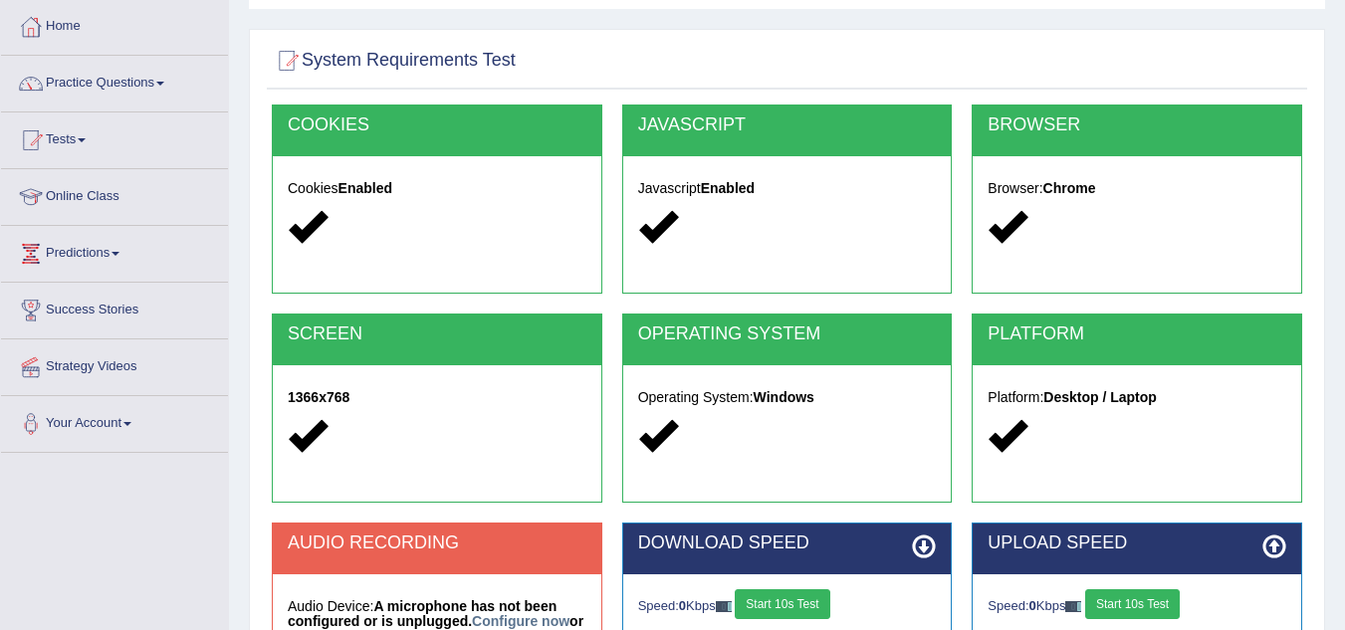
click at [391, 243] on div at bounding box center [437, 227] width 299 height 43
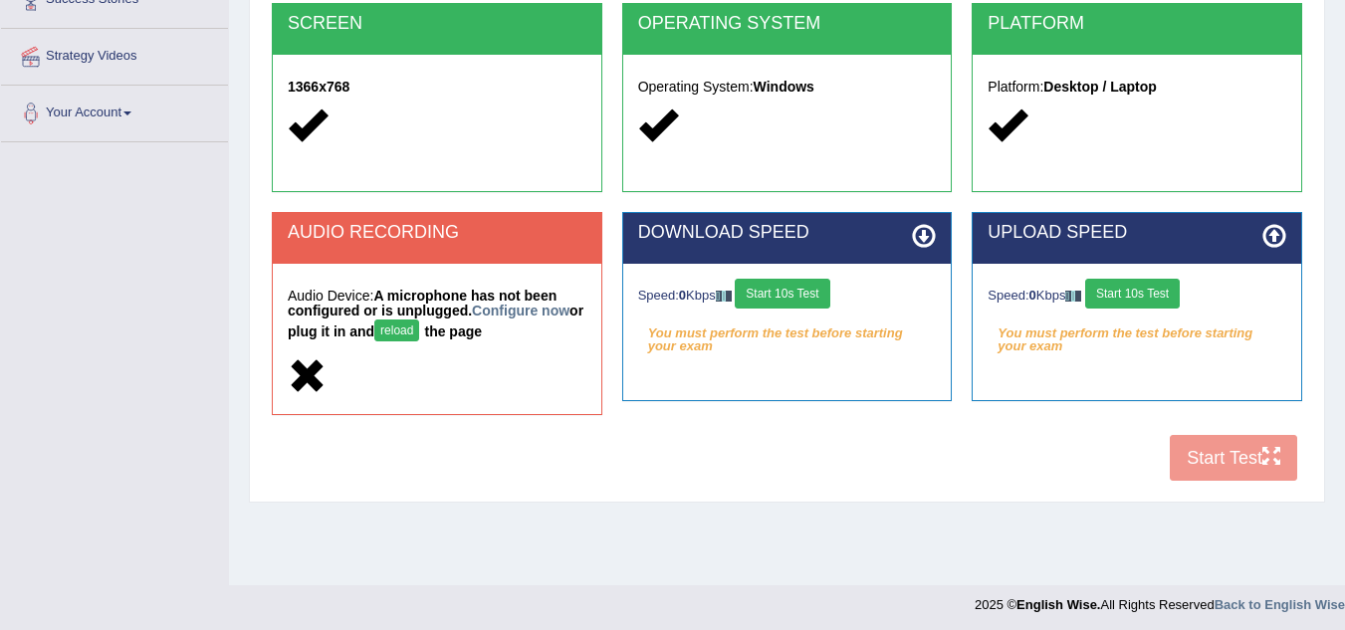
scroll to position [415, 0]
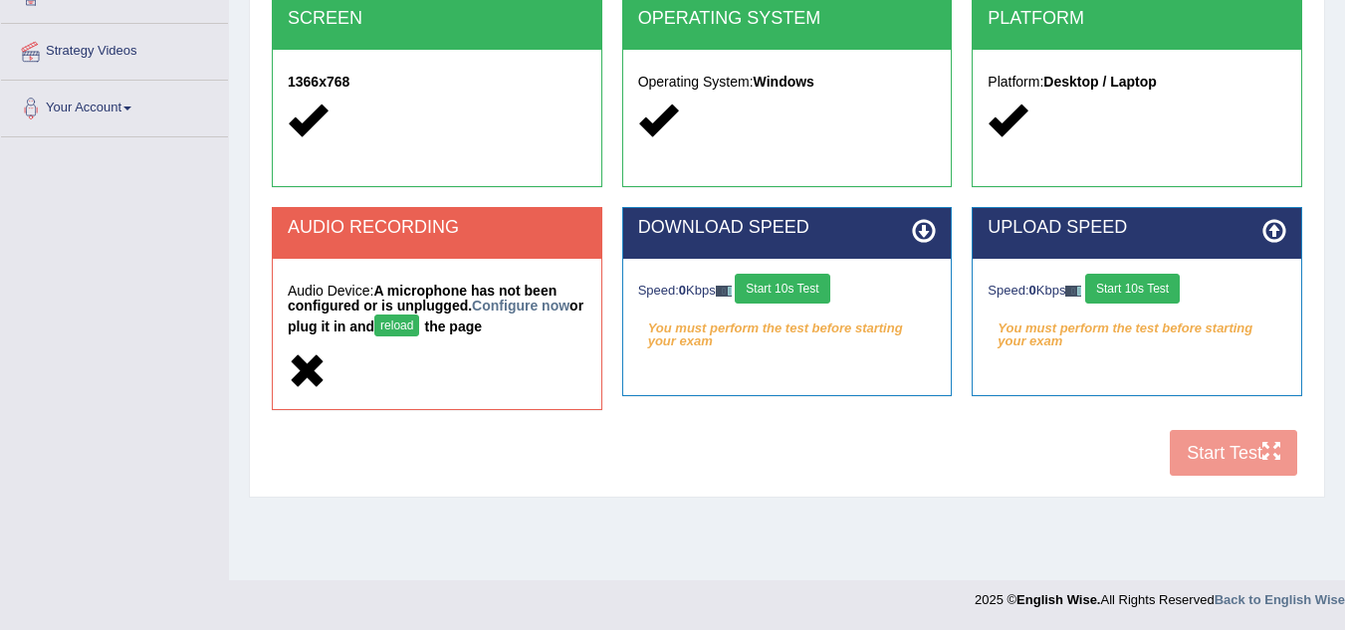
drag, startPoint x: 771, startPoint y: 272, endPoint x: 773, endPoint y: 287, distance: 15.1
click at [773, 287] on div "Speed: 0 Kbps Start 10s Test You must perform the test before starting your exa…" at bounding box center [787, 309] width 328 height 100
click at [773, 289] on button "Start 10s Test" at bounding box center [782, 289] width 95 height 30
click at [819, 287] on button "Start 10s Test" at bounding box center [803, 289] width 95 height 30
click at [1200, 449] on div "COOKIES Cookies Enabled JAVASCRIPT Javascript Enabled BROWSER Browser: Chrome S…" at bounding box center [787, 138] width 1040 height 698
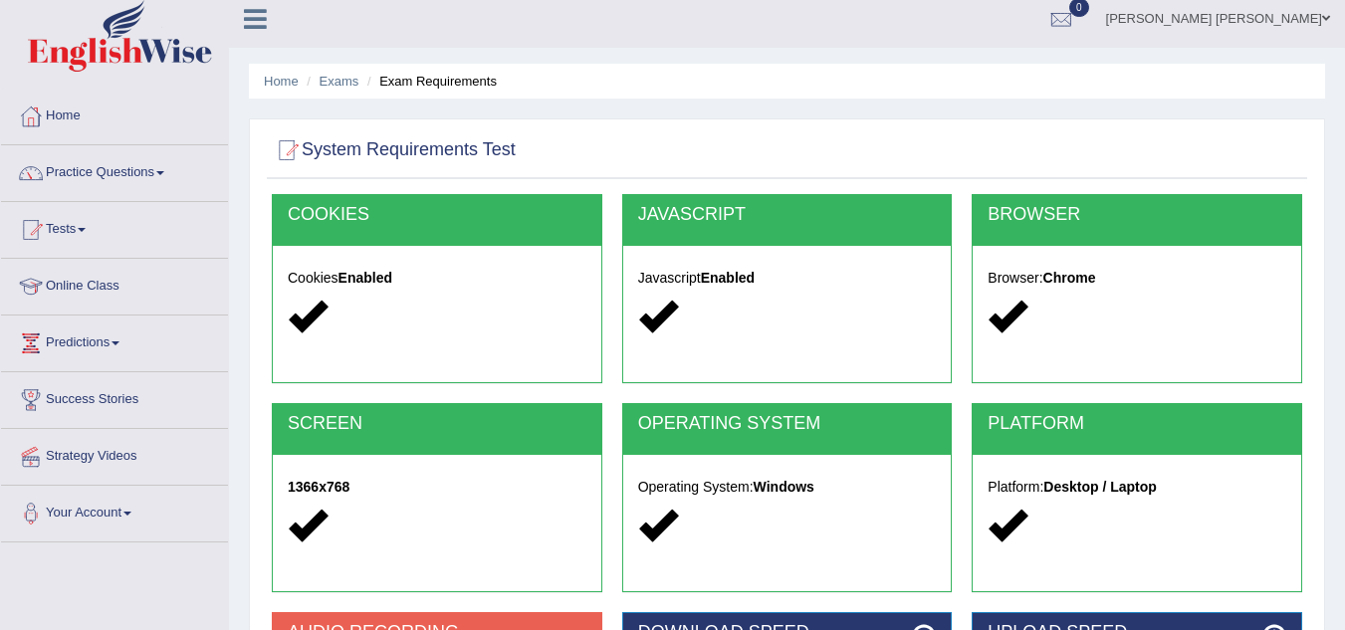
scroll to position [0, 0]
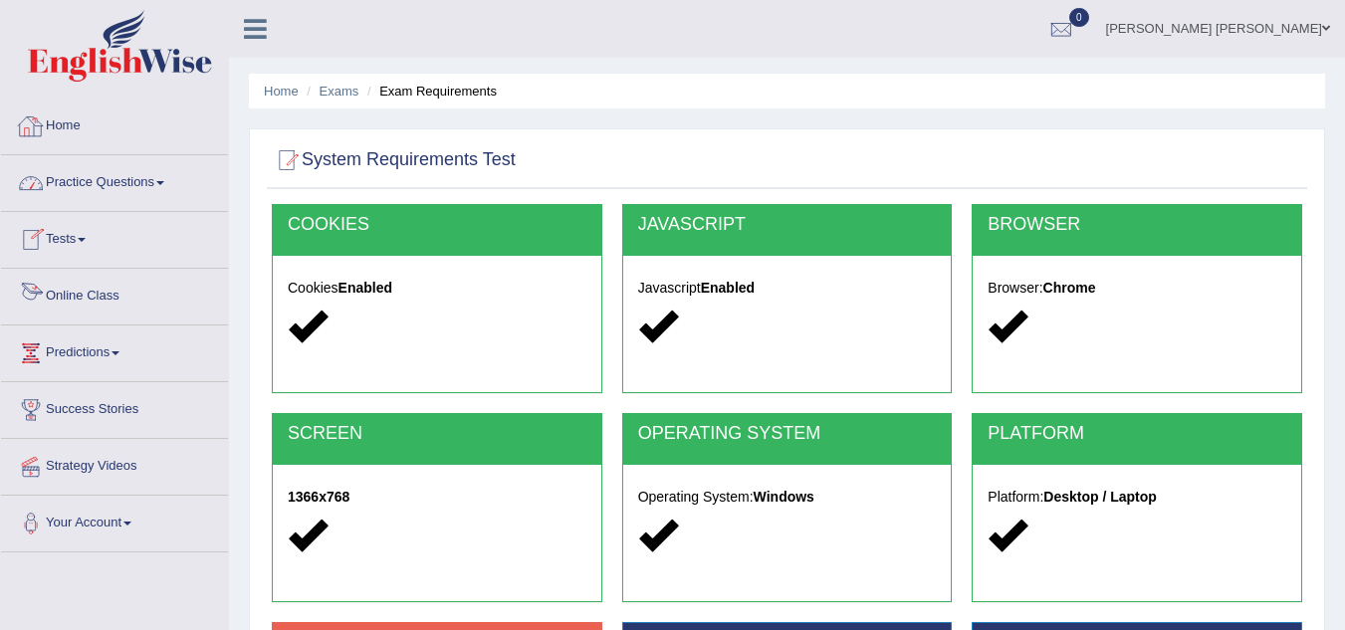
click at [144, 290] on link "Online Class" at bounding box center [114, 294] width 227 height 50
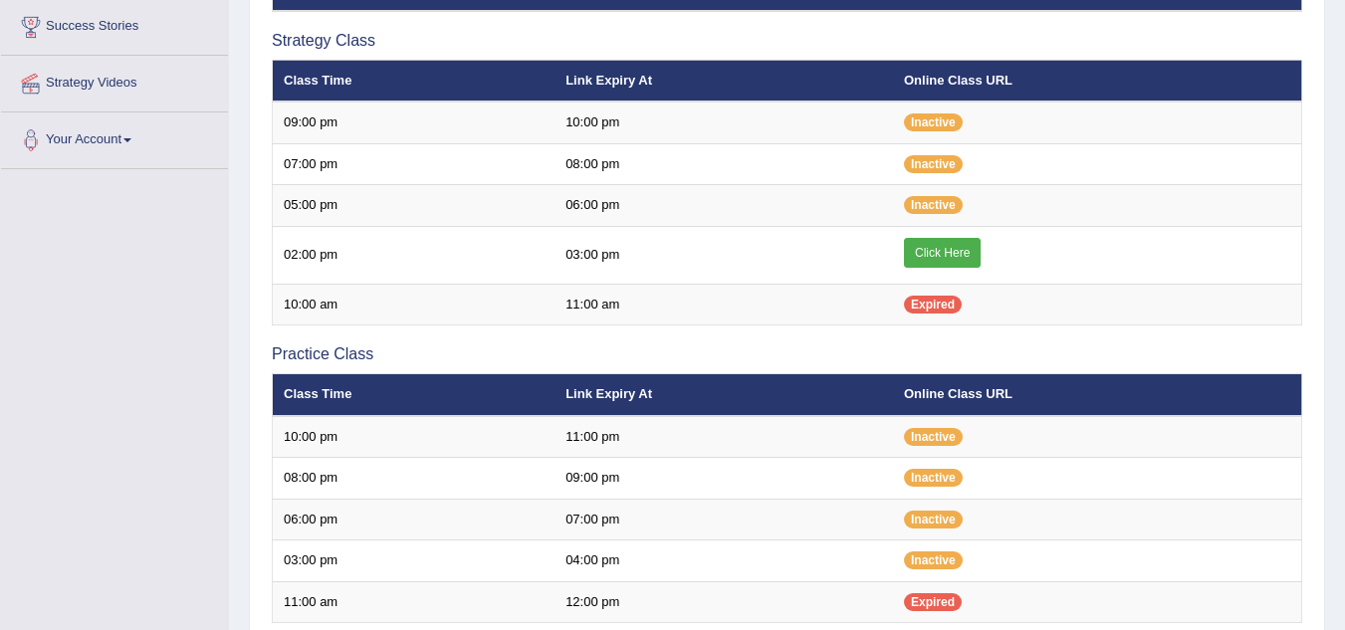
scroll to position [398, 0]
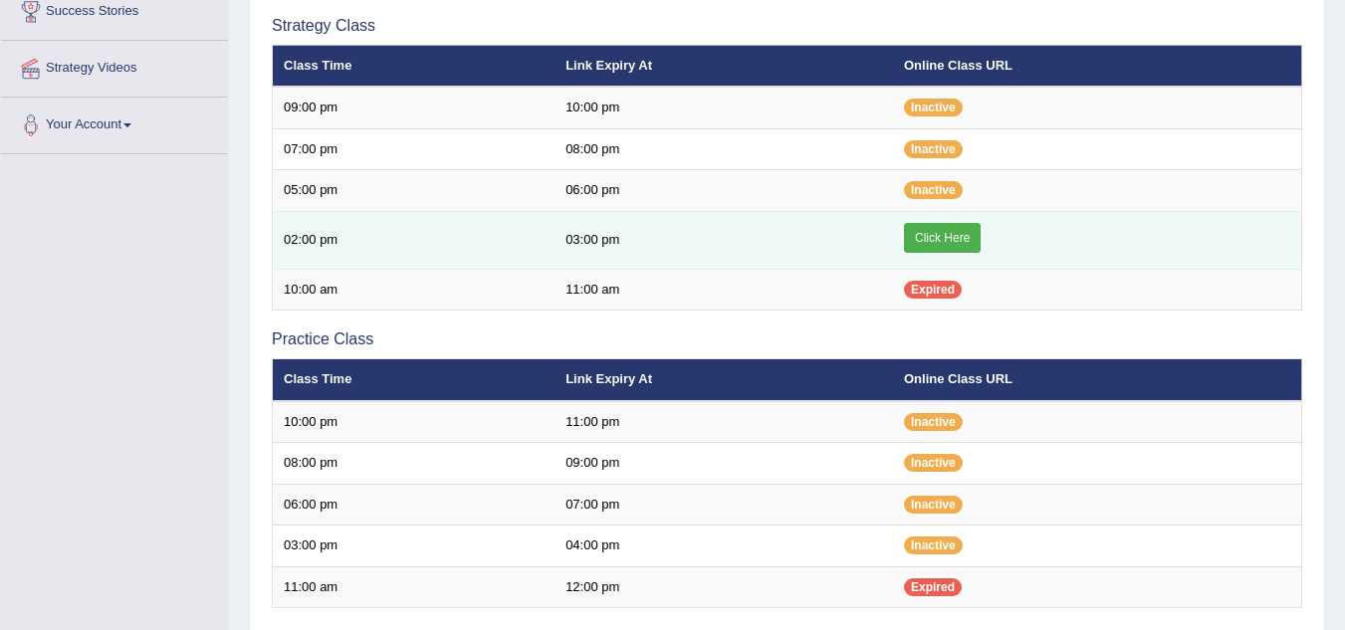
click at [944, 240] on link "Click Here" at bounding box center [942, 238] width 77 height 30
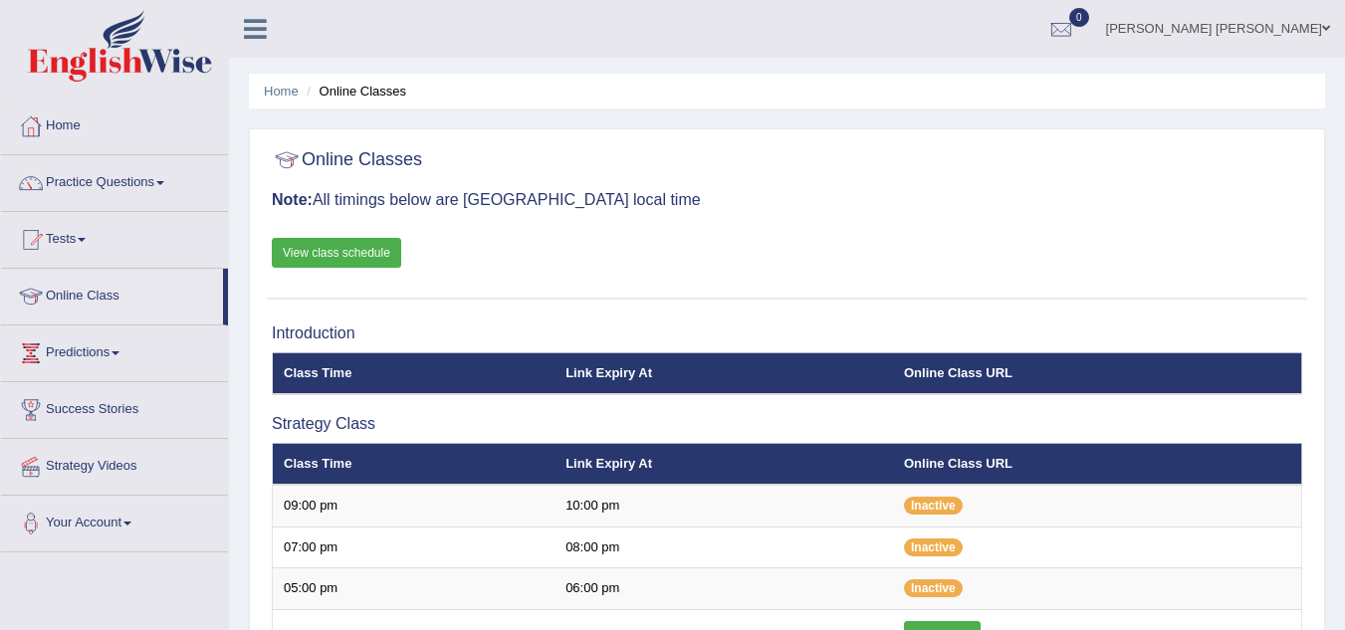
click at [282, 99] on li "Home" at bounding box center [281, 91] width 35 height 19
click at [278, 98] on link "Home" at bounding box center [281, 91] width 35 height 15
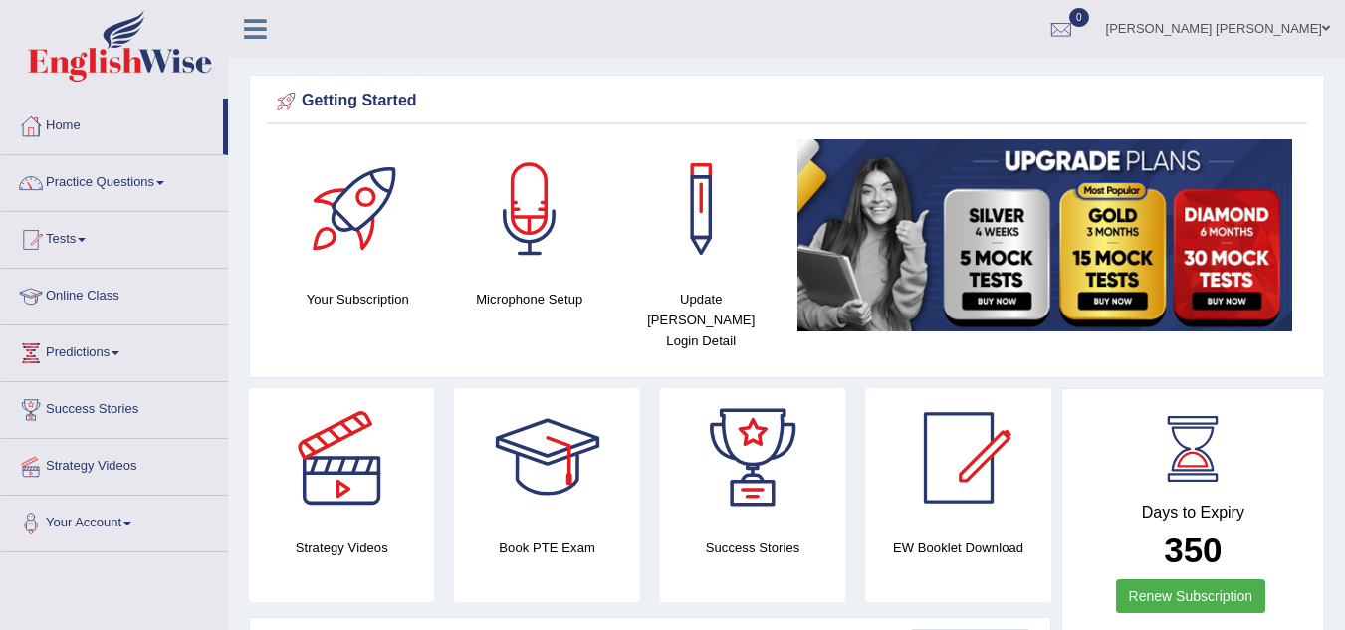
click at [557, 440] on div at bounding box center [547, 457] width 139 height 139
click at [771, 486] on div at bounding box center [752, 457] width 139 height 139
